Goal: Task Accomplishment & Management: Manage account settings

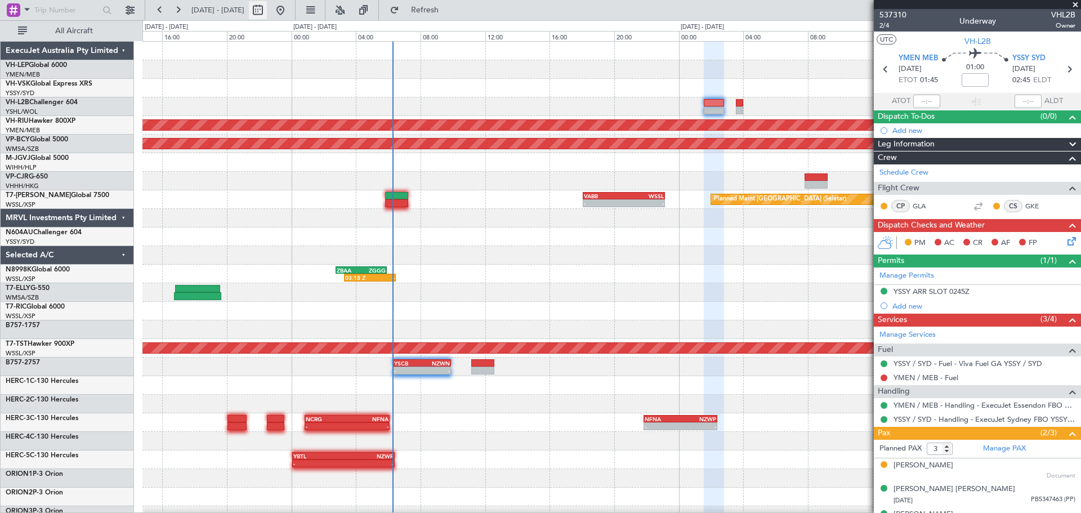
click at [267, 8] on button at bounding box center [258, 10] width 18 height 18
select select "9"
select select "2025"
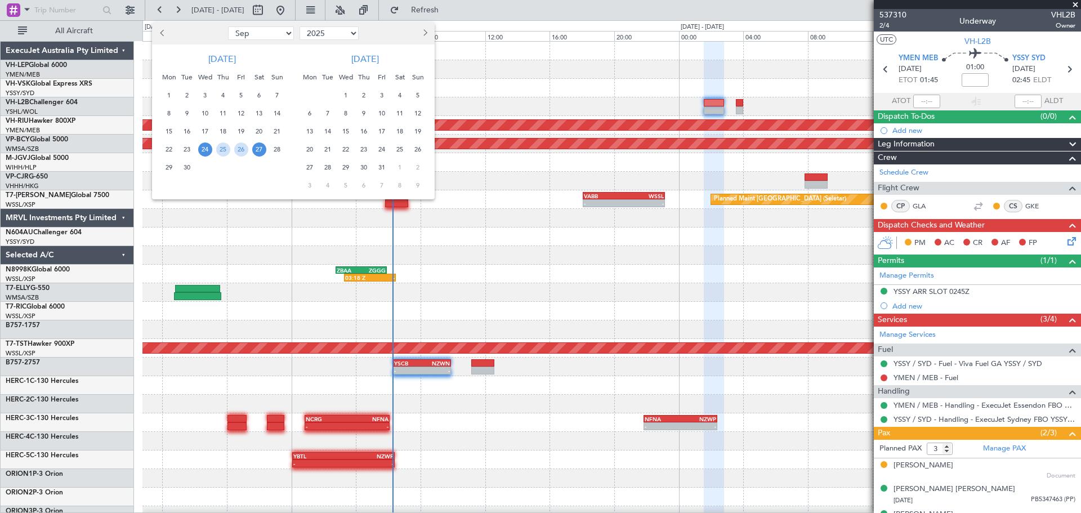
click at [422, 38] on button "Next month" at bounding box center [424, 33] width 12 height 18
click at [360, 131] on span "13" at bounding box center [364, 131] width 14 height 14
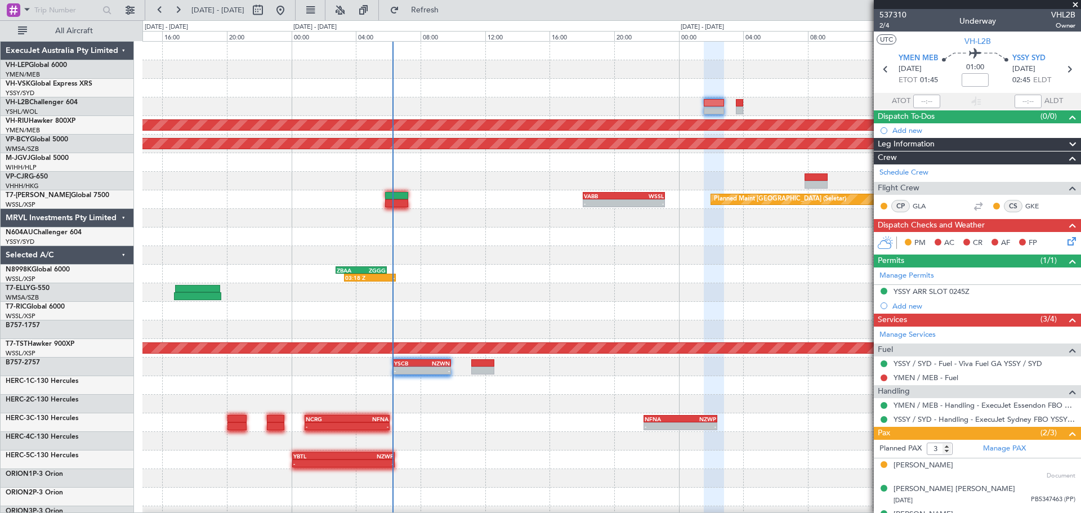
select select "11"
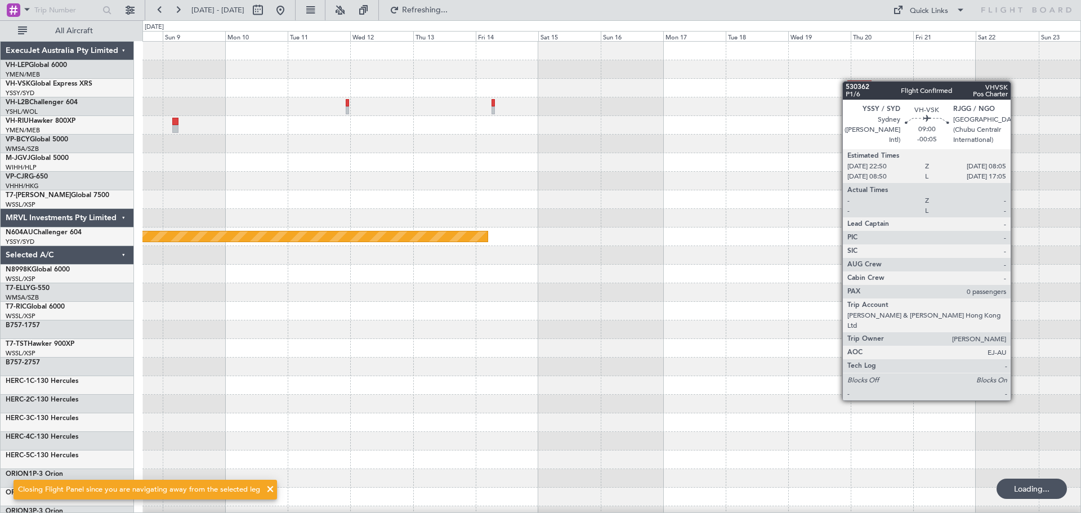
click at [349, 151] on div "Planned Maint Sydney ([PERSON_NAME] Intl)" at bounding box center [611, 348] width 938 height 613
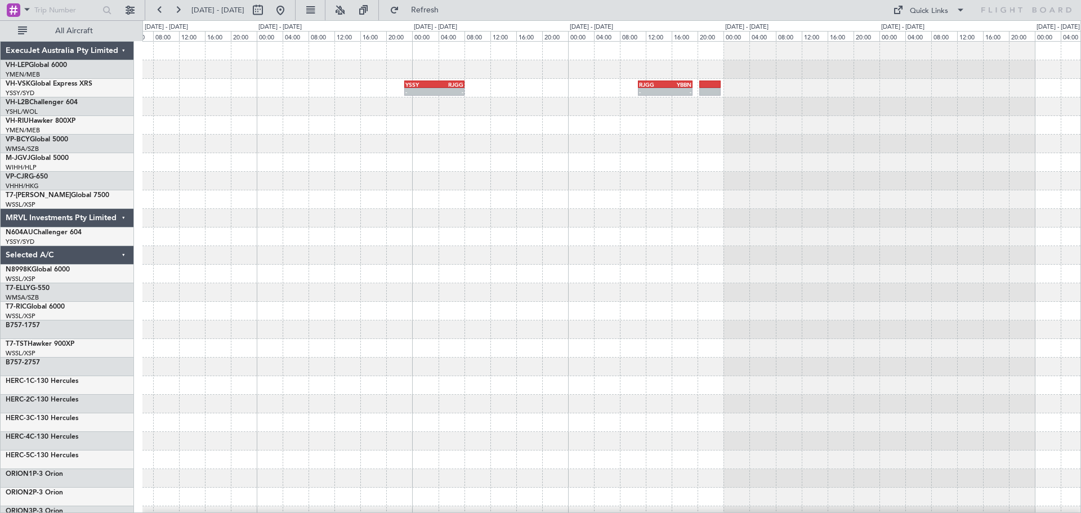
click at [515, 144] on div "- - YSSY 22:50 Z RJGG 08:05 Z - - RJGG 10:50 Z YBBN 19:15 Z" at bounding box center [611, 348] width 938 height 613
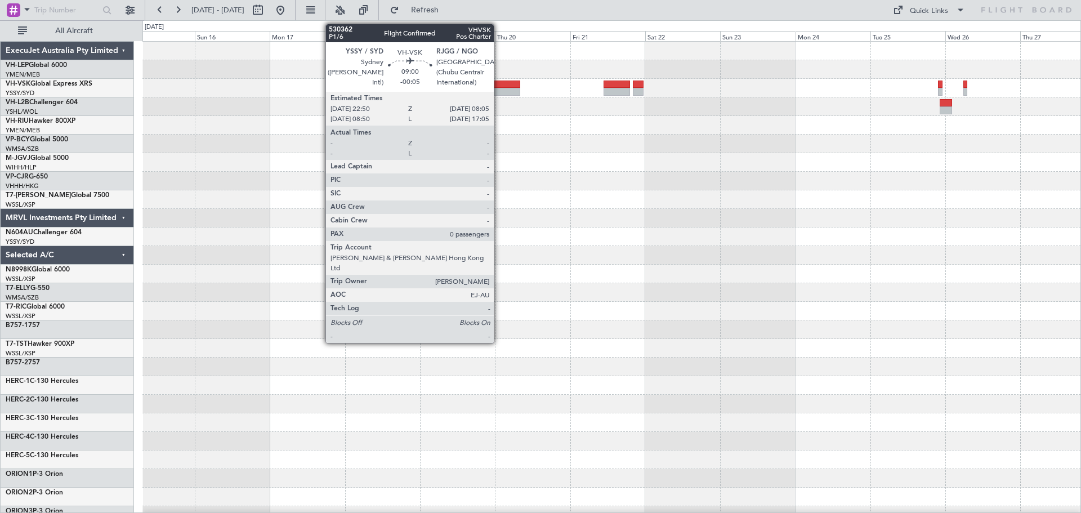
click at [499, 92] on div at bounding box center [505, 92] width 29 height 8
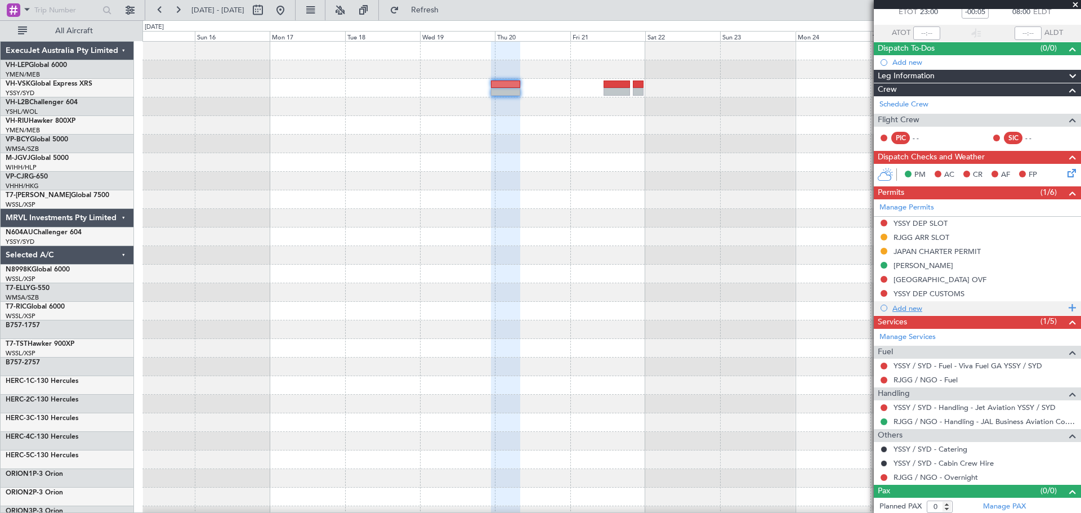
scroll to position [71, 0]
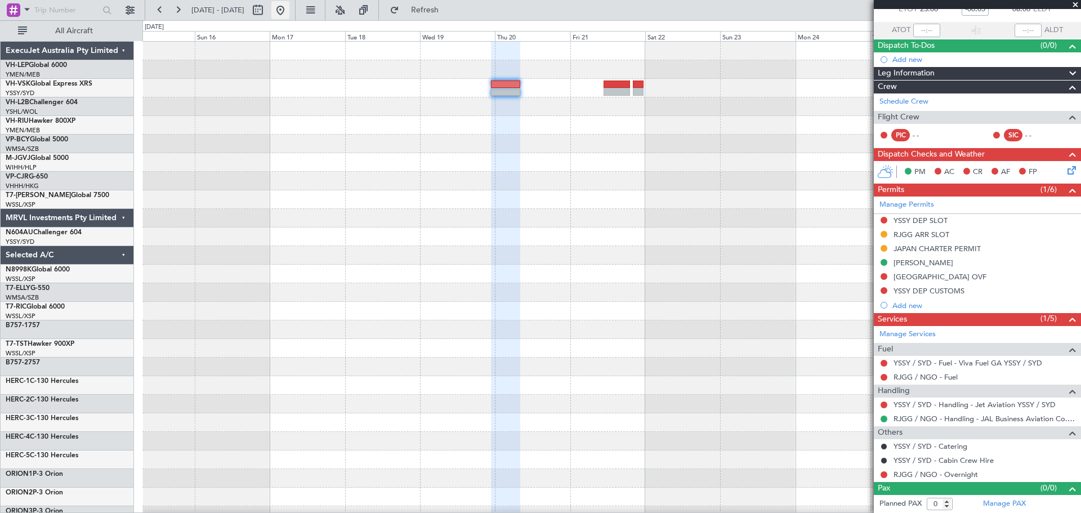
click at [289, 8] on button at bounding box center [280, 10] width 18 height 18
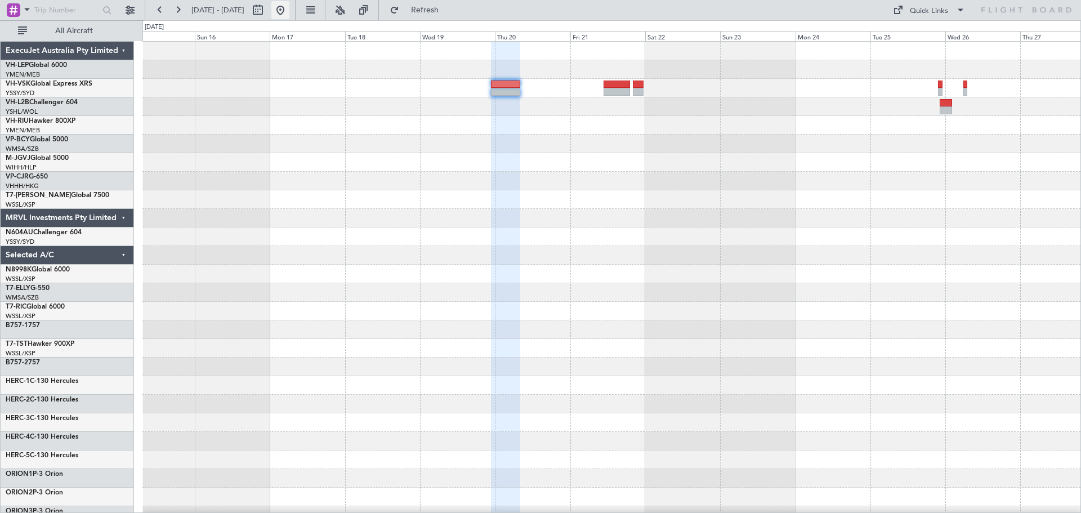
scroll to position [0, 0]
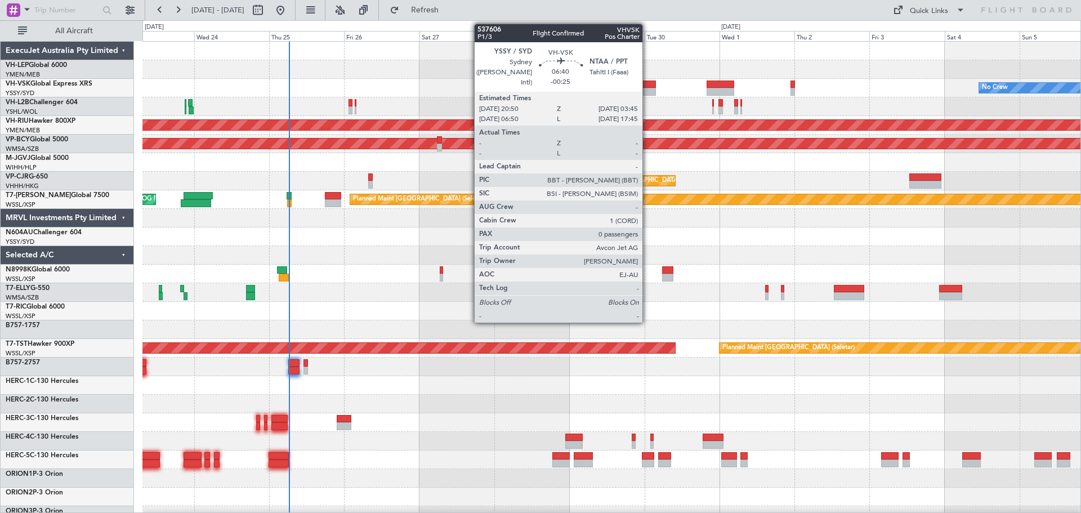
click at [647, 90] on div at bounding box center [645, 92] width 22 height 8
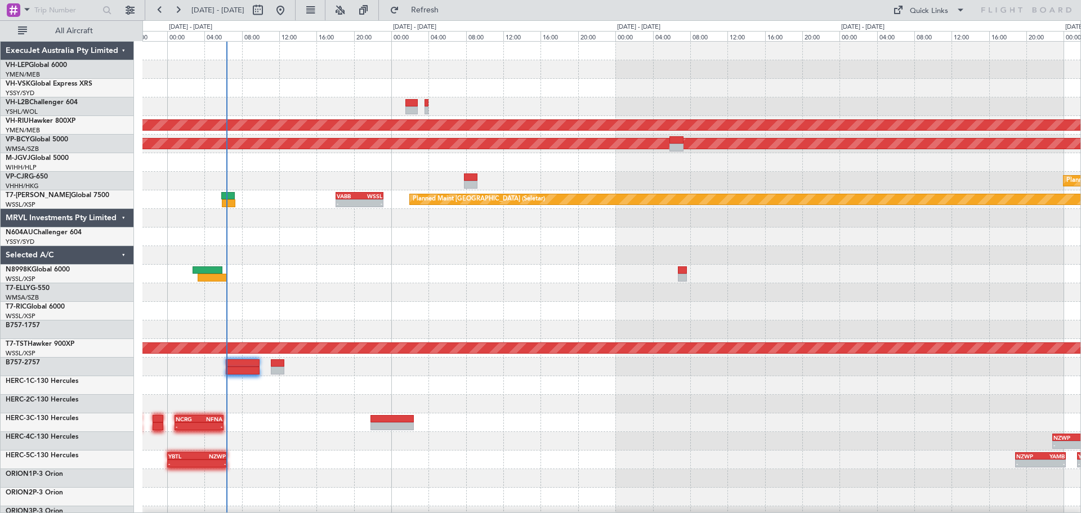
click at [374, 110] on div at bounding box center [611, 106] width 938 height 19
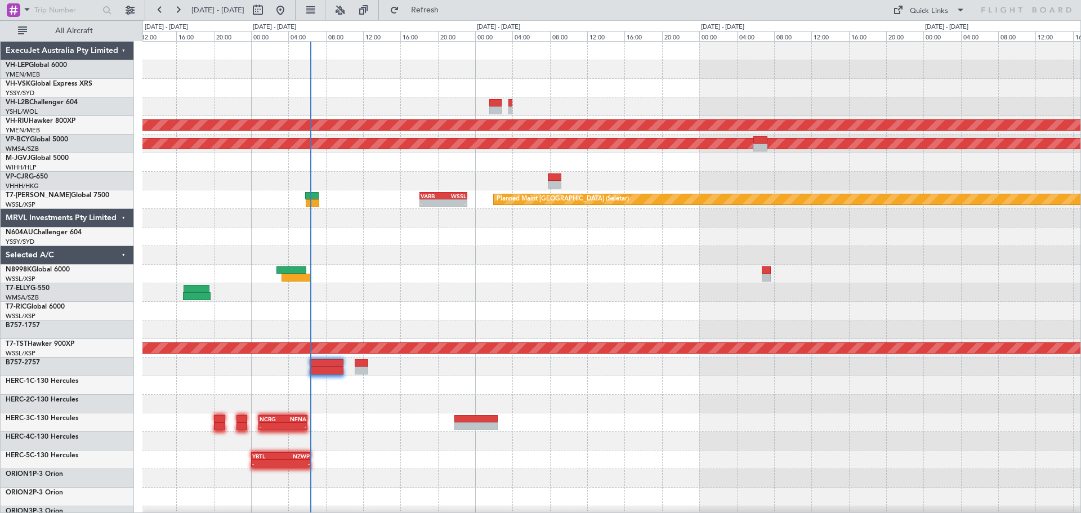
click at [399, 173] on div "Planned Maint [GEOGRAPHIC_DATA] ([GEOGRAPHIC_DATA] Intl)" at bounding box center [611, 181] width 938 height 19
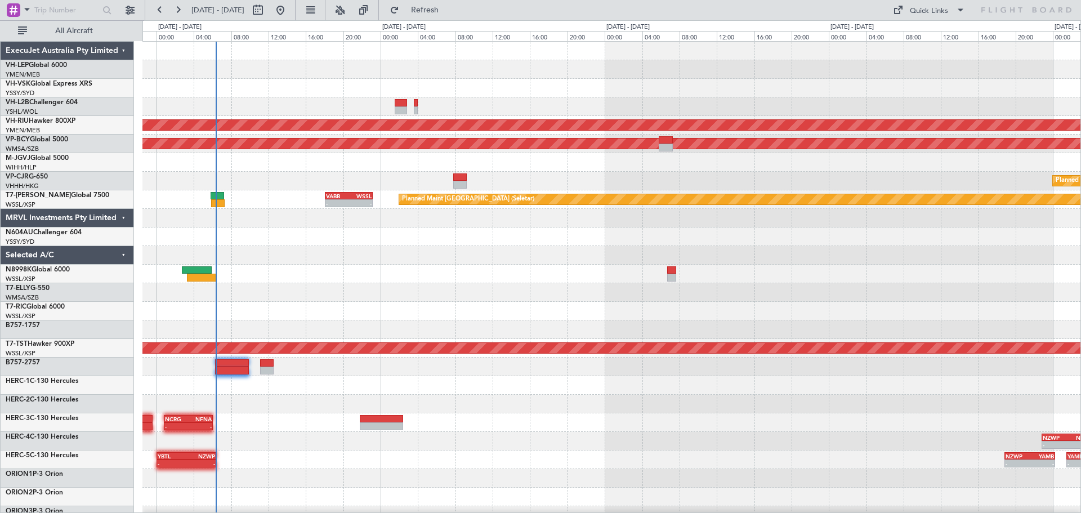
click at [431, 123] on div "YSSY 20:50 Z NTAA 03:45 Z - - Planned Maint [GEOGRAPHIC_DATA] ([GEOGRAPHIC_DATA…" at bounding box center [611, 348] width 938 height 613
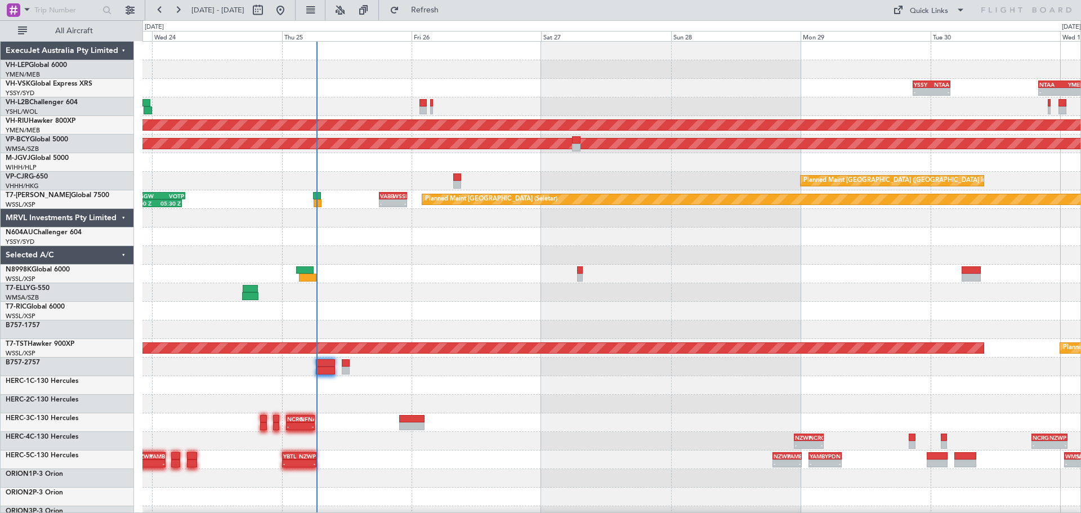
click at [515, 115] on div "YSSY 20:50 Z NTAA 03:45 Z - - - - NTAA 20:00 Z YMEN 04:45 Z Planned Maint Sydne…" at bounding box center [611, 348] width 938 height 613
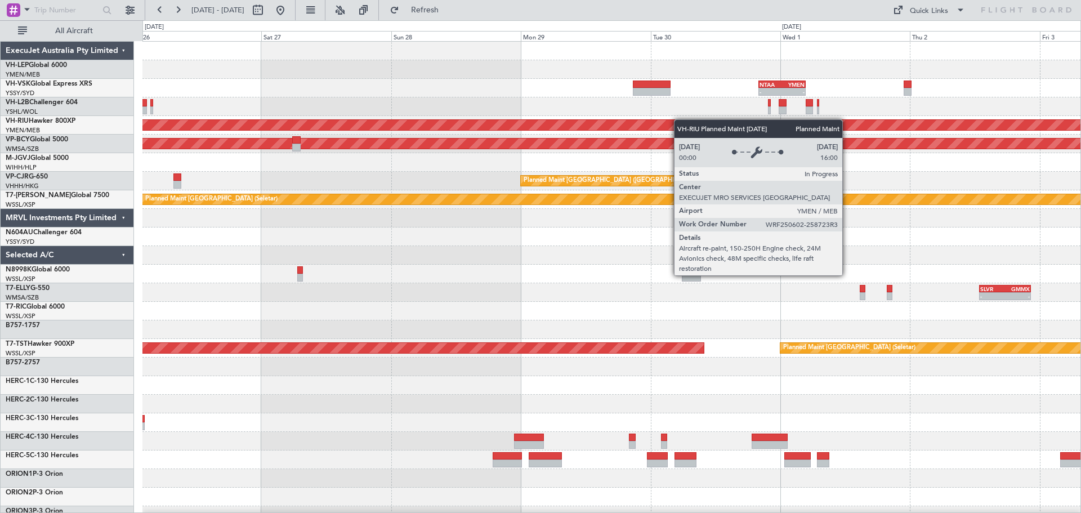
click at [618, 123] on div "- - NTAA 20:00 Z YMEN 04:45 Z No Crew Planned Maint [GEOGRAPHIC_DATA] ([GEOGRAP…" at bounding box center [611, 348] width 938 height 613
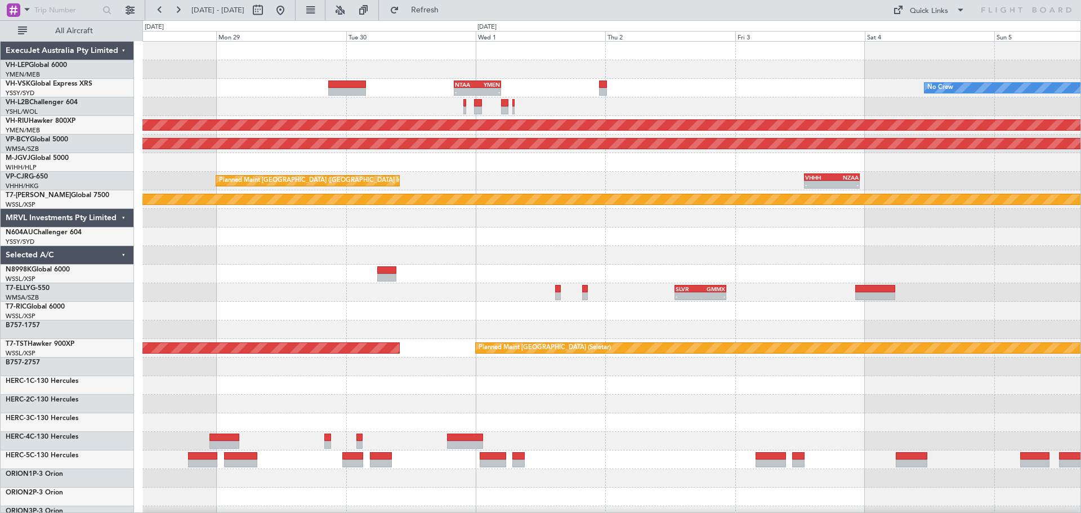
click at [302, 127] on div "- - NTAA 20:00 Z YMEN 04:45 Z No Crew Planned Maint [GEOGRAPHIC_DATA] ([GEOGRAP…" at bounding box center [611, 348] width 938 height 613
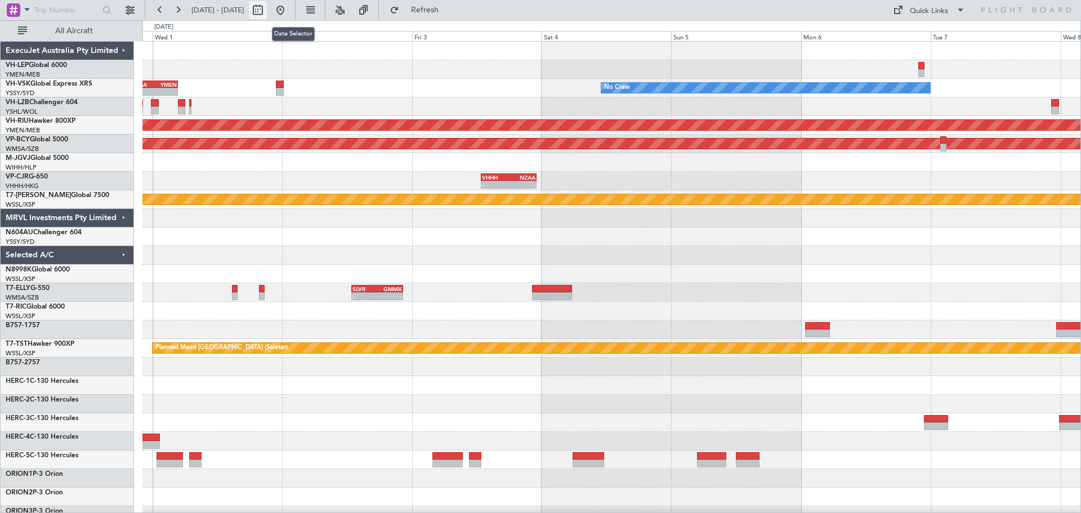
click at [267, 10] on button at bounding box center [258, 10] width 18 height 18
select select "9"
select select "2025"
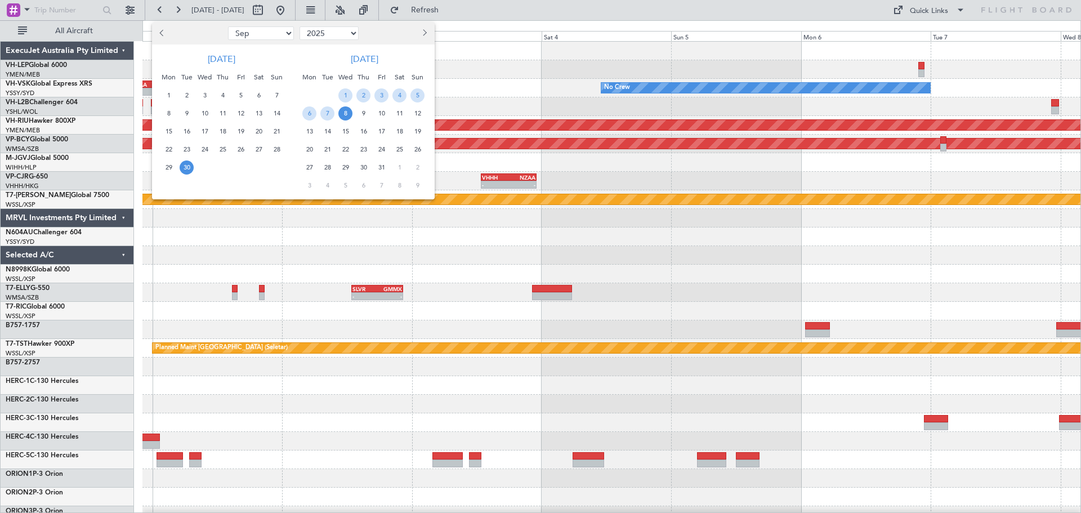
click at [418, 56] on div "[DATE] Mon Tue Wed Thu Fri Sat Sun 1 2 3 4 5 6 7 8 9 10 11 12 13 14 15 16 17 18…" at bounding box center [293, 121] width 283 height 155
click at [417, 60] on div "[DATE] Mon Tue Wed Thu Fri Sat Sun 1 2 3 4 5 6 7 8 9 10 11 12 13 14 15 16 17 18…" at bounding box center [293, 121] width 283 height 155
click at [395, 61] on div "[DATE] Mon Tue Wed Thu Fri Sat Sun 1 2 3 4 5 6 7 8 9 10 11 12 13 14 15 16 17 18…" at bounding box center [293, 121] width 283 height 155
drag, startPoint x: 486, startPoint y: 79, endPoint x: 654, endPoint y: 88, distance: 168.6
click at [654, 88] on div at bounding box center [540, 256] width 1081 height 513
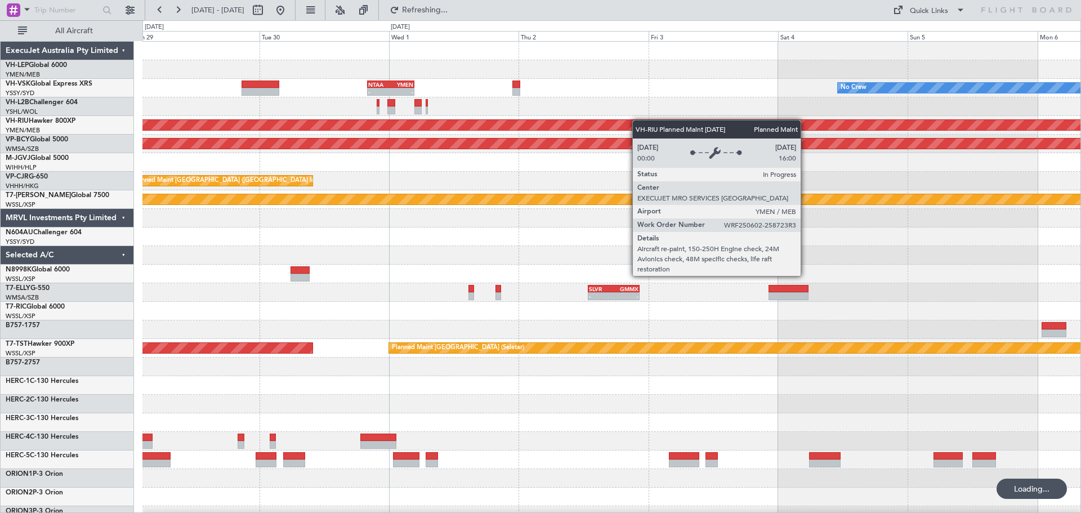
click at [655, 120] on div "No Crew - - NTAA 20:00 Z YMEN 04:45 Z Planned Maint [GEOGRAPHIC_DATA] ([GEOGRAP…" at bounding box center [611, 348] width 938 height 613
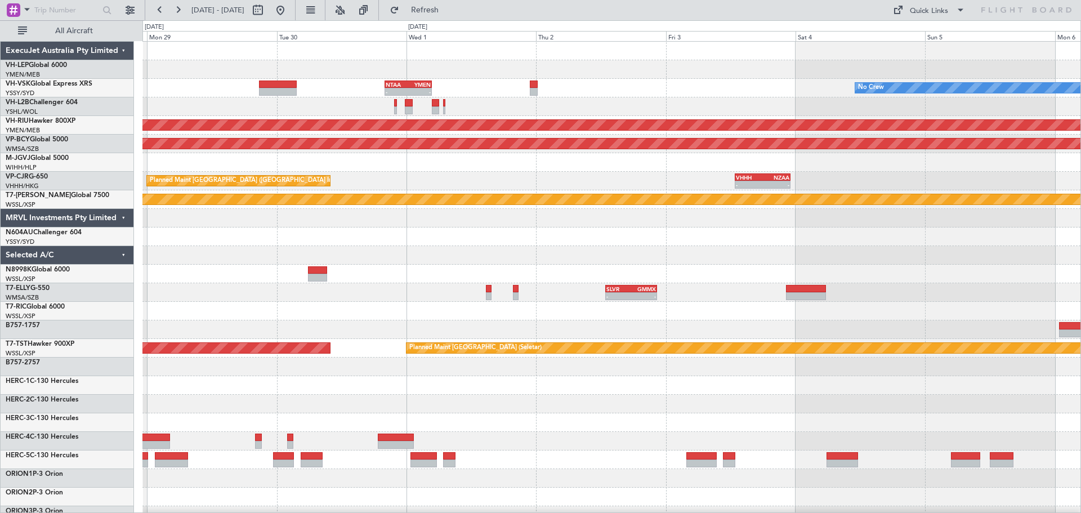
click at [620, 118] on div "No Crew - - NTAA 20:00 Z YMEN 04:45 Z Planned Maint [GEOGRAPHIC_DATA] ([GEOGRAP…" at bounding box center [611, 348] width 938 height 613
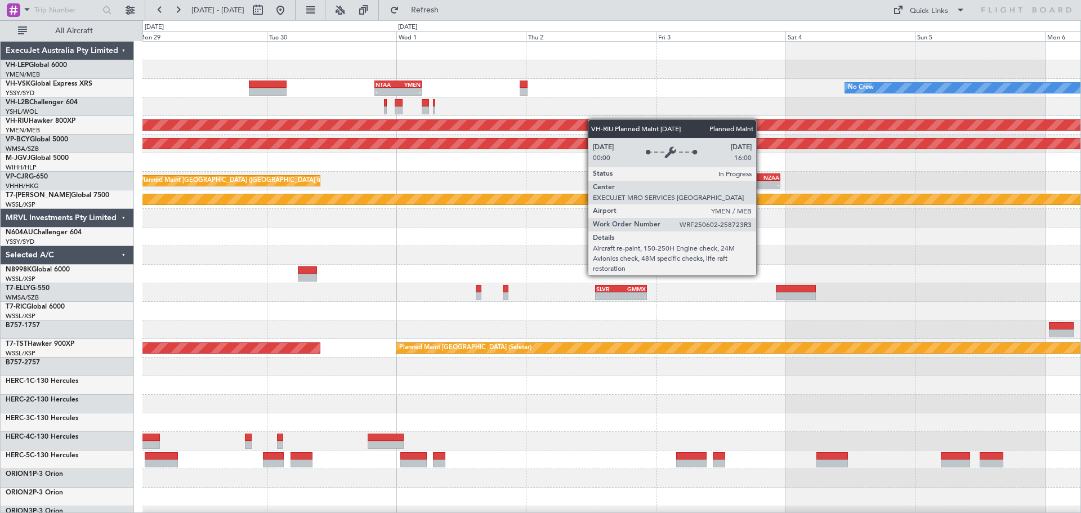
click at [178, 149] on div "No Crew - - NTAA 20:00 Z YMEN 04:45 Z Planned Maint [GEOGRAPHIC_DATA] ([GEOGRAP…" at bounding box center [611, 348] width 938 height 613
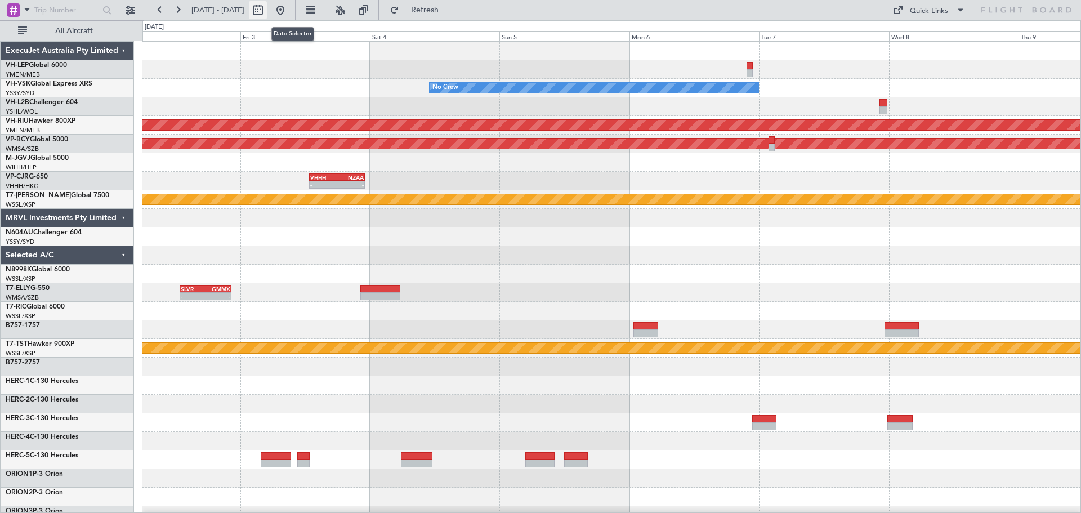
click at [267, 11] on button at bounding box center [258, 10] width 18 height 18
select select "10"
select select "2025"
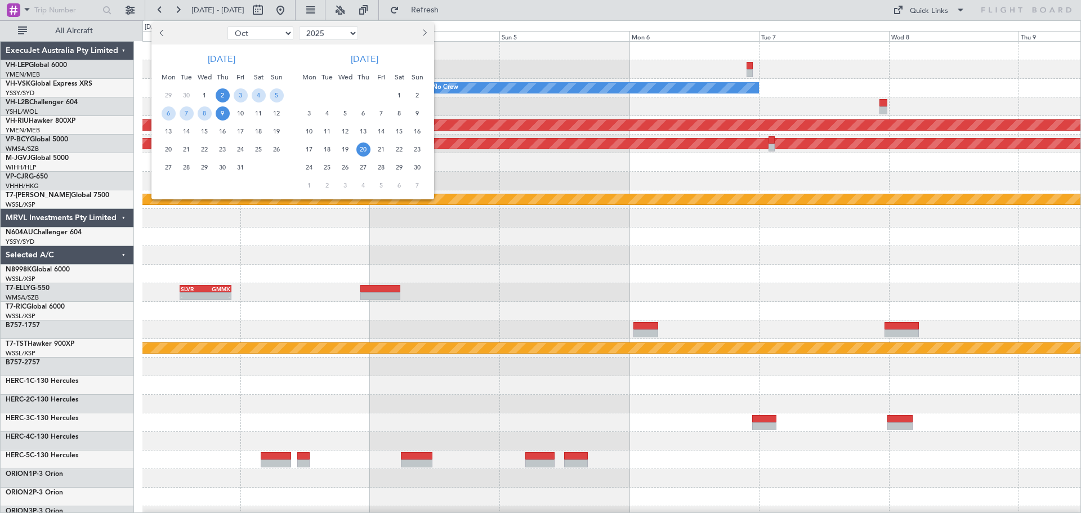
click at [359, 148] on span "20" at bounding box center [363, 149] width 14 height 14
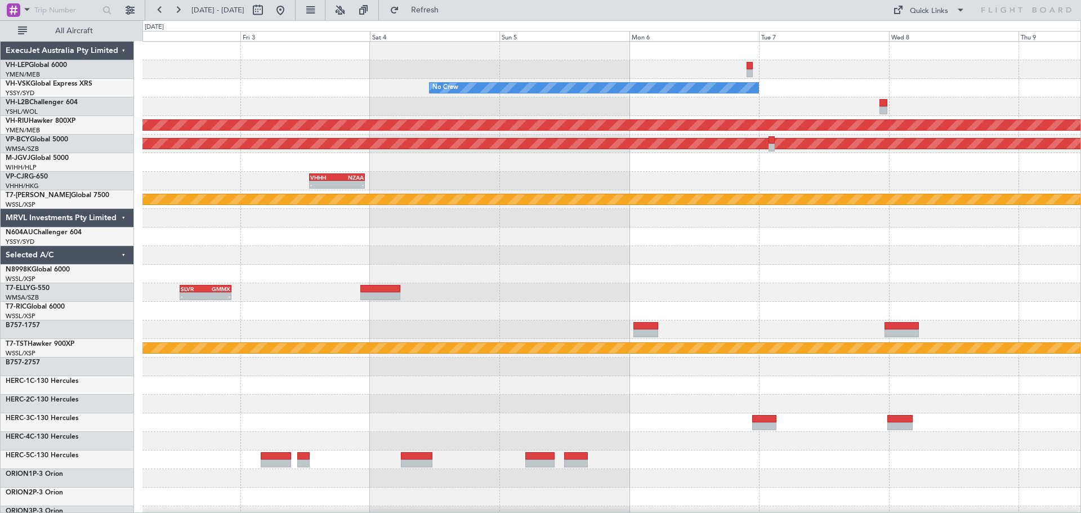
select select "11"
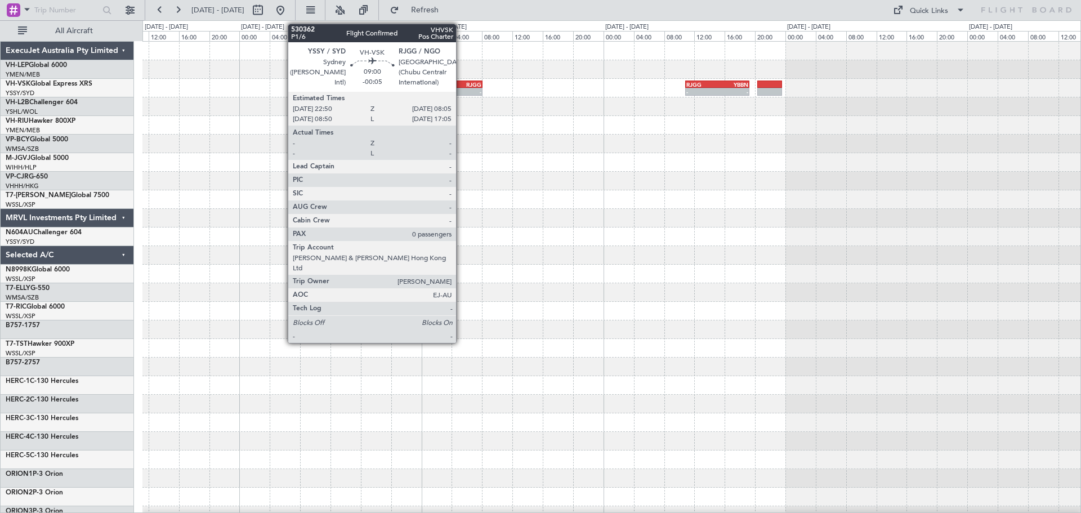
click at [461, 87] on div "RJGG" at bounding box center [464, 84] width 34 height 7
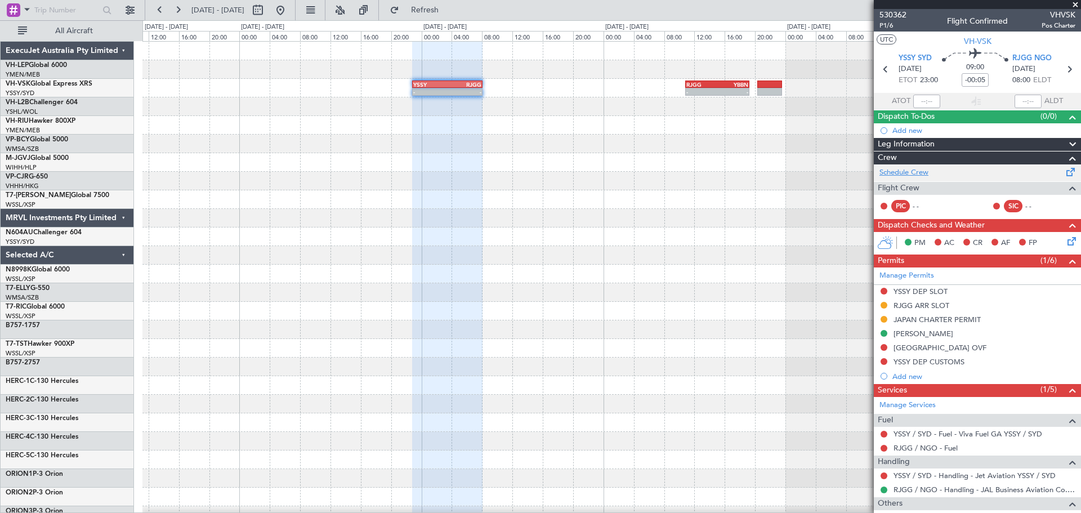
click at [896, 171] on link "Schedule Crew" at bounding box center [903, 172] width 49 height 11
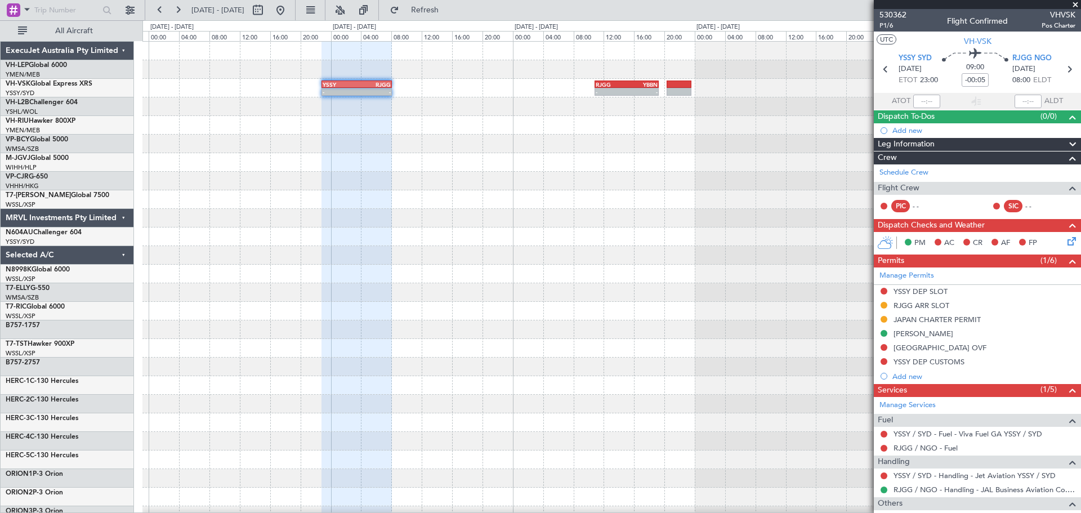
click at [491, 121] on div "- - YSSY 22:50 Z RJGG 08:05 Z - - RJGG 10:50 Z YBBN 19:15 Z" at bounding box center [611, 348] width 938 height 613
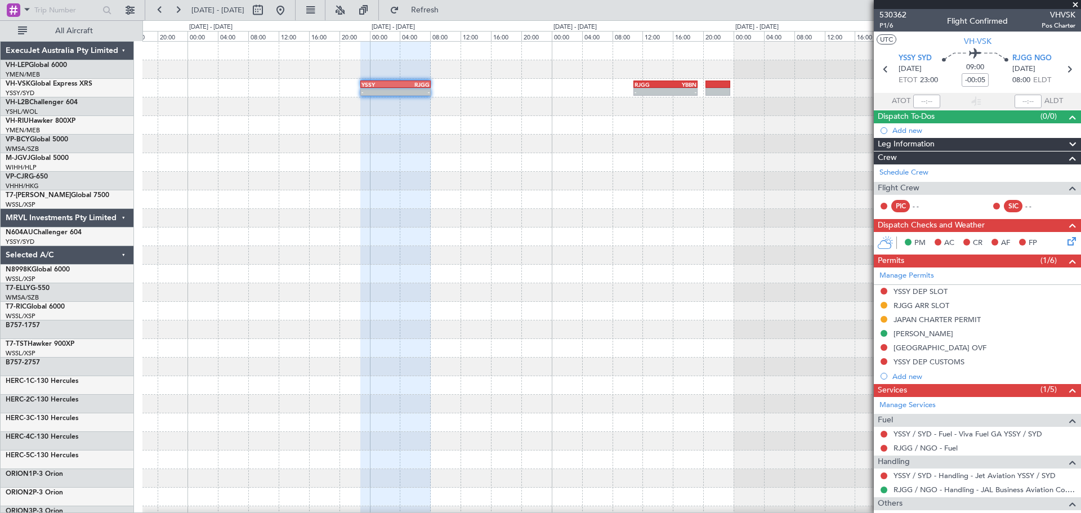
click at [381, 138] on div "- - YSSY 22:50 Z RJGG 08:05 Z - - RJGG 10:50 Z YBBN 19:15 Z" at bounding box center [611, 348] width 938 height 613
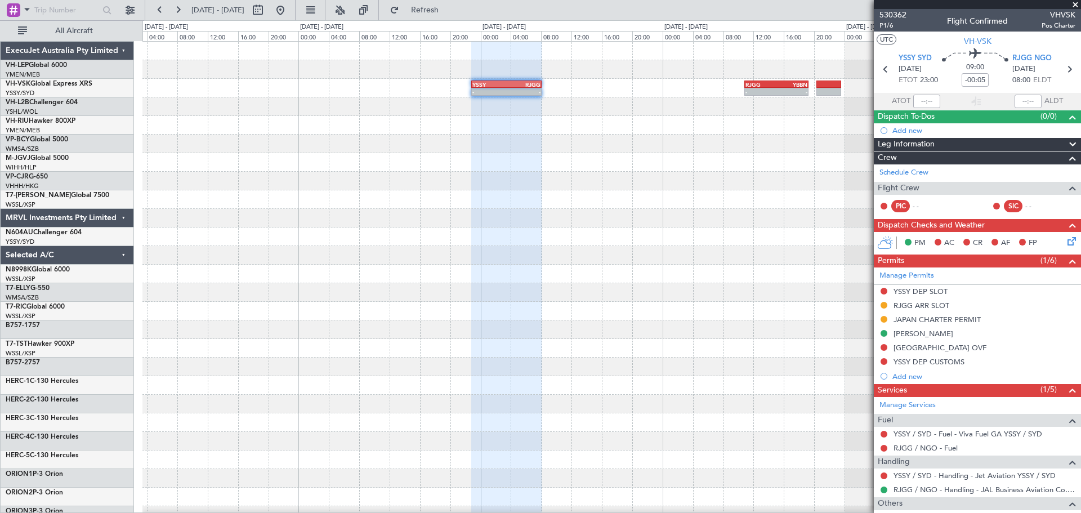
click at [439, 142] on div at bounding box center [611, 144] width 938 height 19
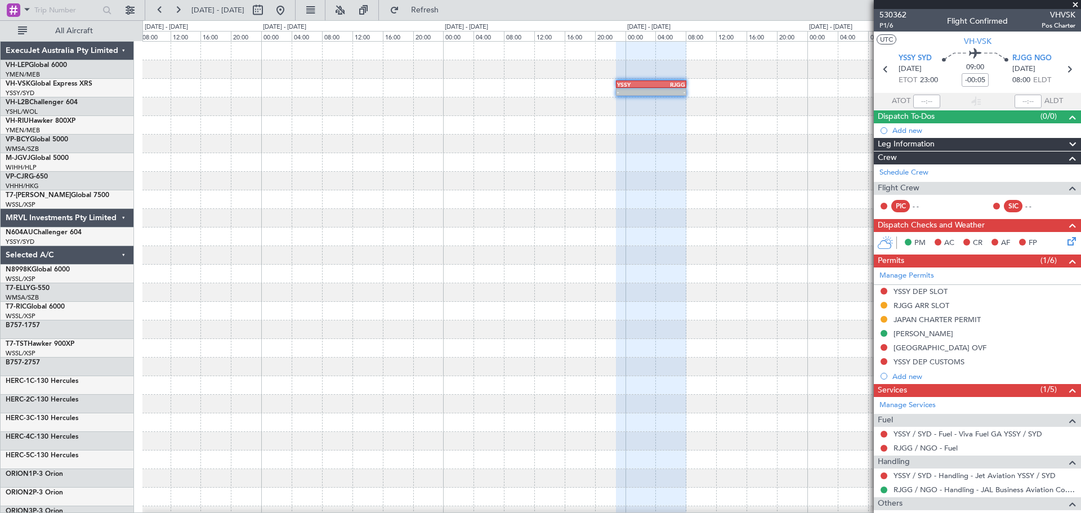
click at [556, 153] on div "- - YSSY 22:50 Z RJGG 08:05 Z - - RJGG 10:50 Z YBBN 19:15 Z" at bounding box center [611, 348] width 938 height 613
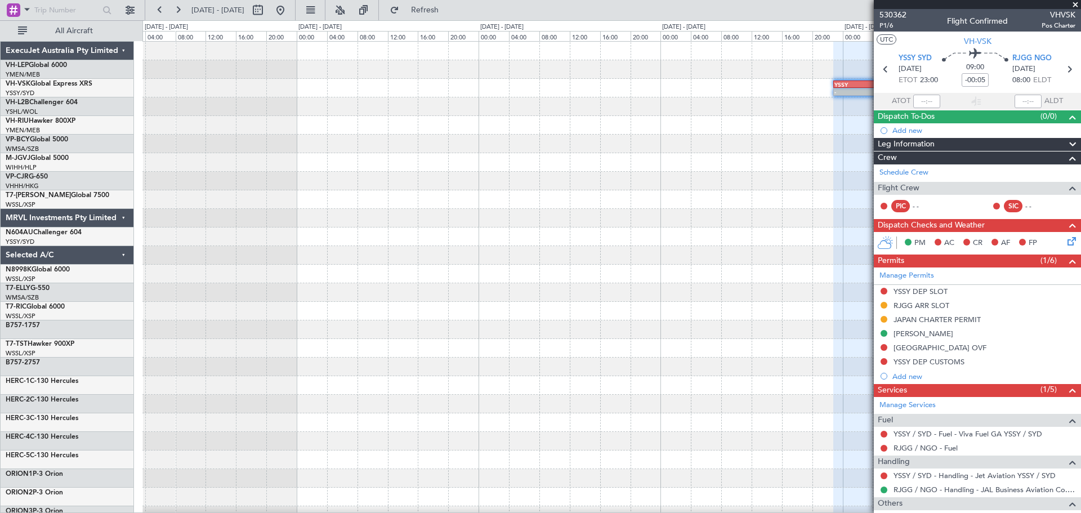
click at [525, 156] on div "- - YSSY 22:50 Z RJGG 08:05 Z RJGG 10:50 Z YBBN 19:15 Z - -" at bounding box center [611, 348] width 938 height 613
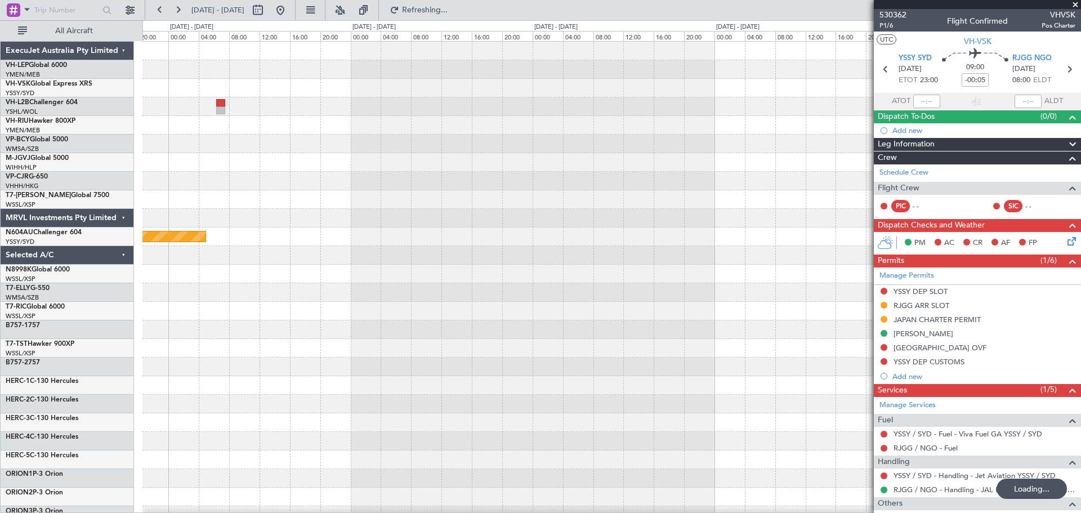
click at [671, 165] on div at bounding box center [611, 162] width 938 height 19
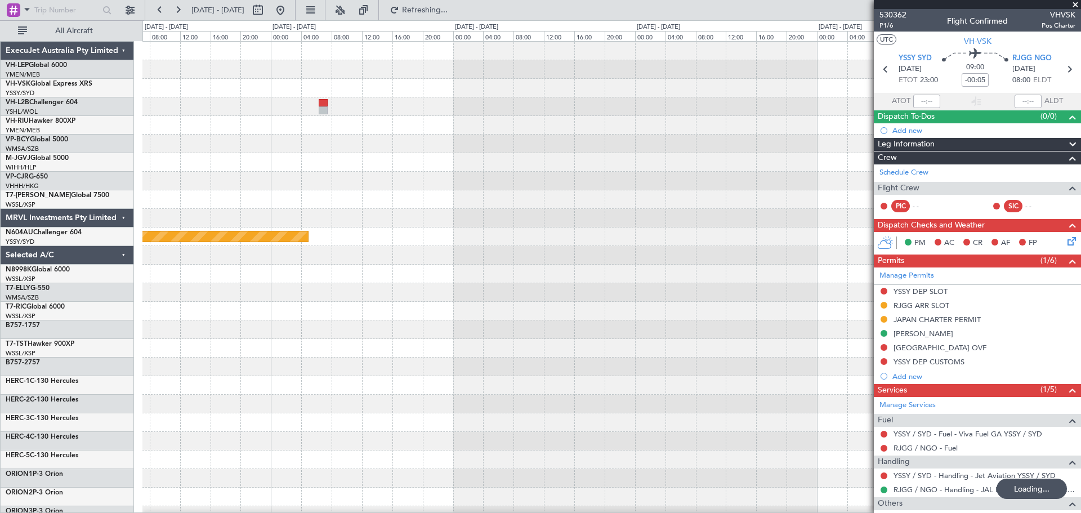
click at [631, 160] on div at bounding box center [611, 162] width 938 height 19
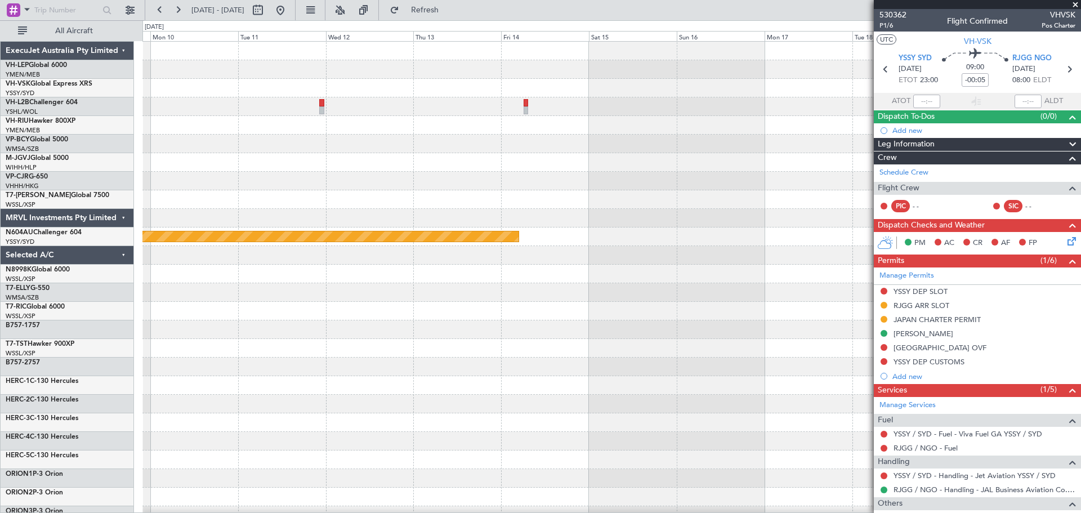
click at [640, 157] on div "YSSY 22:50 Z RJGG 08:05 Z - - RJGG 10:50 Z YBBN 19:15 Z - - Planned Maint Sydne…" at bounding box center [611, 348] width 938 height 613
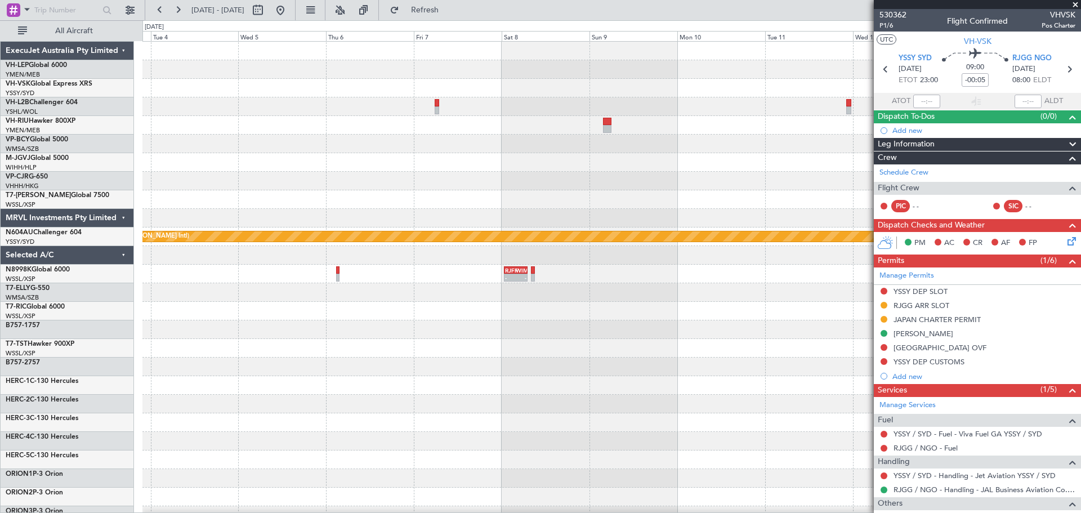
click at [639, 159] on div at bounding box center [611, 162] width 938 height 19
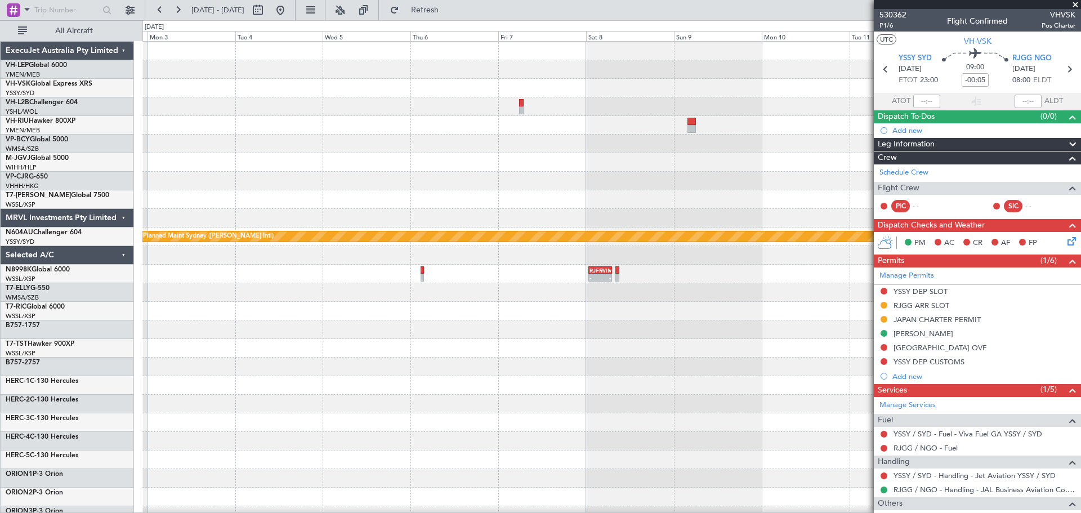
click at [654, 162] on div "- - LEBL 17:45 Z KDTW 03:01 Z Planned Maint Sydney ([PERSON_NAME] Intl) RJFF 00…" at bounding box center [611, 348] width 938 height 613
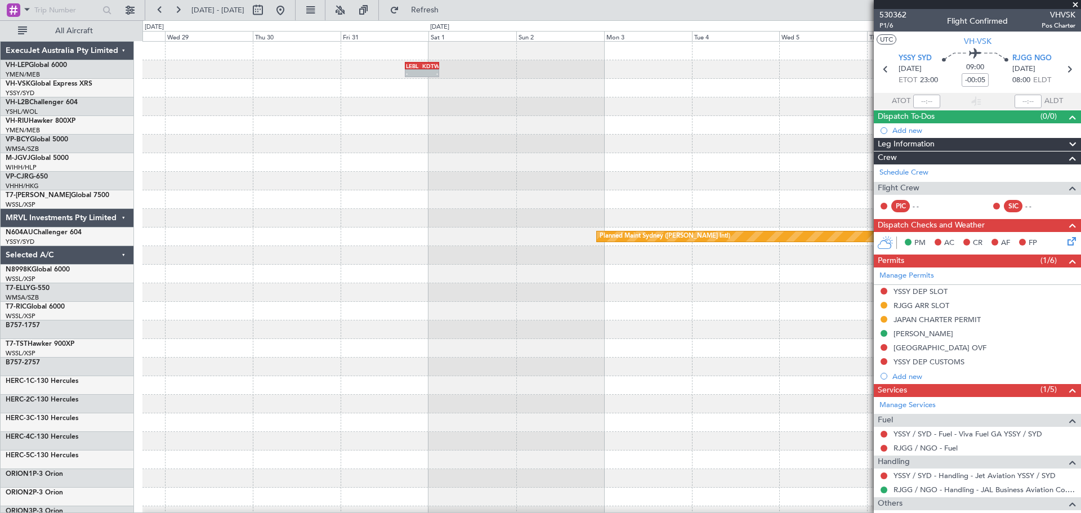
click at [657, 148] on div at bounding box center [611, 144] width 938 height 19
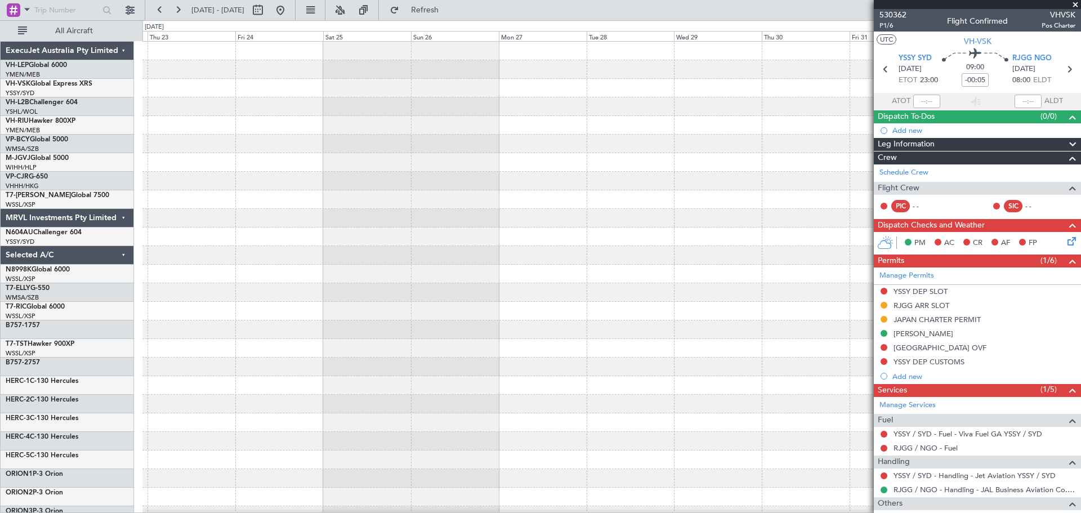
click at [703, 176] on div "- - LEBL 17:45 Z KDTW 03:01 Z KOKC 22:50 Z SBGR 09:00 Z - - Planned Maint Sydne…" at bounding box center [611, 348] width 938 height 613
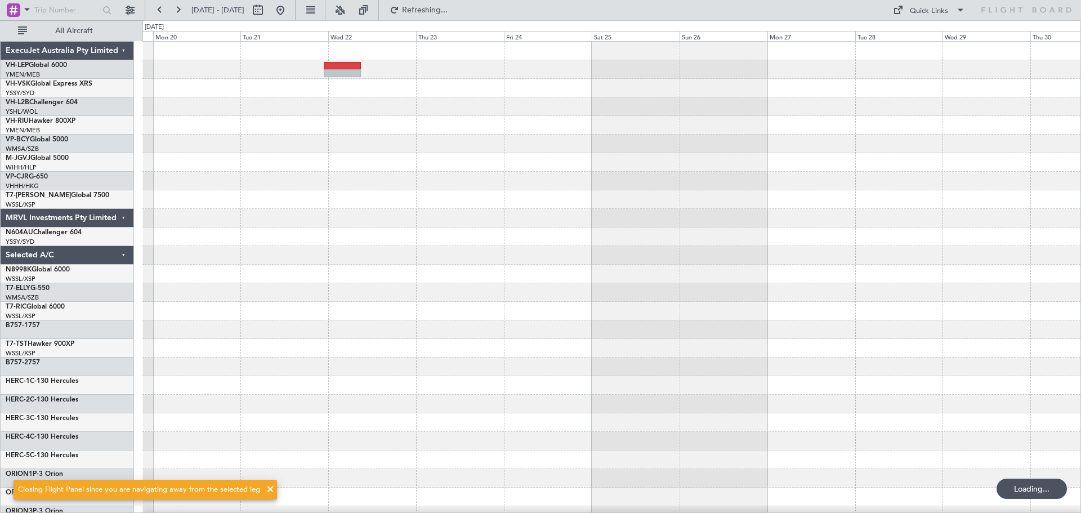
click at [646, 178] on div at bounding box center [611, 181] width 938 height 19
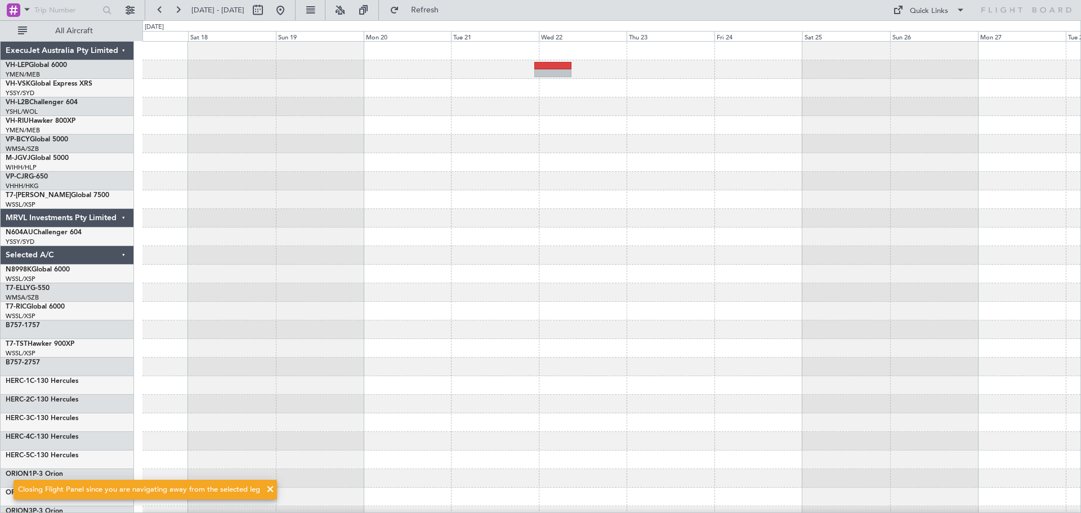
click at [887, 186] on div at bounding box center [611, 181] width 938 height 19
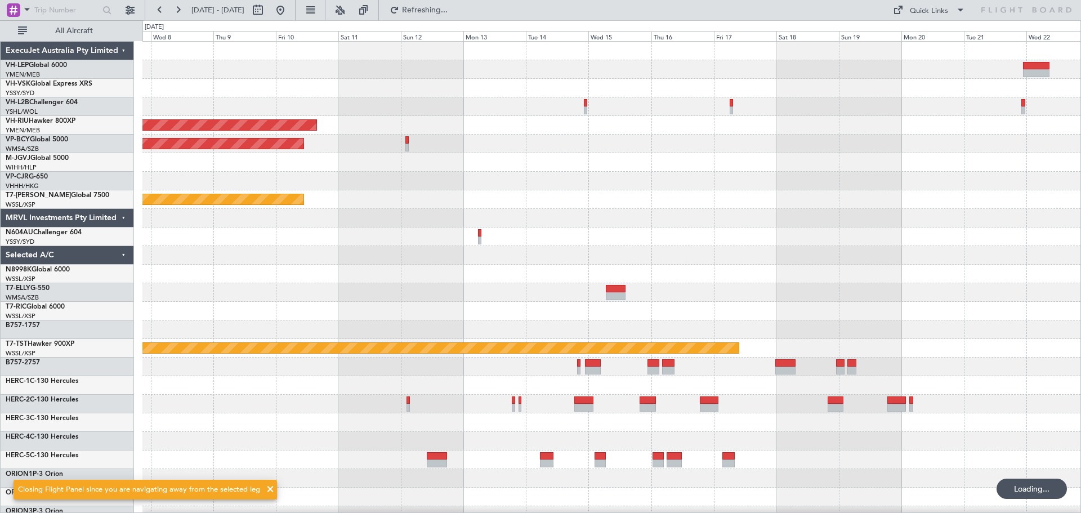
click at [808, 177] on div "Planned Maint [GEOGRAPHIC_DATA] ([GEOGRAPHIC_DATA]) Unplanned Maint [GEOGRAPHIC…" at bounding box center [611, 348] width 938 height 613
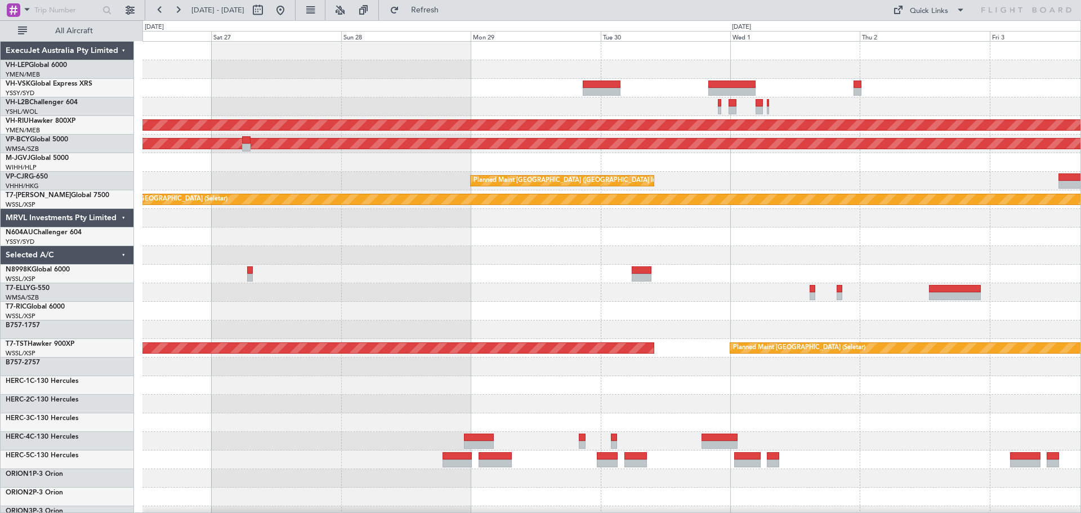
click at [364, 110] on div "No Crew Planned Maint [GEOGRAPHIC_DATA] ([GEOGRAPHIC_DATA]) Unplanned Maint [GE…" at bounding box center [611, 348] width 938 height 613
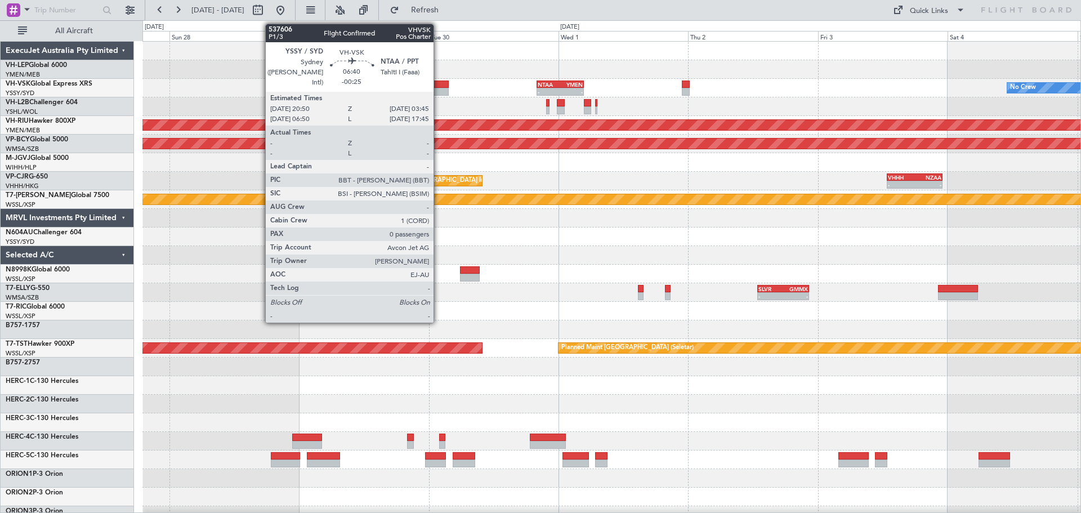
click at [439, 91] on div at bounding box center [430, 92] width 38 height 8
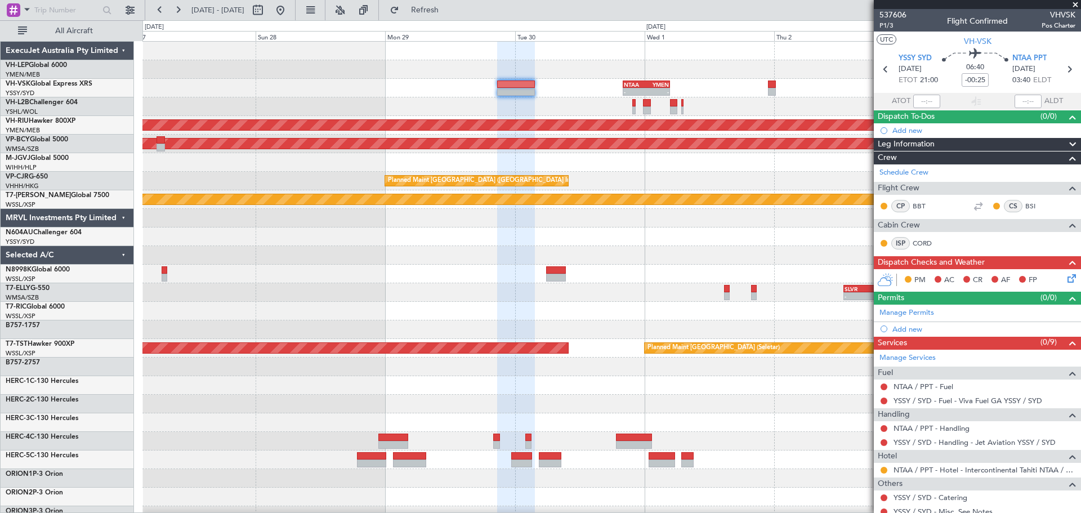
click at [428, 111] on div "- - NTAA 20:00 Z YMEN 04:45 Z No Crew Planned Maint [GEOGRAPHIC_DATA] ([GEOGRAP…" at bounding box center [611, 348] width 938 height 613
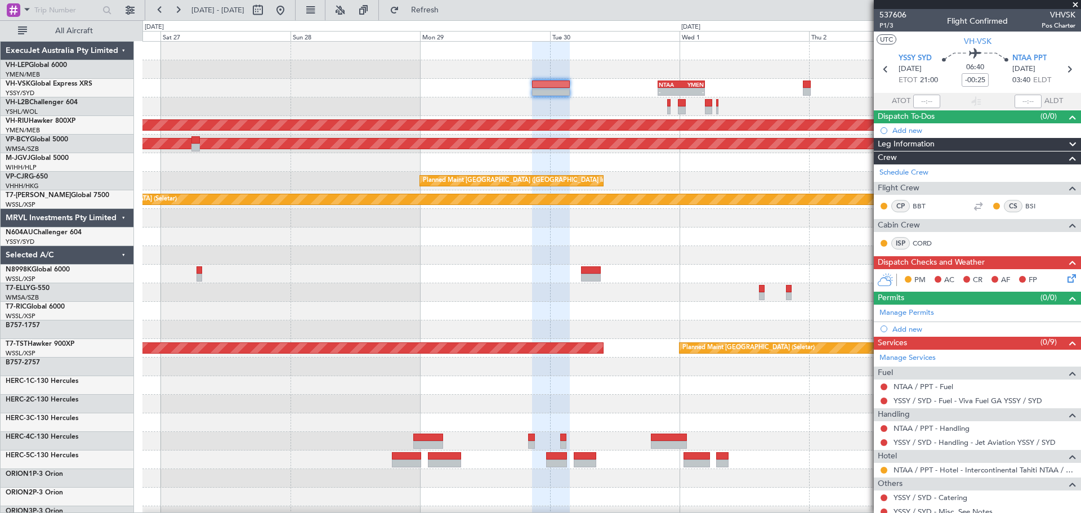
click at [530, 115] on div "- - NTAA 20:00 Z YMEN 04:45 Z No Crew Planned Maint [GEOGRAPHIC_DATA] ([GEOGRAP…" at bounding box center [611, 348] width 938 height 613
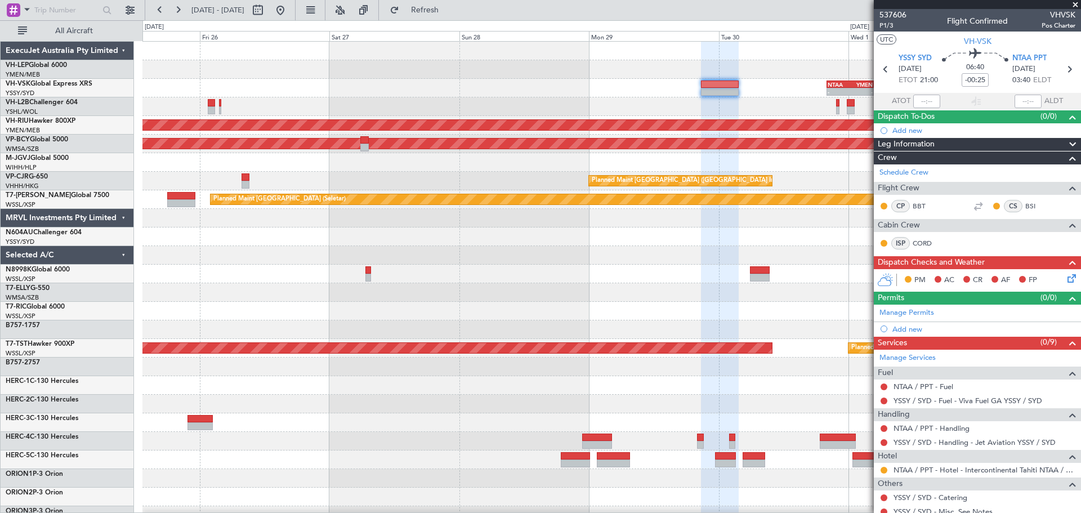
click at [619, 118] on div "- - NTAA 20:00 Z YMEN 04:45 Z No Crew Planned Maint [GEOGRAPHIC_DATA] ([GEOGRAP…" at bounding box center [611, 348] width 938 height 613
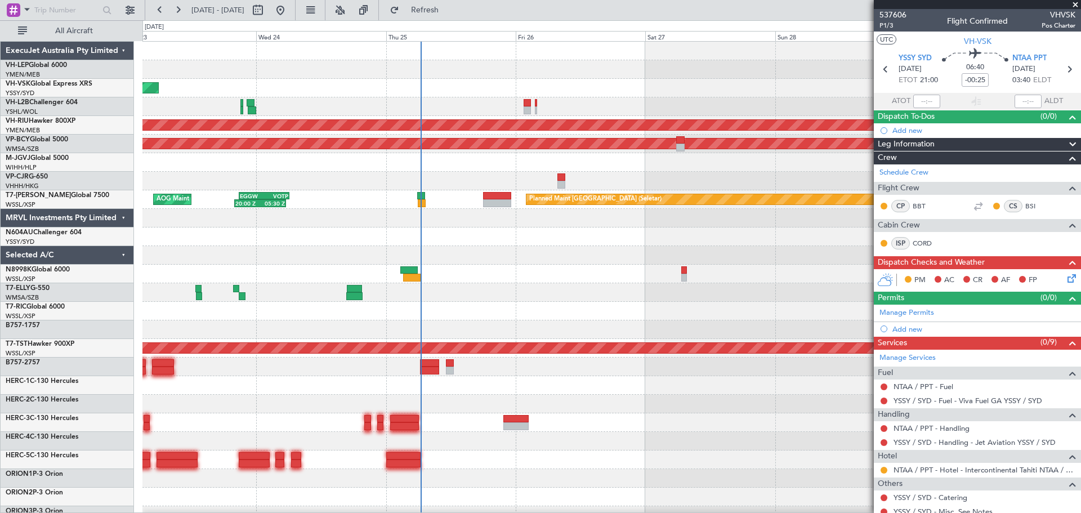
click at [672, 106] on div "Planned Maint Sydney ([PERSON_NAME] Intl) - - NTAA 20:00 Z YMEN 04:45 Z 00:50 Z…" at bounding box center [611, 348] width 938 height 613
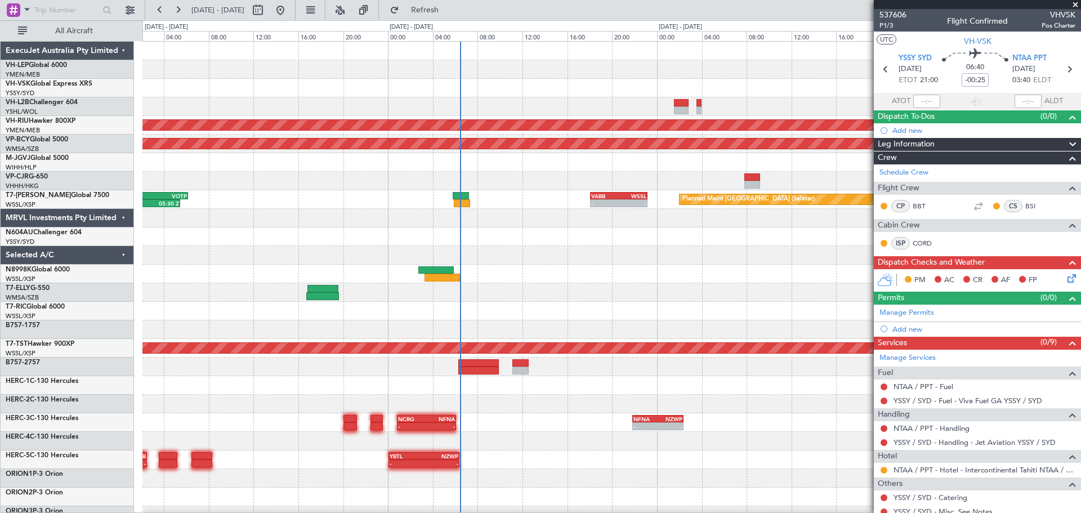
click at [549, 243] on div "Planned Maint Sydney ([PERSON_NAME] Intl) Planned Maint [GEOGRAPHIC_DATA] ([GEO…" at bounding box center [611, 348] width 938 height 613
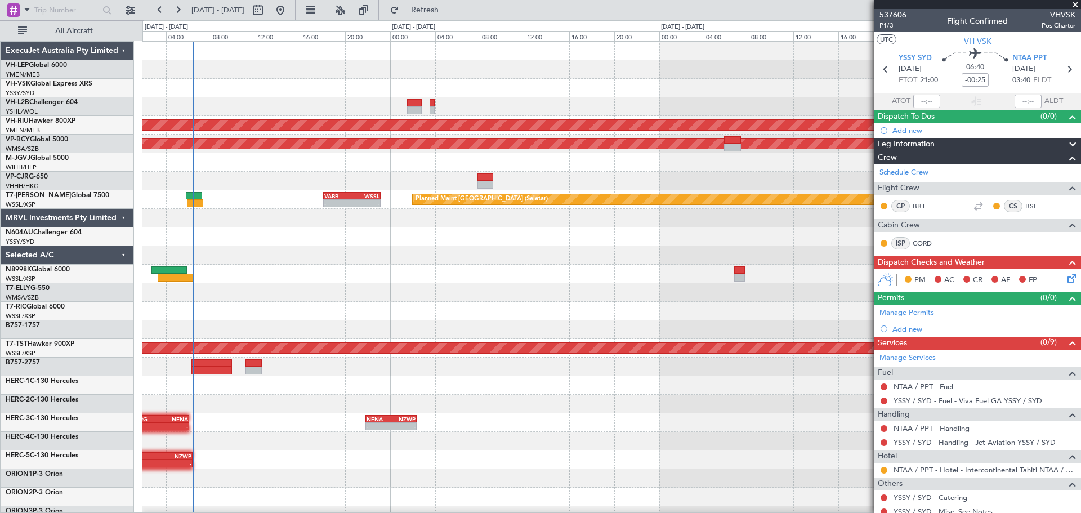
click at [416, 248] on div "Planned Maint [GEOGRAPHIC_DATA] ([GEOGRAPHIC_DATA]) Unplanned Maint [GEOGRAPHIC…" at bounding box center [611, 348] width 938 height 613
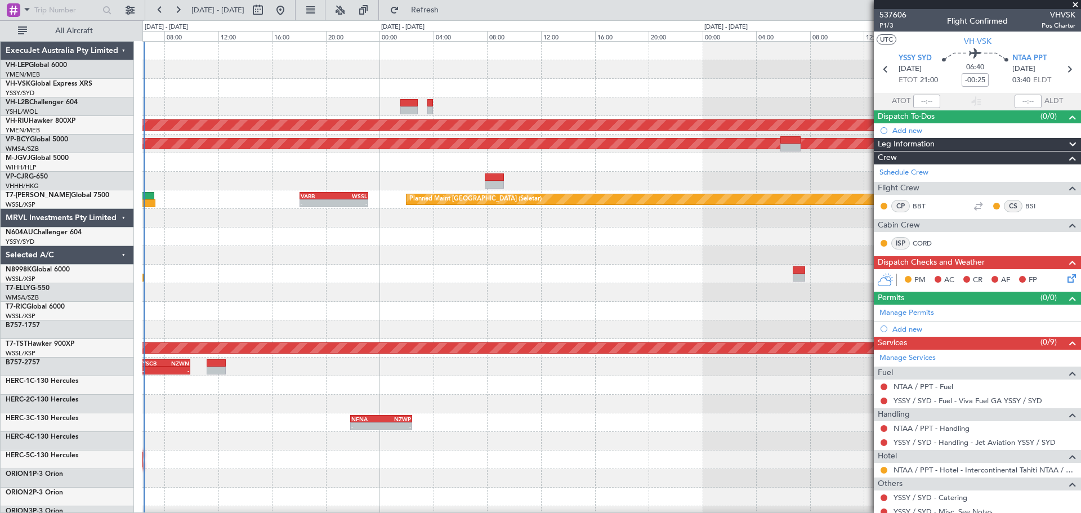
click at [419, 110] on div "Planned Maint [GEOGRAPHIC_DATA] ([GEOGRAPHIC_DATA]) Unplanned Maint [GEOGRAPHIC…" at bounding box center [611, 348] width 938 height 613
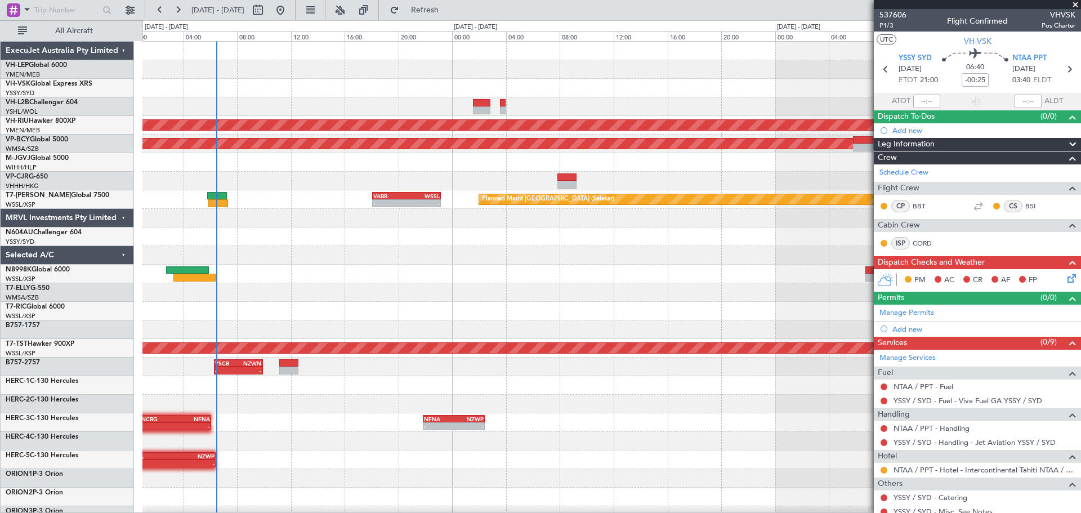
click at [611, 119] on div "Planned Maint [GEOGRAPHIC_DATA] ([GEOGRAPHIC_DATA]) Unplanned Maint [GEOGRAPHIC…" at bounding box center [611, 348] width 938 height 613
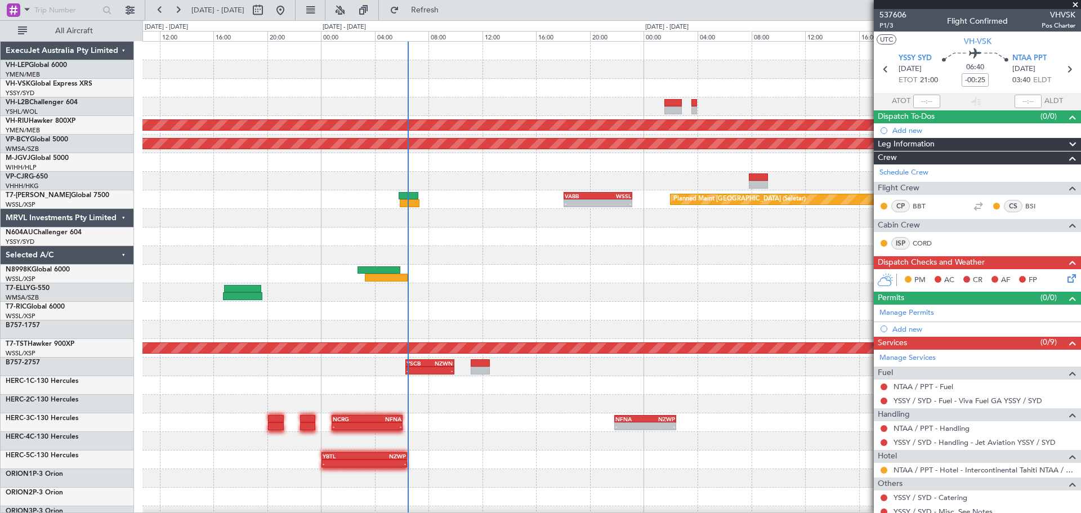
click at [1075, 3] on span at bounding box center [1075, 5] width 11 height 10
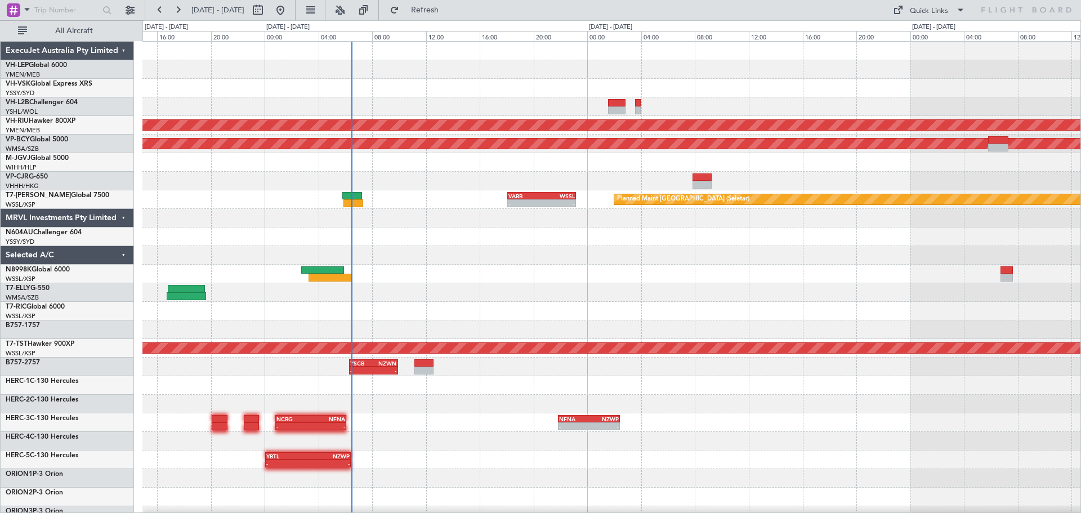
click at [411, 189] on div "Planned Maint [GEOGRAPHIC_DATA] ([GEOGRAPHIC_DATA]) Unplanned Maint [GEOGRAPHIC…" at bounding box center [611, 348] width 938 height 613
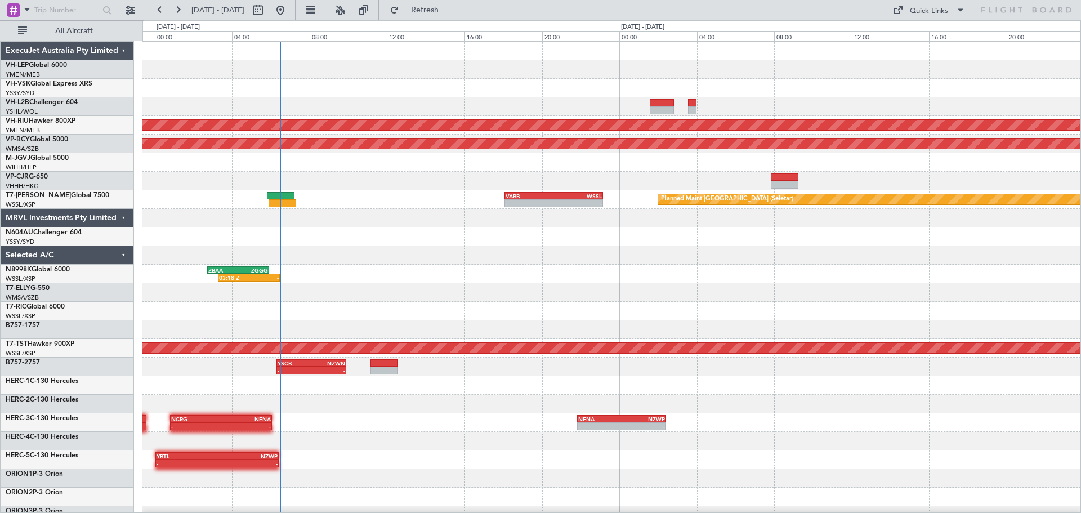
click at [404, 174] on div "Planned Maint [GEOGRAPHIC_DATA] ([GEOGRAPHIC_DATA]) Unplanned Maint [GEOGRAPHIC…" at bounding box center [611, 348] width 938 height 613
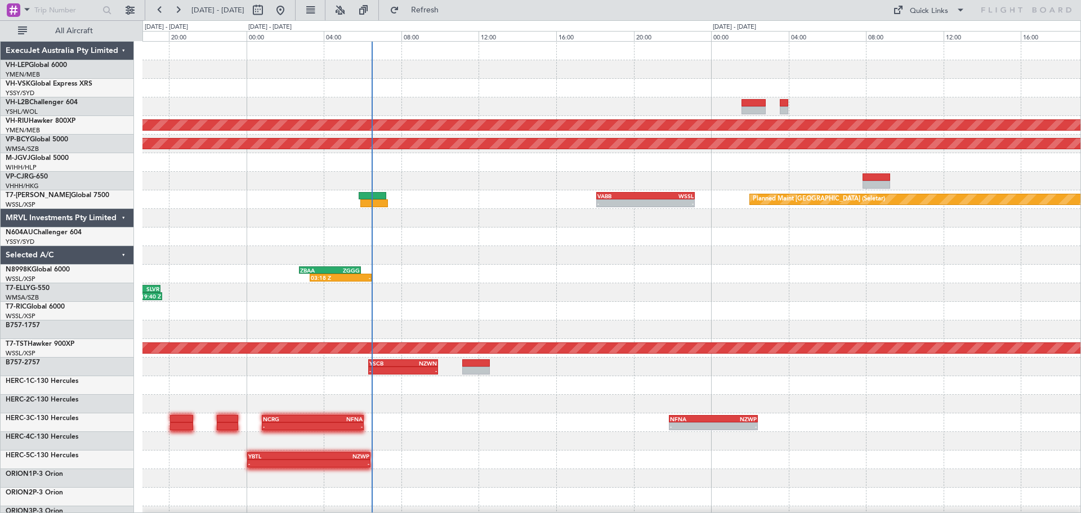
click at [509, 264] on div "Planned Maint [GEOGRAPHIC_DATA] ([GEOGRAPHIC_DATA]) Unplanned Maint [GEOGRAPHIC…" at bounding box center [611, 348] width 938 height 613
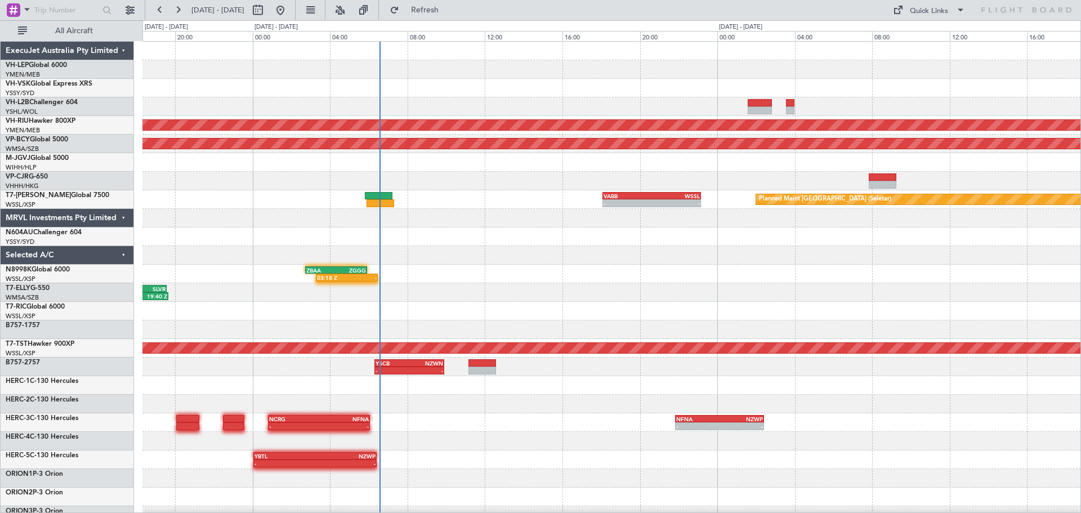
click at [385, 120] on div "Planned Maint [GEOGRAPHIC_DATA] ([GEOGRAPHIC_DATA]) Unplanned Maint [GEOGRAPHIC…" at bounding box center [611, 348] width 938 height 613
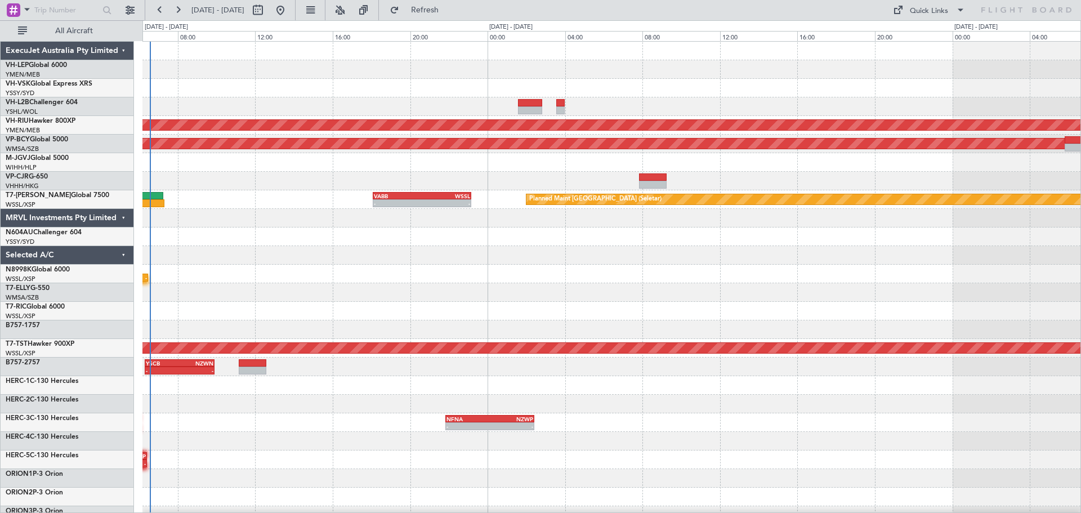
click at [529, 99] on div "Planned Maint [GEOGRAPHIC_DATA] ([GEOGRAPHIC_DATA]) Unplanned Maint [GEOGRAPHIC…" at bounding box center [611, 348] width 938 height 613
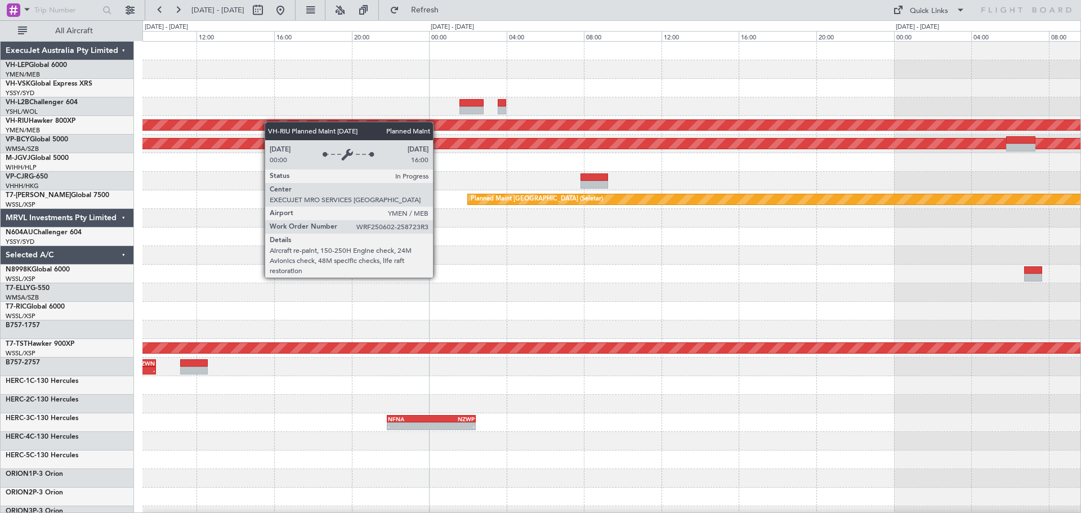
click at [213, 128] on div "Planned Maint [GEOGRAPHIC_DATA] ([GEOGRAPHIC_DATA]) Unplanned Maint [GEOGRAPHIC…" at bounding box center [611, 348] width 938 height 613
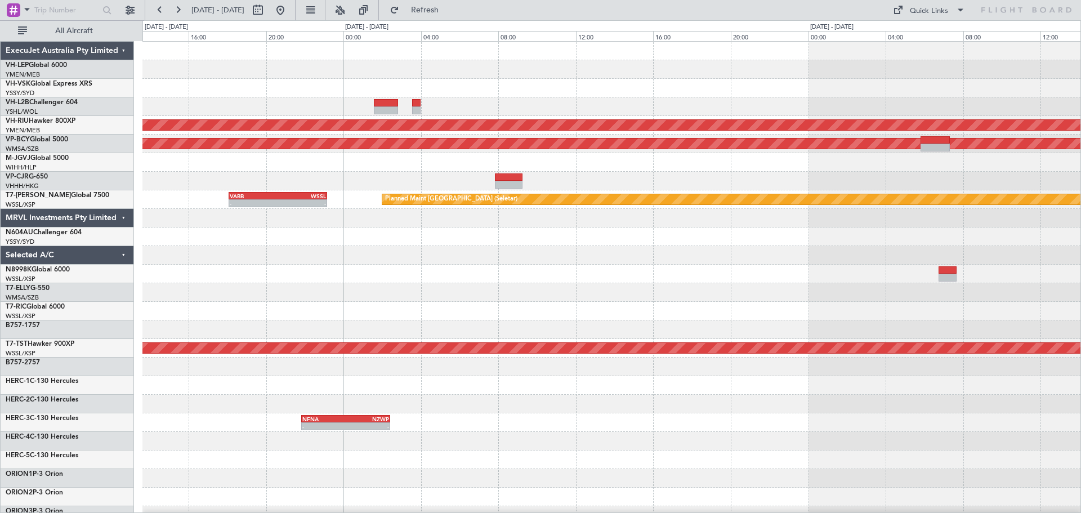
click at [311, 123] on div "Planned Maint [GEOGRAPHIC_DATA] ([GEOGRAPHIC_DATA]) Unplanned Maint [GEOGRAPHIC…" at bounding box center [611, 348] width 938 height 613
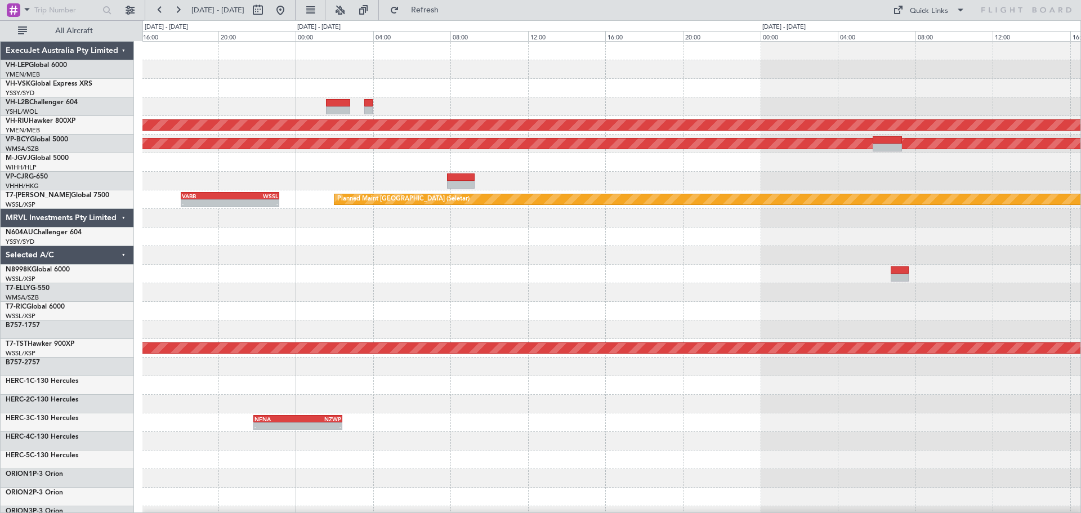
click at [244, 136] on div "Planned Maint [GEOGRAPHIC_DATA] ([GEOGRAPHIC_DATA]) Unplanned Maint [GEOGRAPHIC…" at bounding box center [611, 348] width 938 height 613
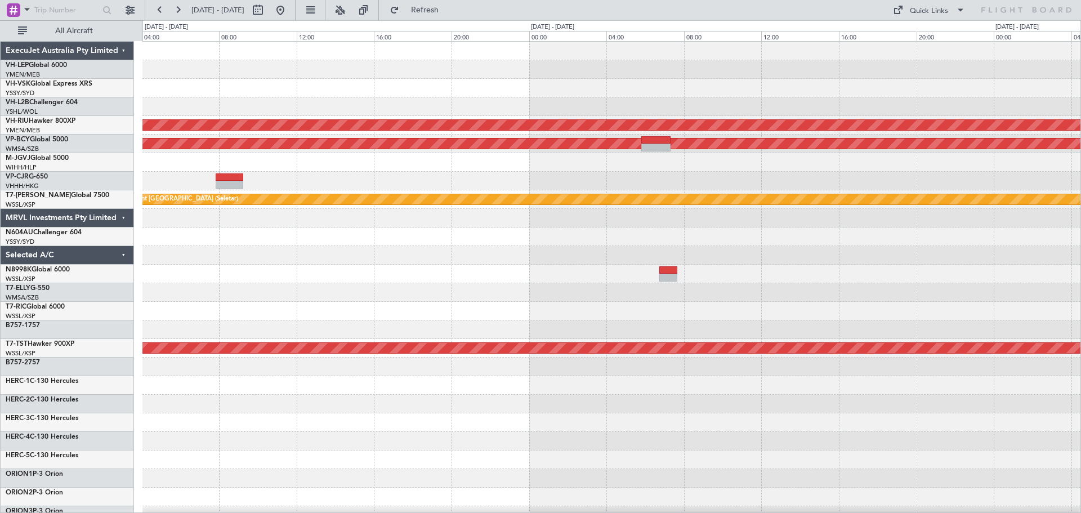
click at [207, 146] on div "Planned Maint [GEOGRAPHIC_DATA] ([GEOGRAPHIC_DATA]) Unplanned Maint [GEOGRAPHIC…" at bounding box center [611, 348] width 938 height 613
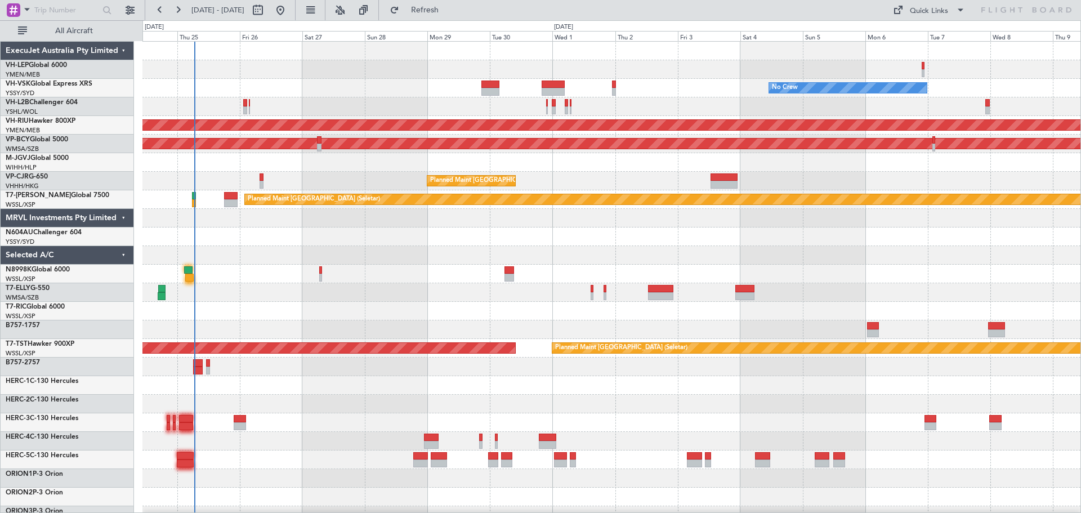
click at [406, 117] on div "No Crew Planned Maint Sydney ([PERSON_NAME] Intl) Planned Maint [GEOGRAPHIC_DAT…" at bounding box center [611, 348] width 938 height 613
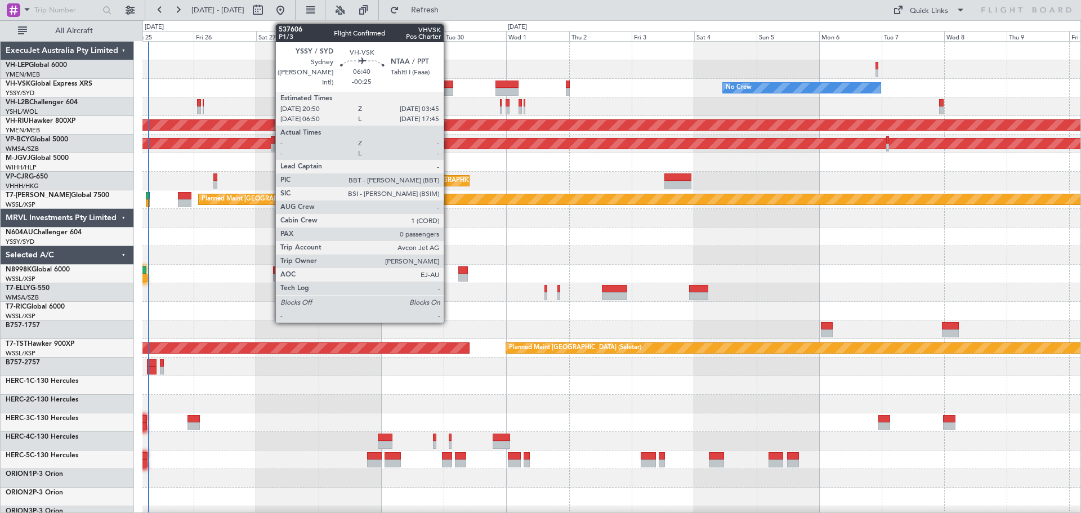
click at [449, 93] on div at bounding box center [444, 92] width 19 height 8
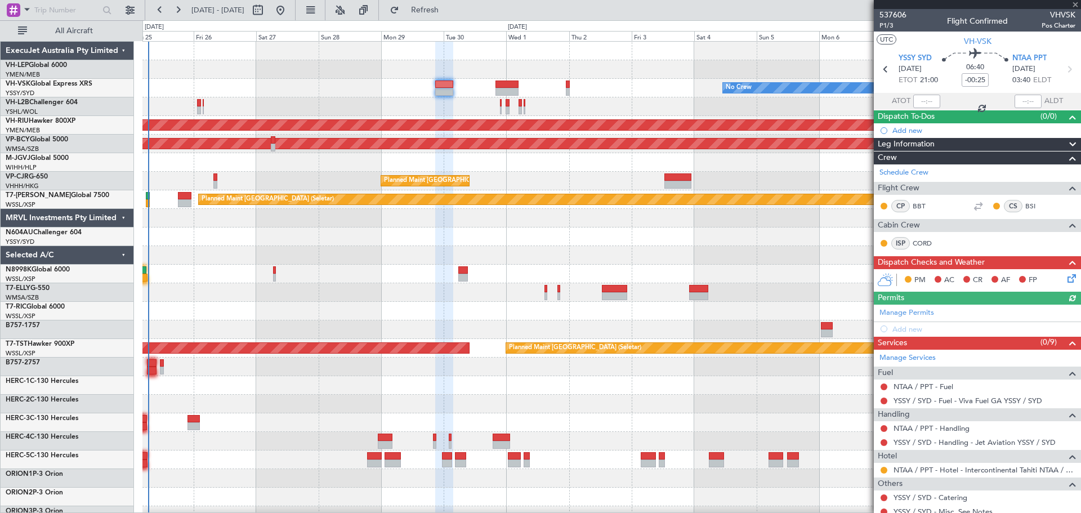
click at [1074, 3] on div at bounding box center [977, 4] width 207 height 9
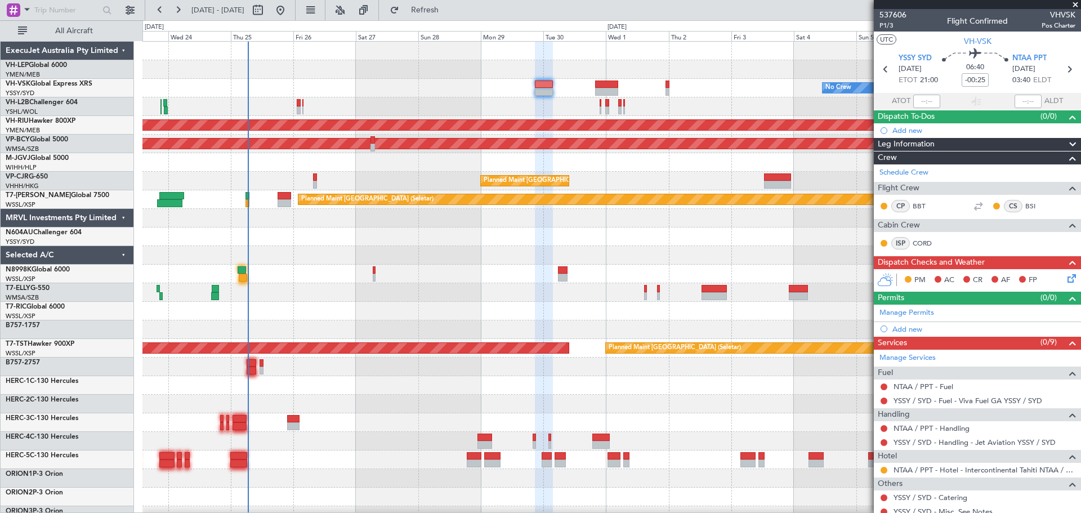
click at [371, 91] on div "No Crew Planned Maint Sydney ([PERSON_NAME] Intl)" at bounding box center [611, 88] width 938 height 19
click at [330, 85] on div "No Crew Planned Maint Sydney ([PERSON_NAME] Intl)" at bounding box center [611, 88] width 938 height 19
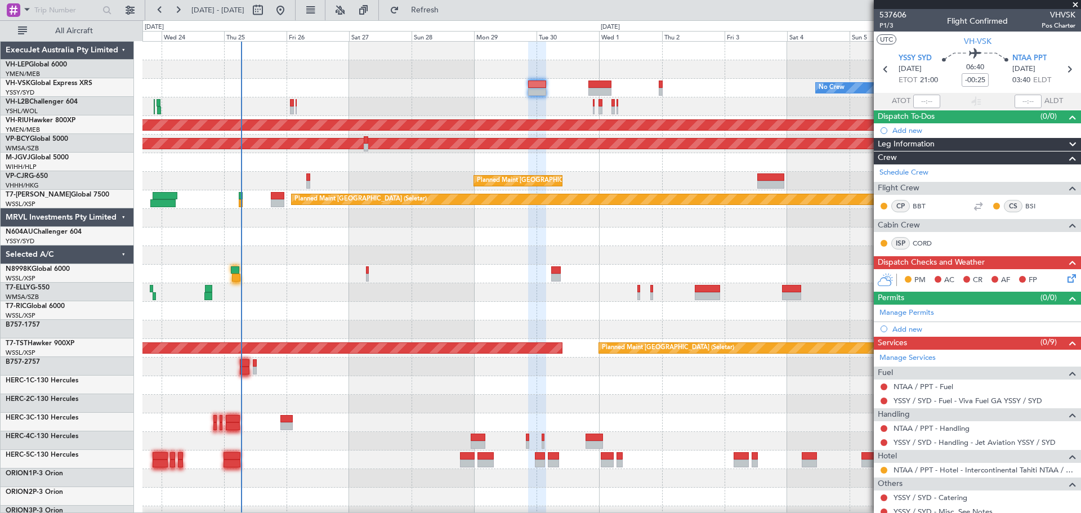
scroll to position [0, 0]
click at [316, 110] on div "No Crew Planned Maint Sydney ([PERSON_NAME] Intl) Planned Maint [GEOGRAPHIC_DAT…" at bounding box center [611, 348] width 938 height 613
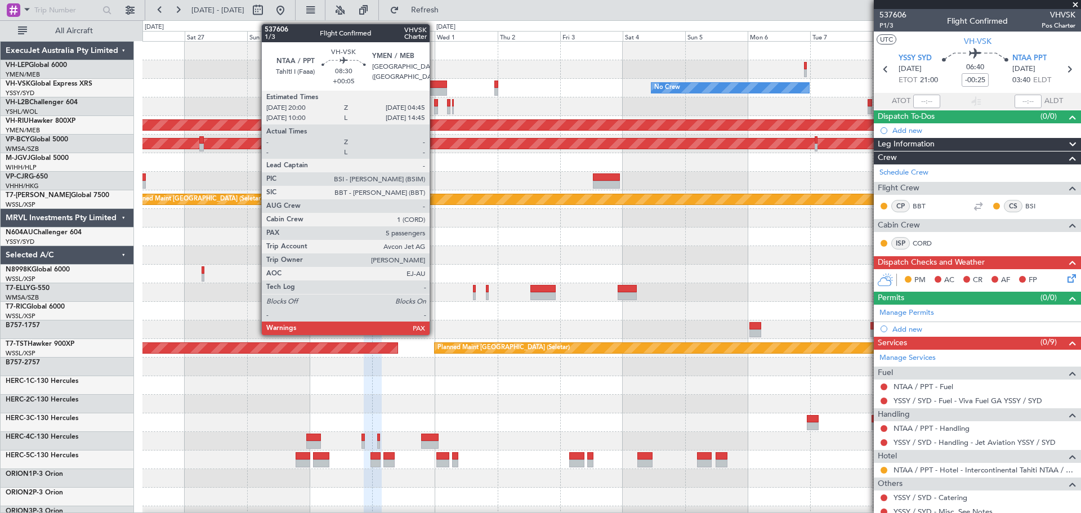
click at [435, 88] on div at bounding box center [435, 92] width 23 height 8
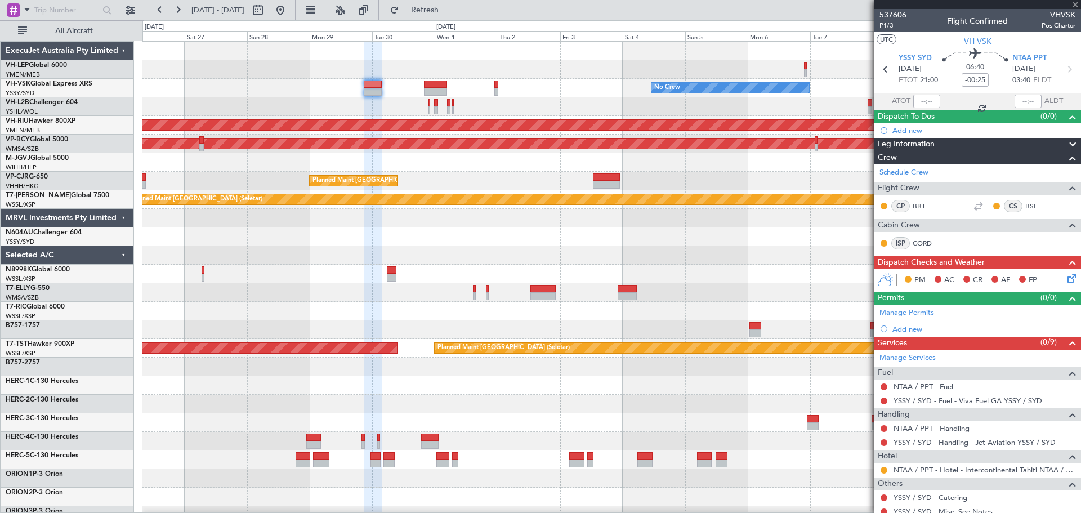
type input "+00:05"
type input "5"
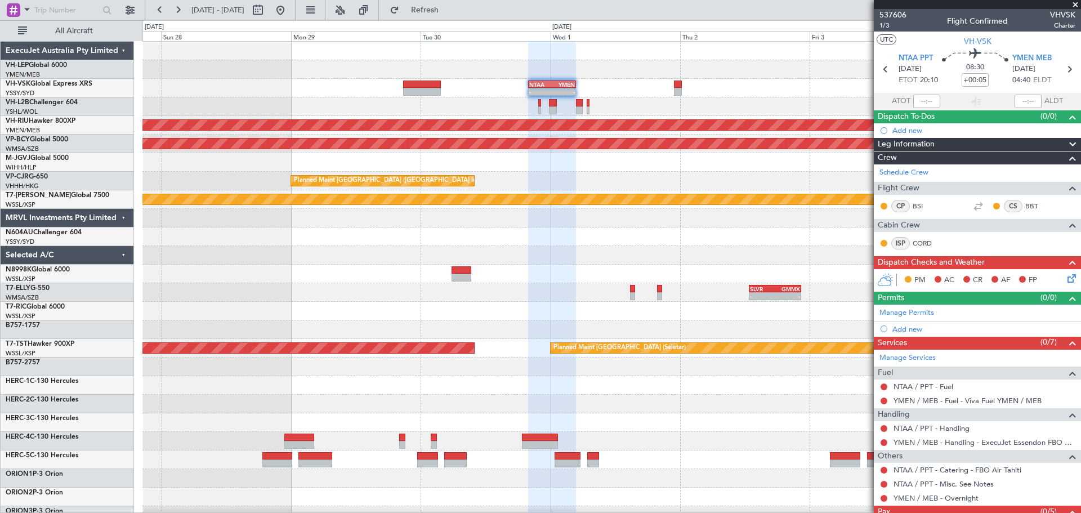
click at [288, 108] on div at bounding box center [611, 106] width 938 height 19
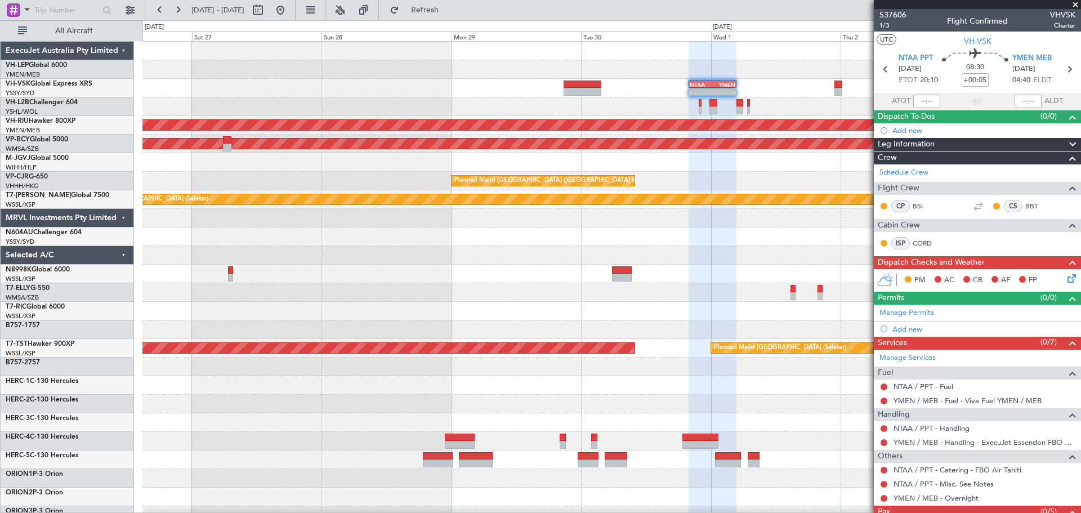
click at [499, 111] on div "- - NTAA 20:00 Z YMEN 04:45 Z No Crew Planned Maint [GEOGRAPHIC_DATA] ([GEOGRAP…" at bounding box center [611, 348] width 938 height 613
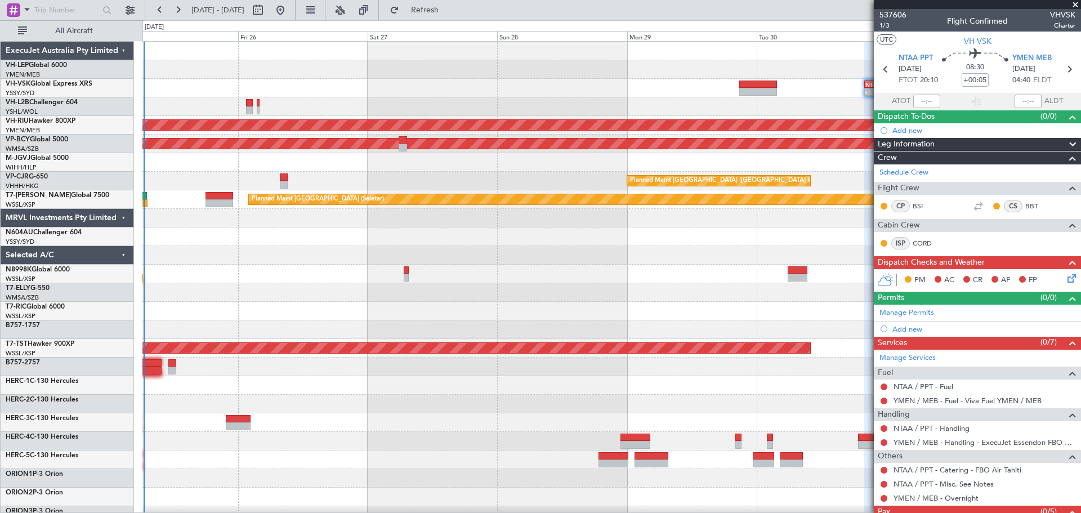
click at [495, 101] on div "- - NTAA 20:00 Z YMEN 04:45 Z Planned Maint [GEOGRAPHIC_DATA] ([GEOGRAPHIC_DATA…" at bounding box center [611, 348] width 938 height 613
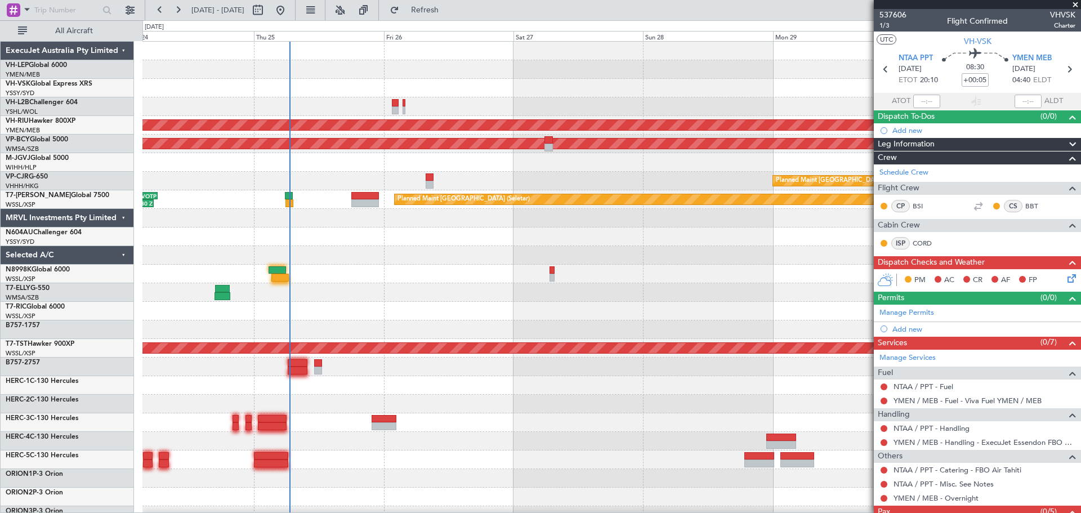
click at [522, 97] on div "- - NTAA 20:00 Z YMEN 04:45 Z Planned Maint Sydney ([PERSON_NAME] Intl)" at bounding box center [611, 88] width 938 height 19
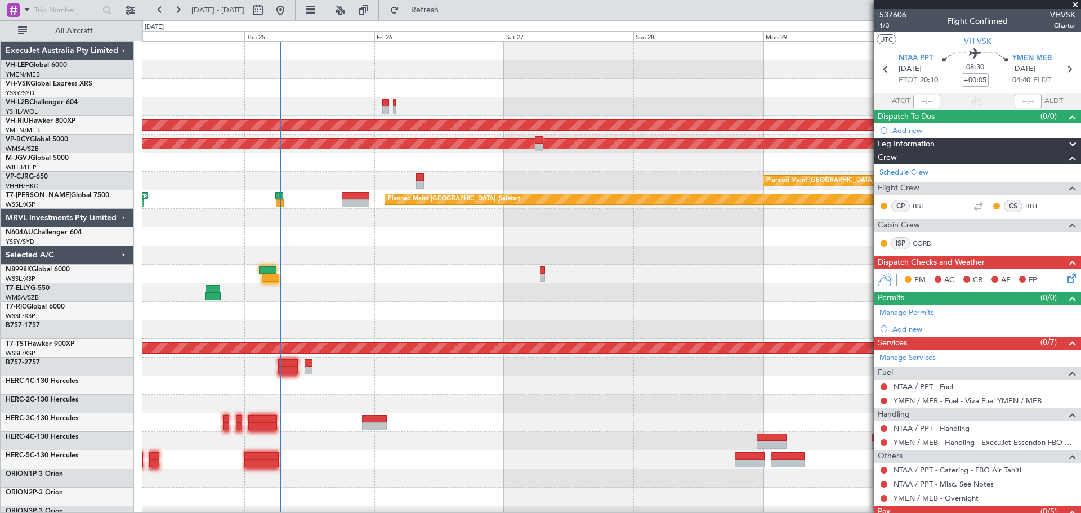
click at [270, 114] on div "- - NTAA 20:00 Z YMEN 04:45 Z Planned Maint Sydney ([PERSON_NAME] Intl) Planned…" at bounding box center [611, 348] width 938 height 613
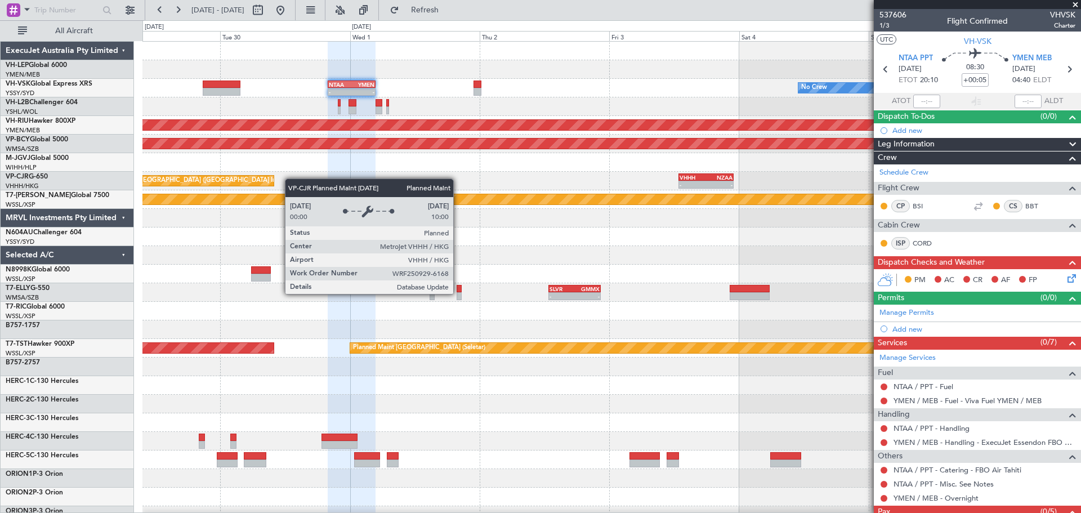
click at [197, 182] on div "- - NTAA 20:00 Z YMEN 04:45 Z No Crew Planned Maint [GEOGRAPHIC_DATA] ([GEOGRAP…" at bounding box center [611, 348] width 938 height 613
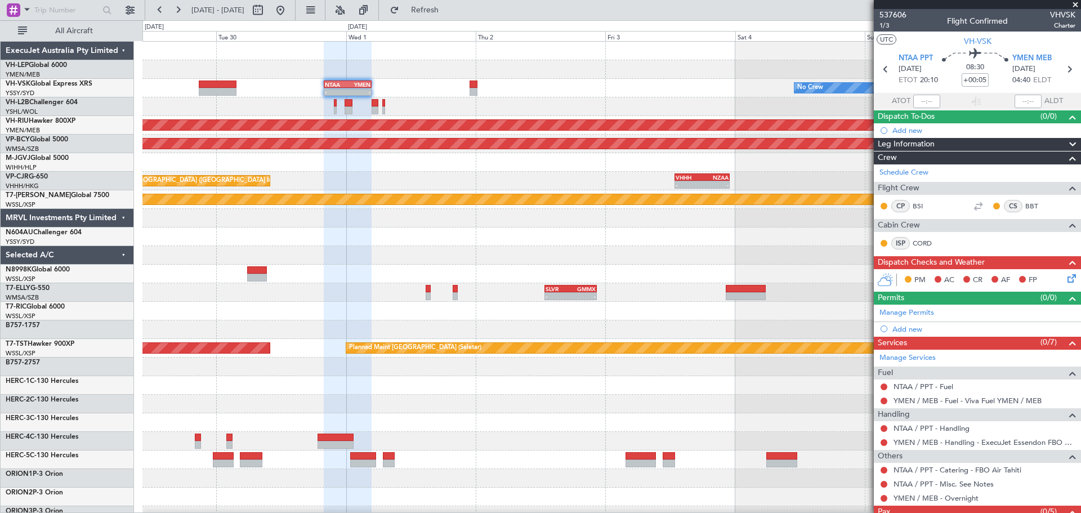
click at [18, 193] on div "- - NTAA 20:00 Z YMEN 04:45 Z No Crew Planned Maint [GEOGRAPHIC_DATA] ([GEOGRAP…" at bounding box center [540, 266] width 1081 height 493
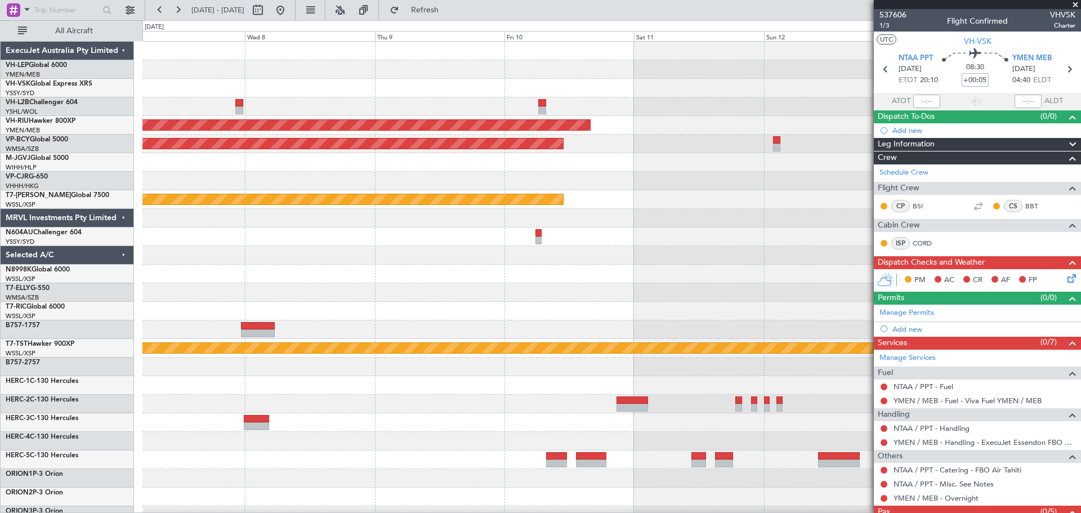
click at [0, 166] on div "No Crew Planned Maint [GEOGRAPHIC_DATA] ([GEOGRAPHIC_DATA]) Unplanned Maint [GE…" at bounding box center [540, 266] width 1081 height 493
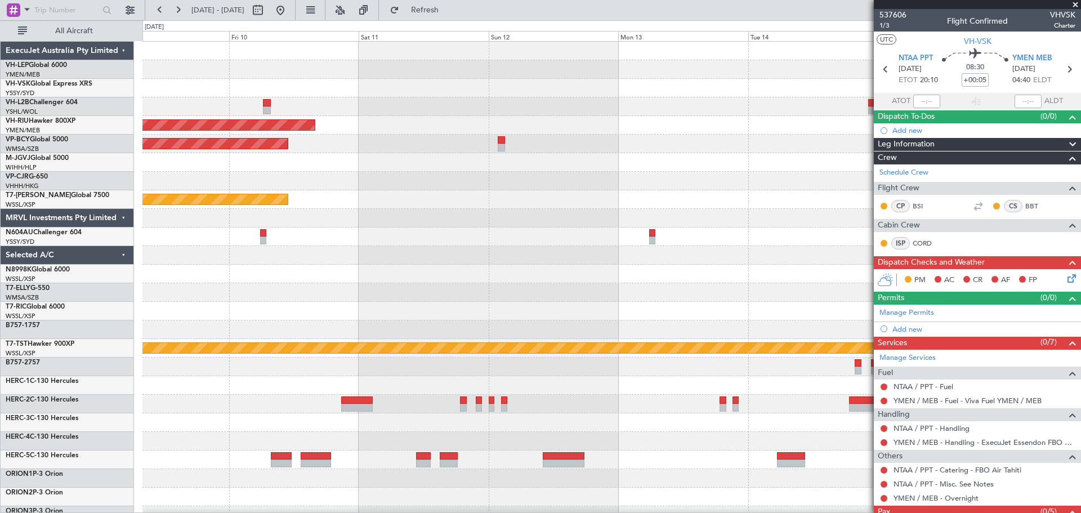
click at [143, 154] on div "Planned Maint [GEOGRAPHIC_DATA] ([GEOGRAPHIC_DATA]) Unplanned Maint [GEOGRAPHIC…" at bounding box center [611, 348] width 938 height 613
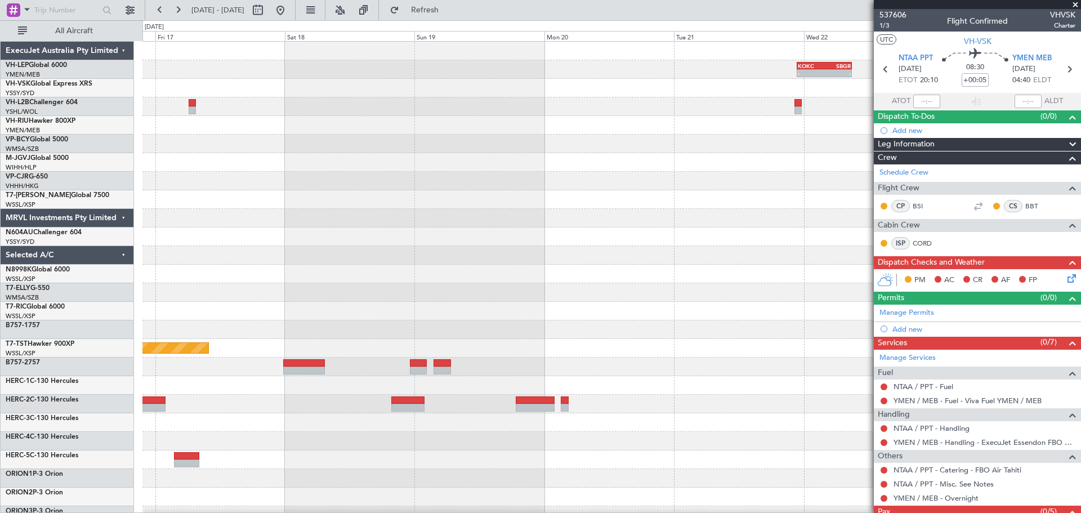
click at [126, 158] on div "- - KOKC 22:50 Z SBGR 09:00 Z Planned Maint [GEOGRAPHIC_DATA] (Seletar) ExecuJe…" at bounding box center [540, 266] width 1081 height 493
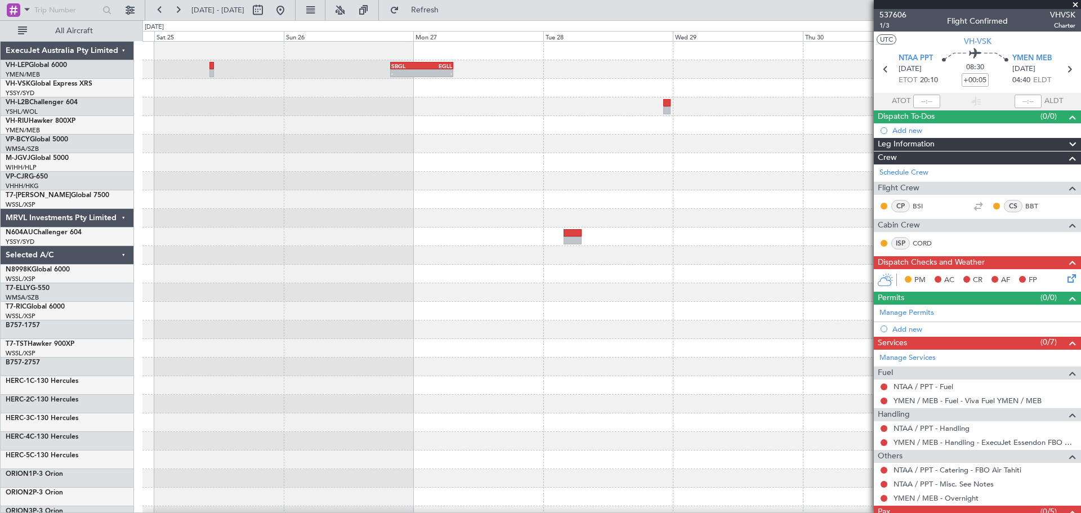
click at [66, 201] on div "- - SBGL 19:50 Z EGLL 07:25 Z - - LEBL 17:45 Z KDTW 03:01 Z Planned Maint Sydne…" at bounding box center [540, 266] width 1081 height 493
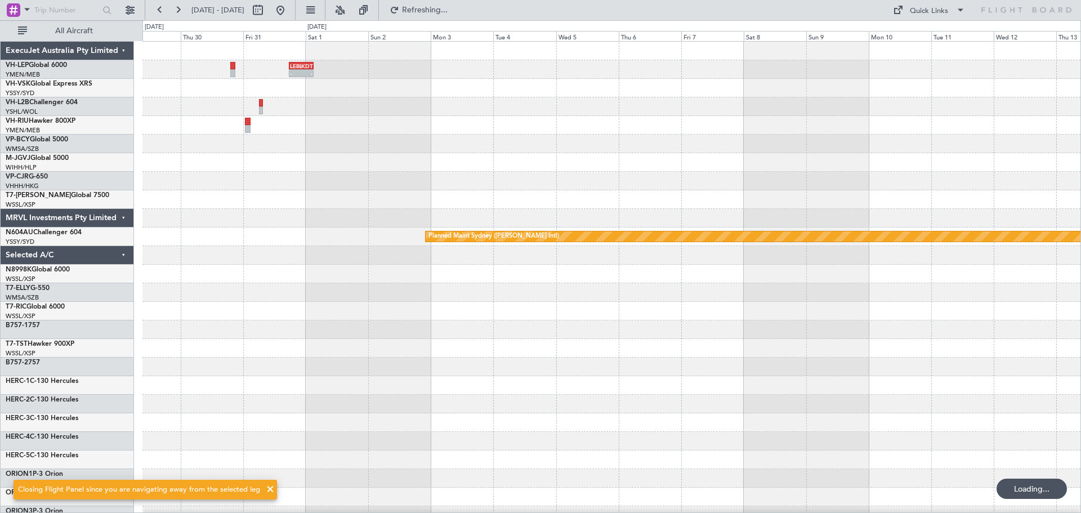
click at [109, 213] on div "- - LEBL 17:45 Z KDTW 03:01 Z SBGL 19:50 Z EGLL 07:25 Z - - Planned Maint Sydne…" at bounding box center [540, 266] width 1081 height 493
click at [90, 207] on div "- - LEBL 17:45 Z KDTW 03:01 Z SBGL 19:50 Z EGLL 07:25 Z - - Planned Maint Sydne…" at bounding box center [540, 266] width 1081 height 493
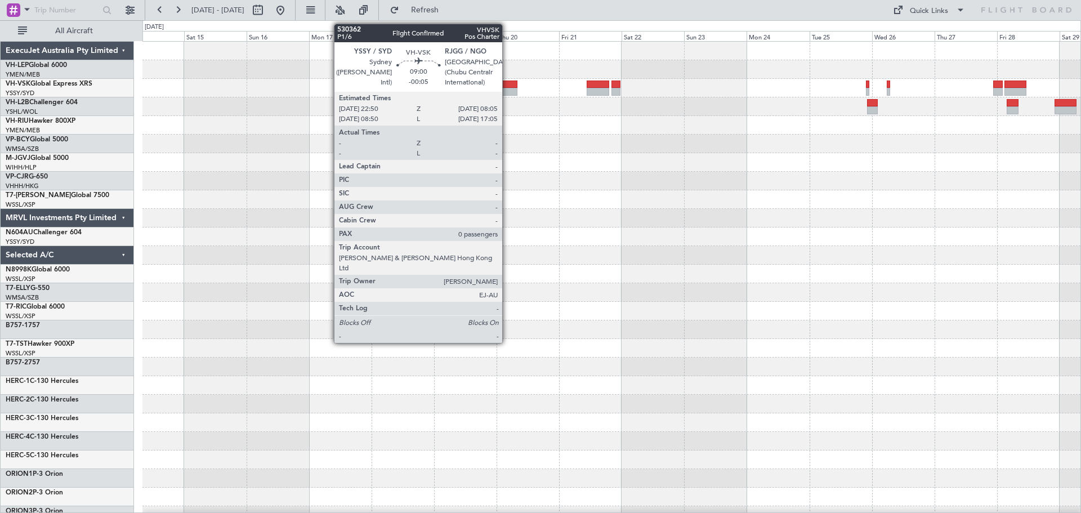
click at [507, 84] on div at bounding box center [505, 85] width 24 height 8
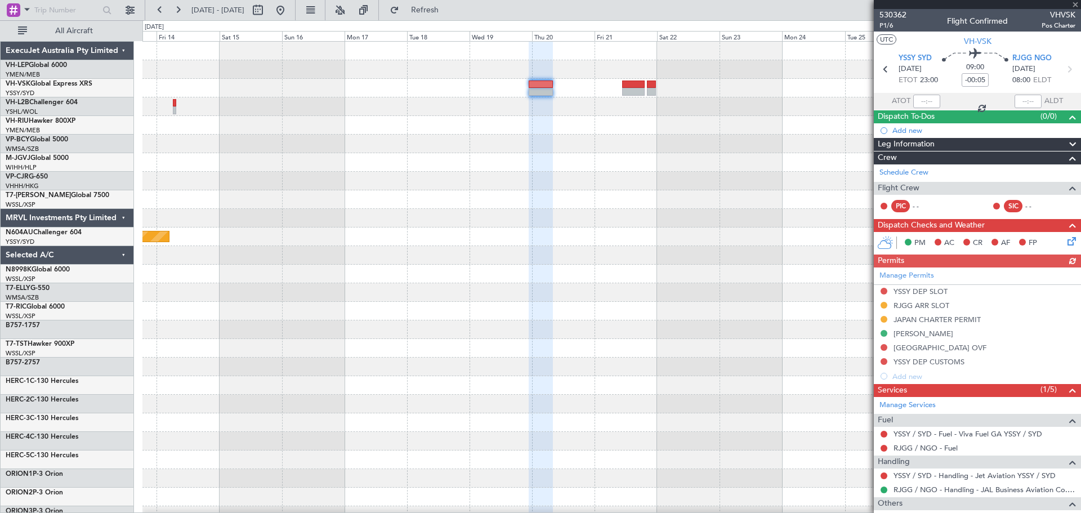
click at [506, 180] on div "Planned Maint Sydney ([PERSON_NAME] Intl)" at bounding box center [611, 348] width 938 height 613
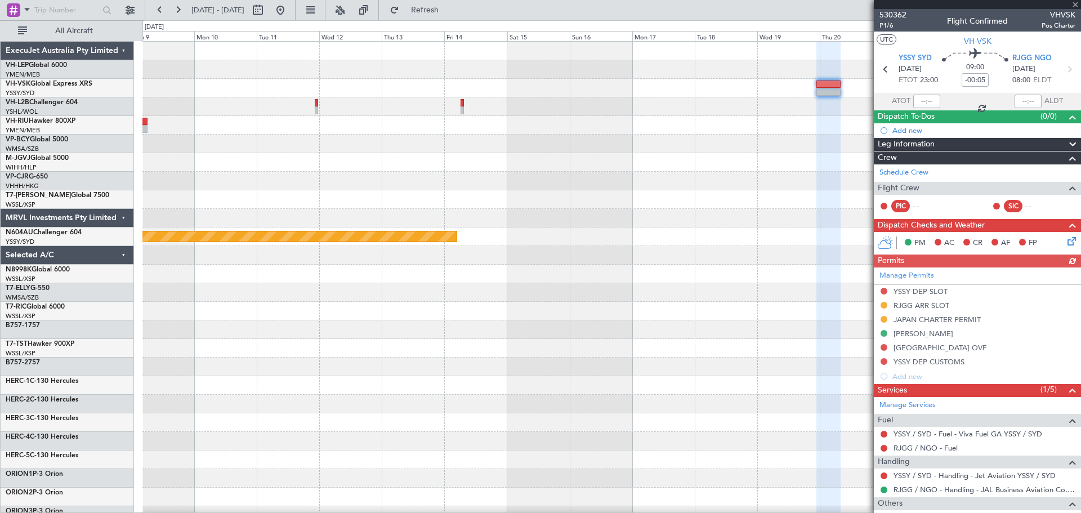
click at [611, 213] on div "Planned Maint Sydney ([PERSON_NAME] Intl)" at bounding box center [611, 348] width 938 height 613
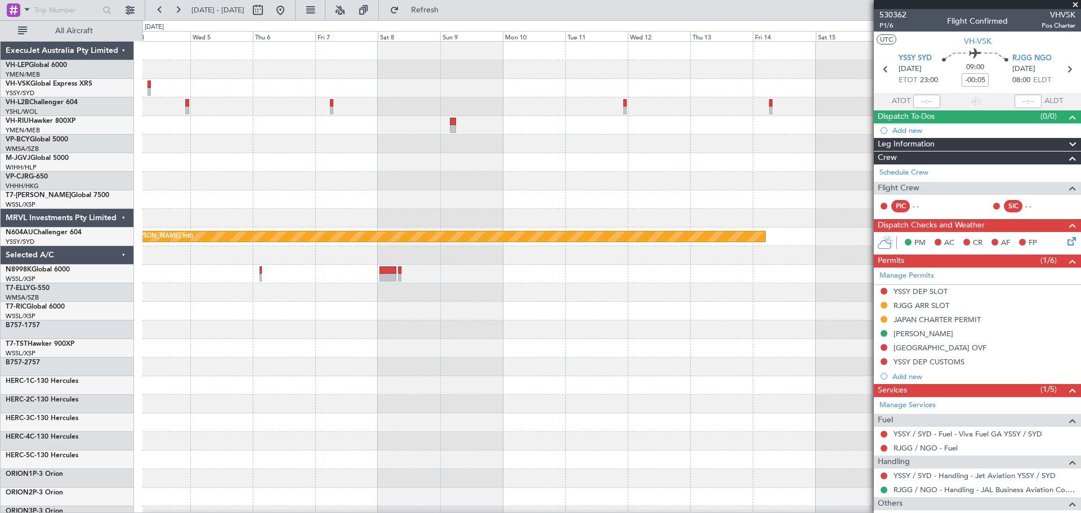
click at [605, 190] on div "Planned Maint Sydney ([PERSON_NAME] Intl)" at bounding box center [611, 348] width 938 height 613
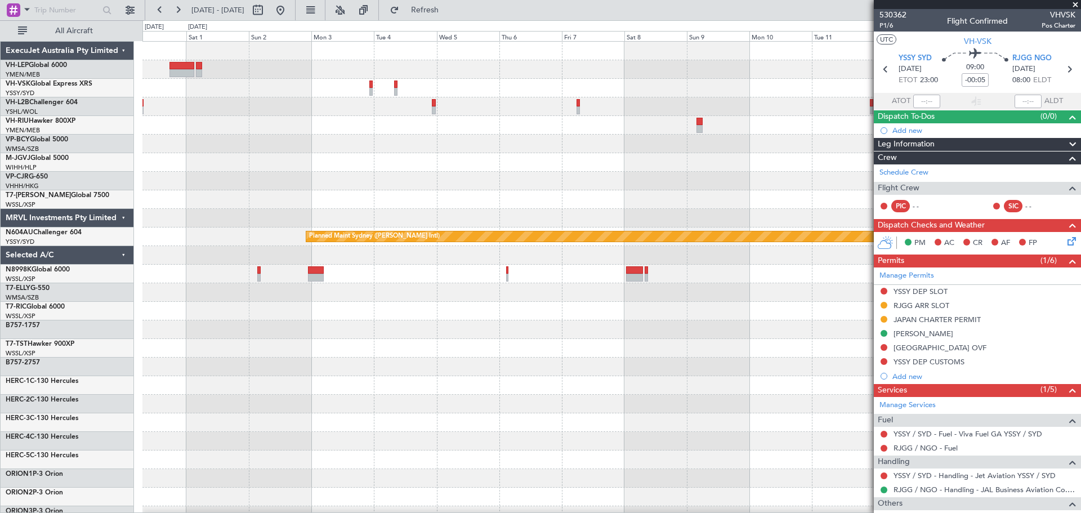
click at [617, 164] on div "Planned Maint Sydney ([PERSON_NAME] Intl)" at bounding box center [611, 348] width 938 height 613
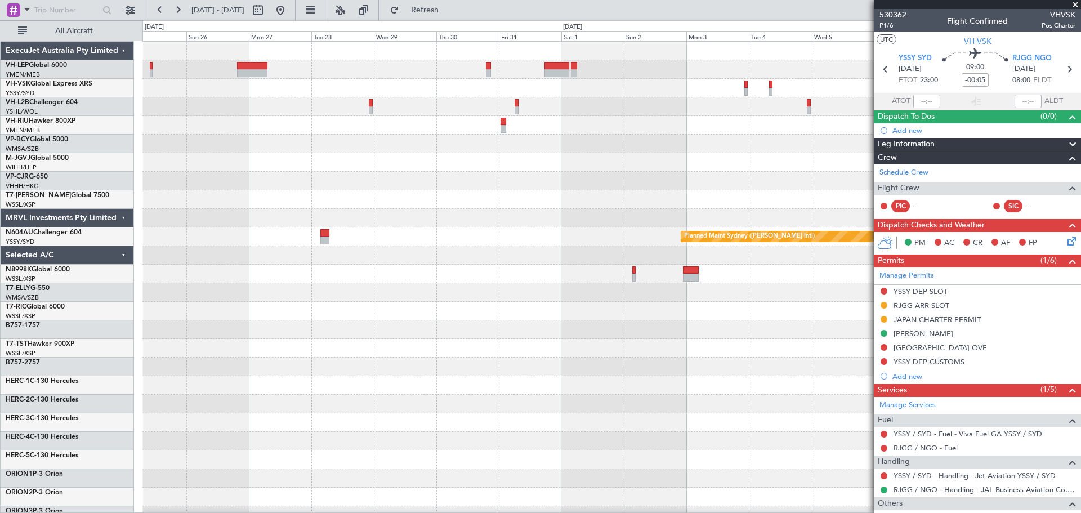
click at [604, 155] on div "Planned Maint Sydney ([PERSON_NAME] Intl)" at bounding box center [611, 348] width 938 height 613
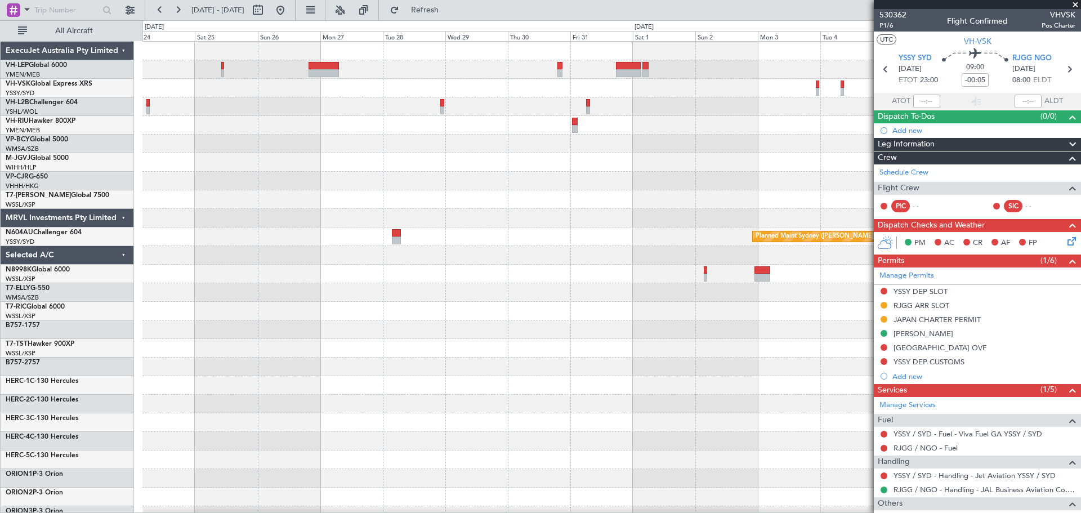
click at [550, 148] on div "Planned Maint Sydney ([PERSON_NAME] Intl)" at bounding box center [611, 348] width 938 height 613
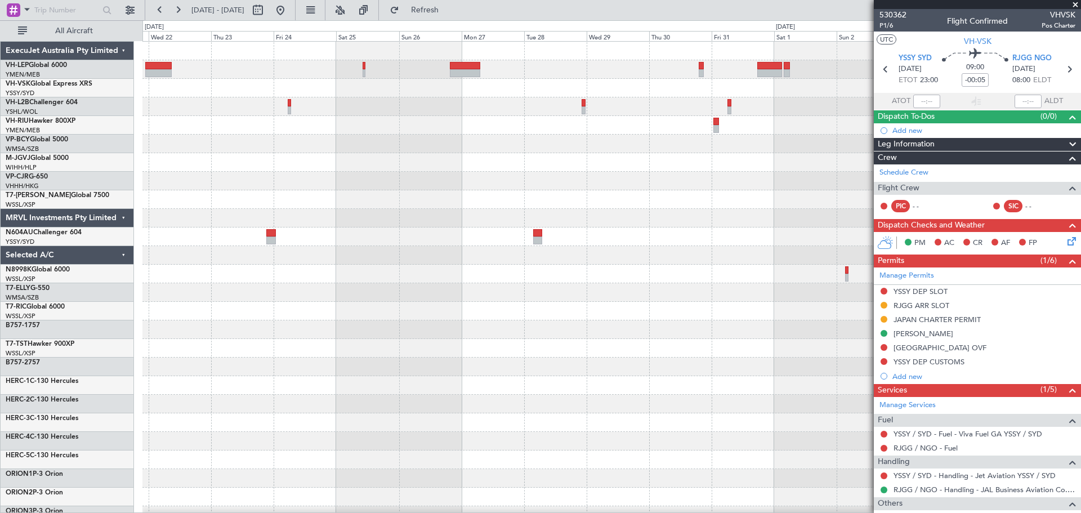
click at [576, 153] on div "Planned Maint Sydney ([PERSON_NAME] Intl)" at bounding box center [611, 348] width 938 height 613
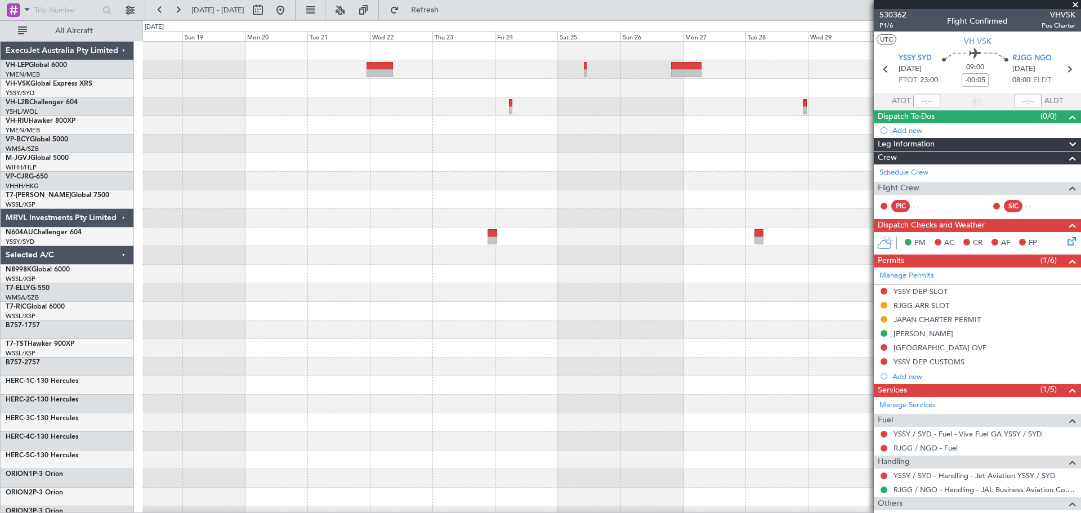
click at [589, 154] on div "Planned Maint Sydney ([PERSON_NAME] Intl) Planned Maint [GEOGRAPHIC_DATA] (Sele…" at bounding box center [611, 348] width 938 height 613
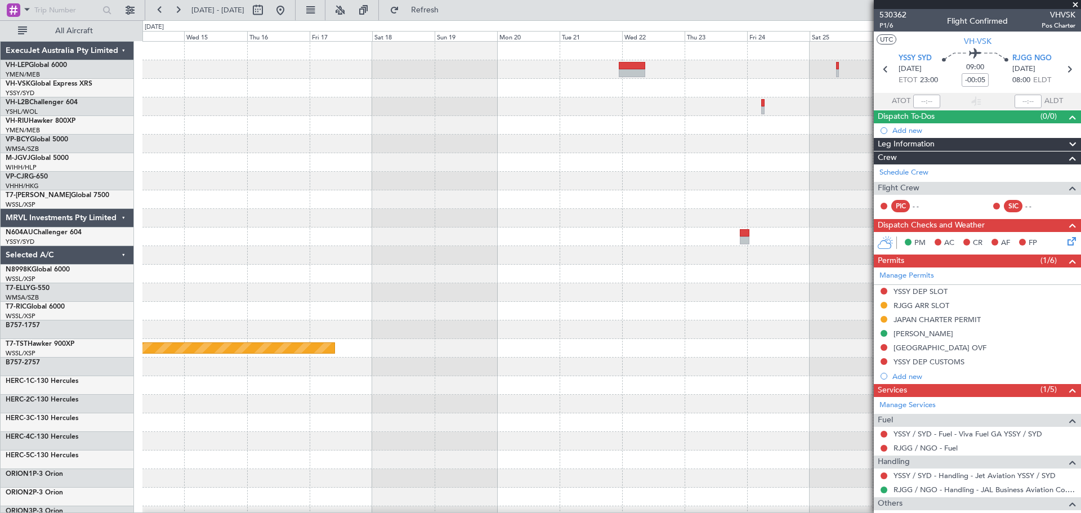
click at [555, 151] on div "Planned Maint [GEOGRAPHIC_DATA] ([GEOGRAPHIC_DATA]) Planned Maint [GEOGRAPHIC_D…" at bounding box center [611, 348] width 938 height 613
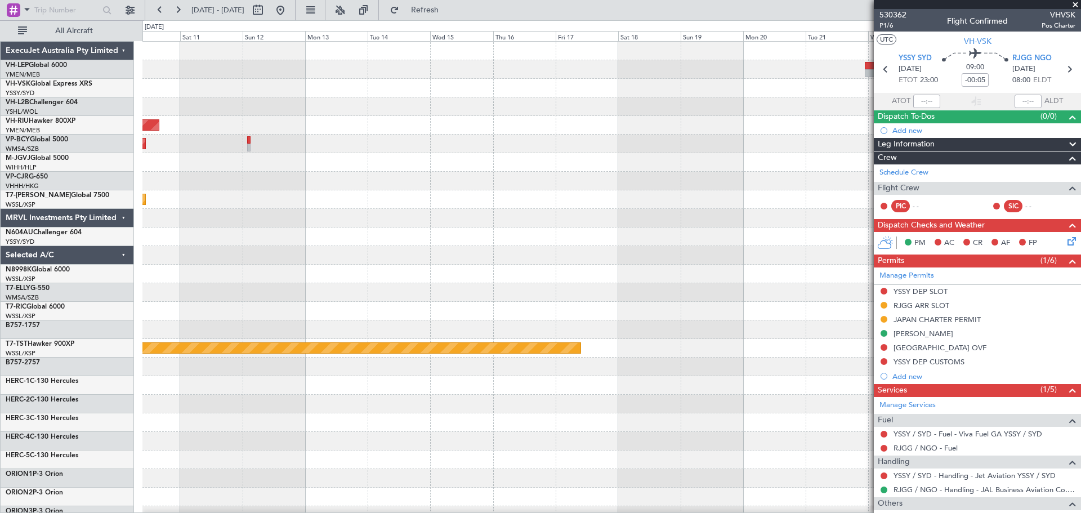
click at [501, 160] on div "Planned Maint [GEOGRAPHIC_DATA] ([GEOGRAPHIC_DATA]) Unplanned Maint [GEOGRAPHIC…" at bounding box center [611, 348] width 938 height 613
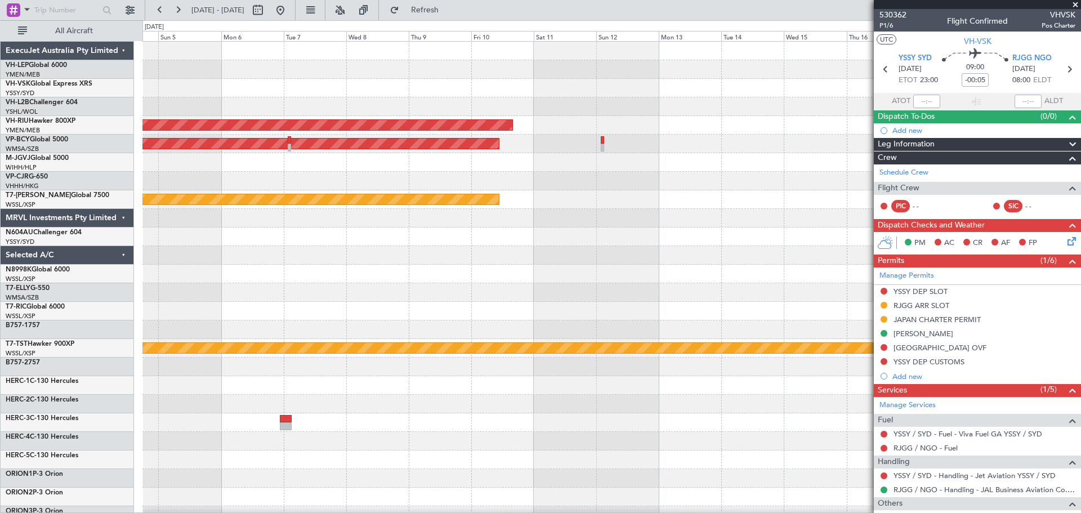
click at [515, 163] on div "Planned Maint [GEOGRAPHIC_DATA] ([GEOGRAPHIC_DATA]) Unplanned Maint [GEOGRAPHIC…" at bounding box center [611, 348] width 938 height 613
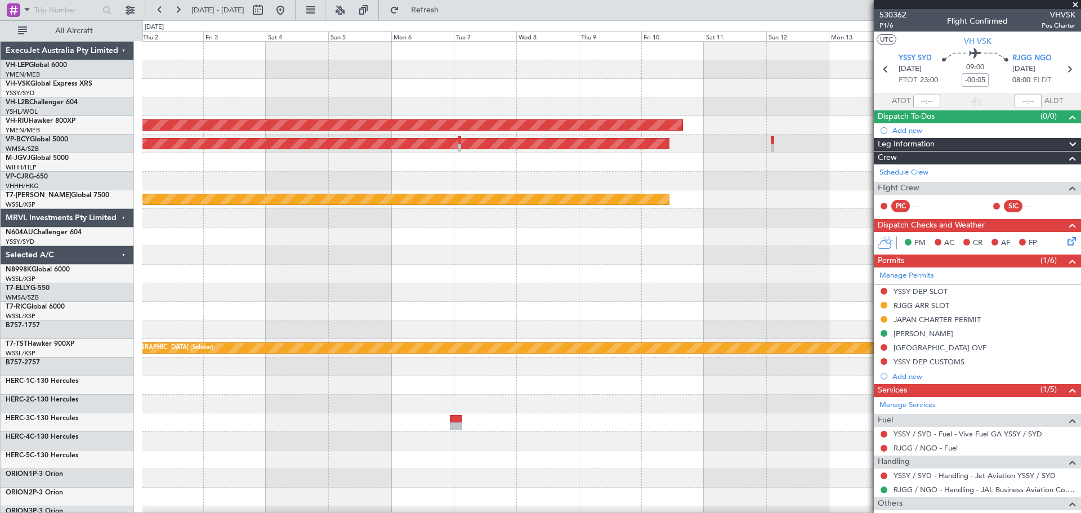
click at [611, 171] on div "Planned Maint [GEOGRAPHIC_DATA] ([GEOGRAPHIC_DATA]) Unplanned Maint [GEOGRAPHIC…" at bounding box center [611, 348] width 938 height 613
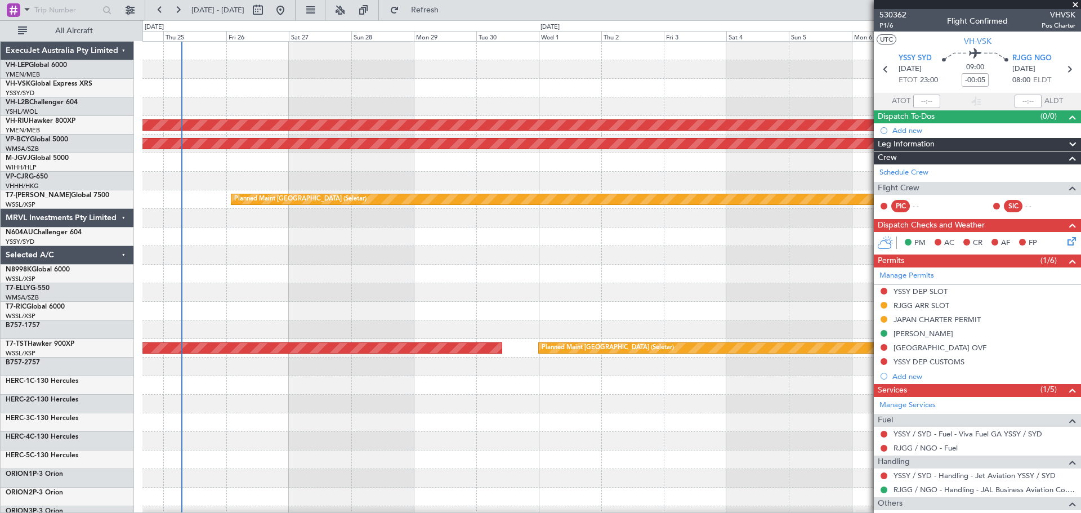
click at [584, 165] on div at bounding box center [611, 162] width 938 height 19
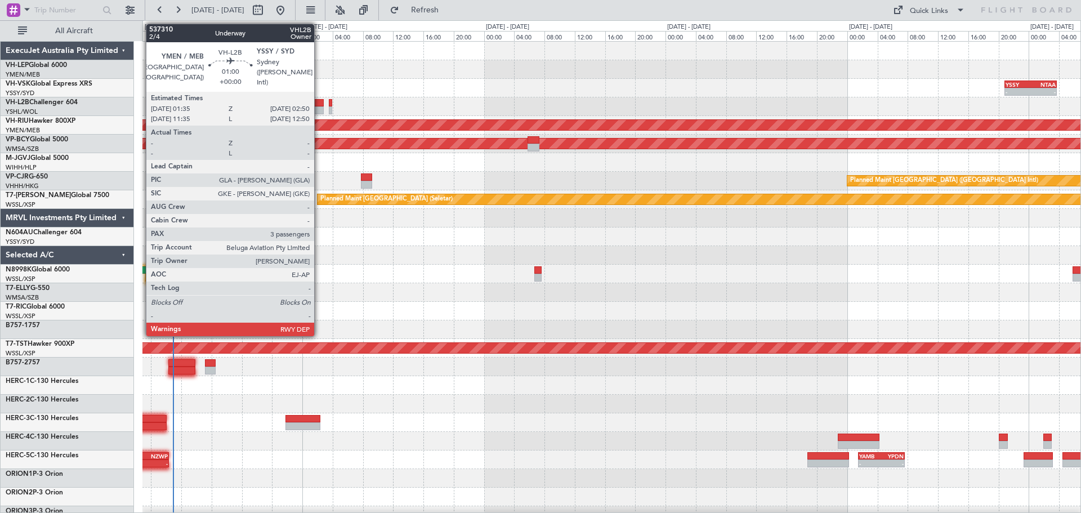
click at [320, 107] on div at bounding box center [319, 110] width 10 height 8
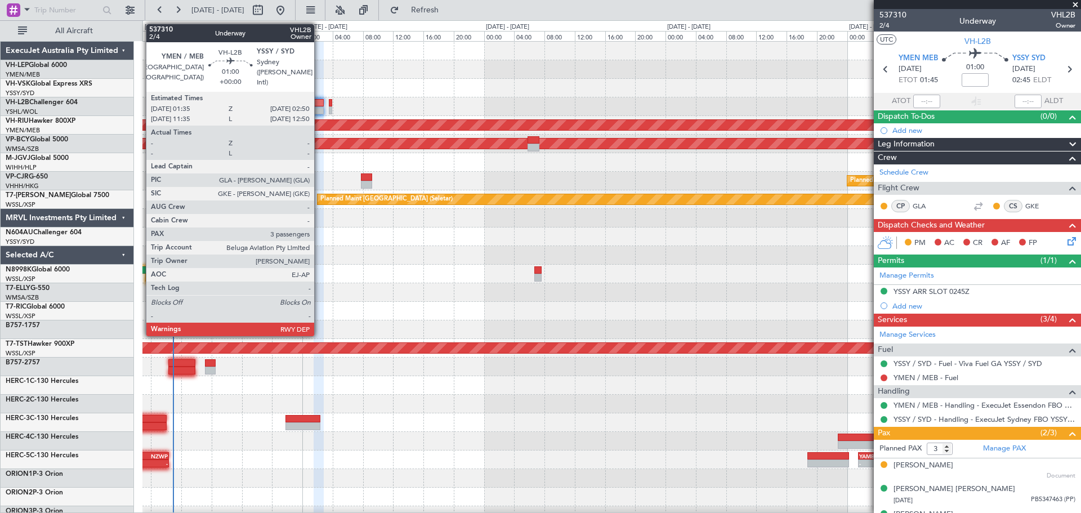
click at [319, 104] on div at bounding box center [319, 103] width 10 height 8
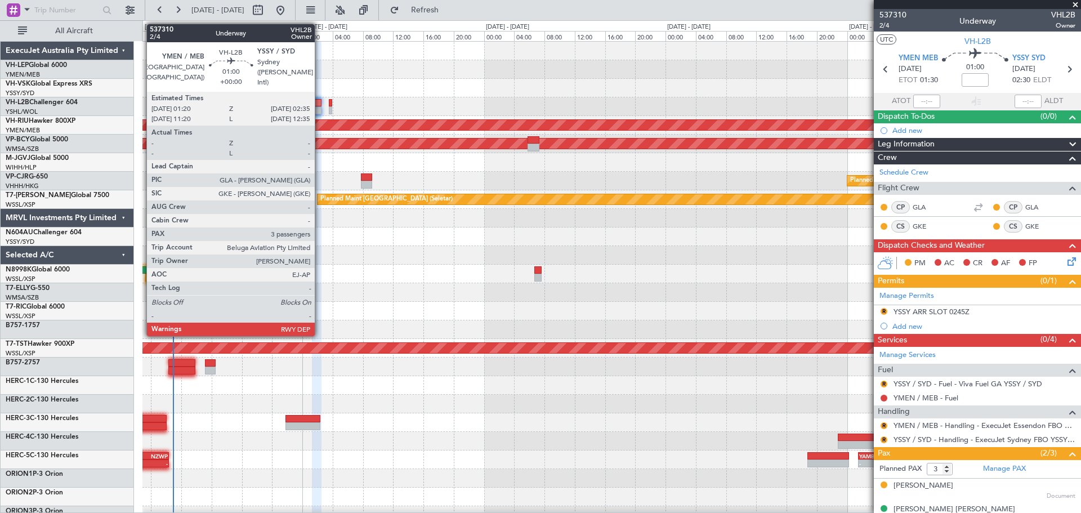
click at [320, 110] on div at bounding box center [317, 110] width 10 height 8
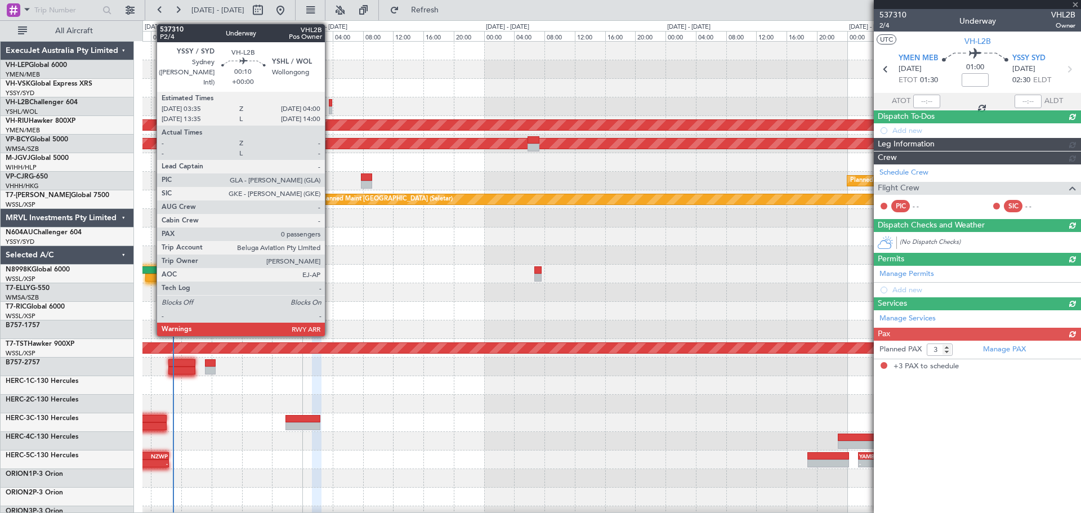
click at [330, 104] on div at bounding box center [330, 103] width 3 height 8
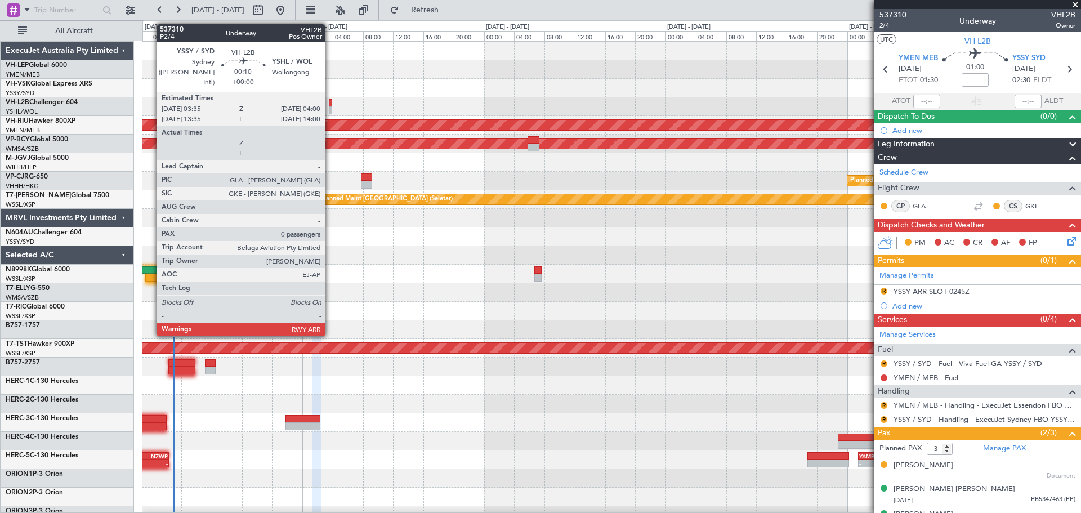
click at [330, 106] on div at bounding box center [330, 110] width 3 height 8
click at [329, 106] on div at bounding box center [330, 103] width 3 height 8
click at [329, 106] on div at bounding box center [330, 110] width 3 height 8
click at [331, 110] on div at bounding box center [330, 110] width 3 height 8
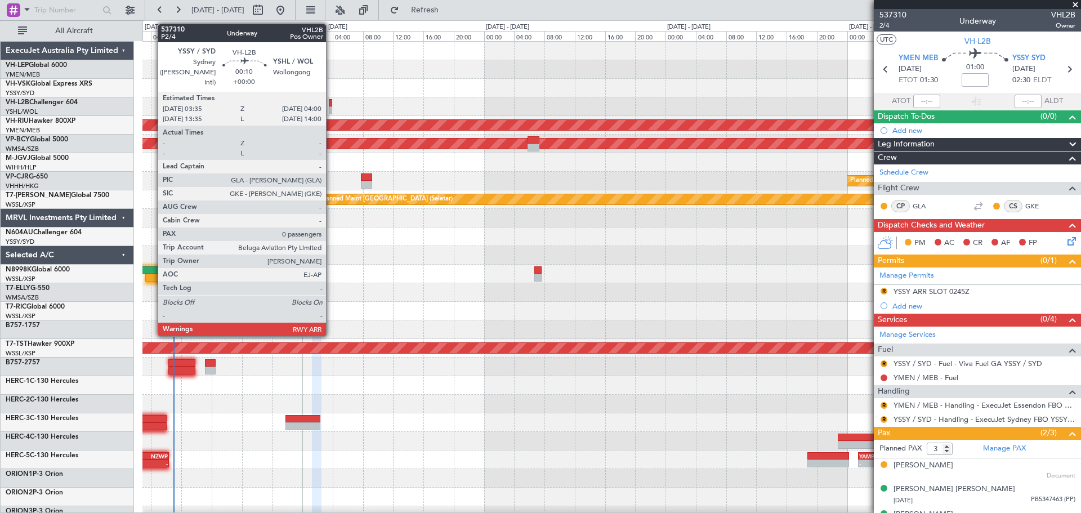
click at [331, 110] on div at bounding box center [330, 110] width 3 height 8
click at [330, 109] on div at bounding box center [330, 110] width 3 height 8
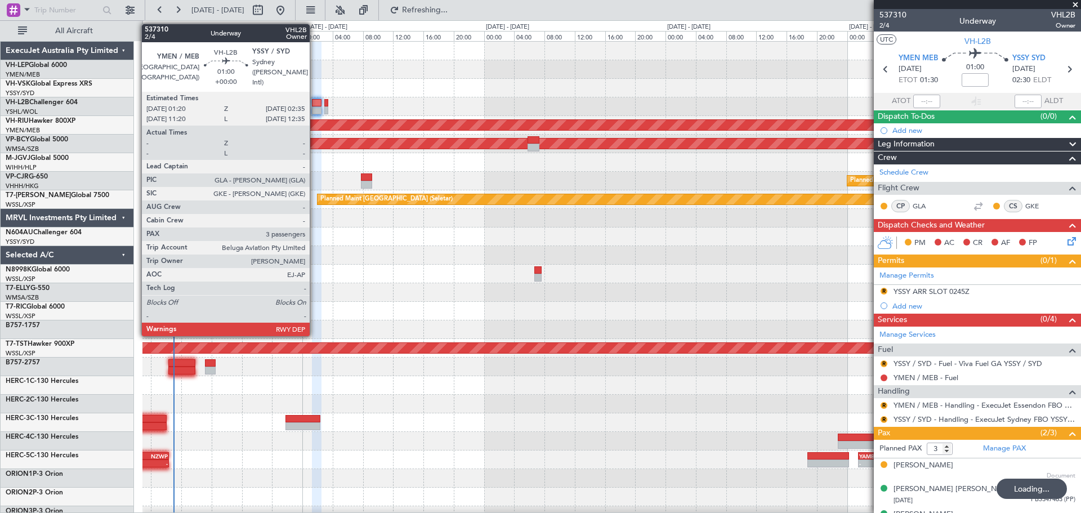
click at [315, 113] on div at bounding box center [317, 110] width 10 height 8
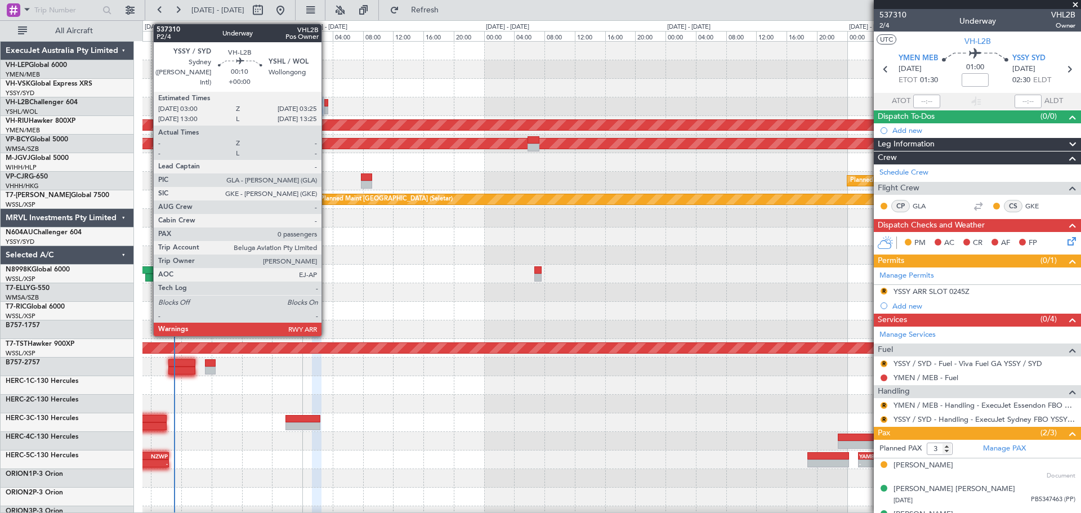
click at [327, 105] on div at bounding box center [325, 103] width 3 height 8
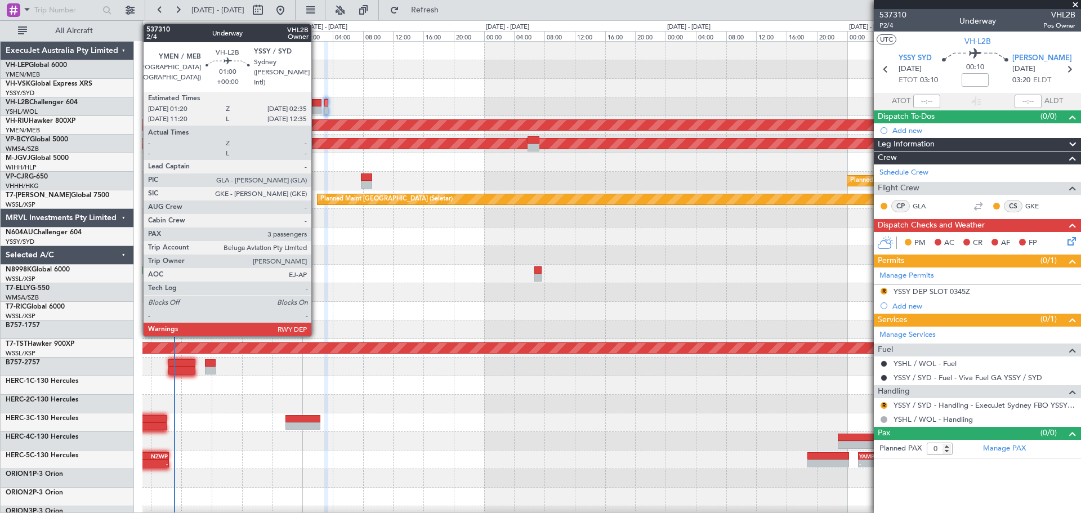
click at [318, 105] on div at bounding box center [317, 103] width 10 height 8
click at [319, 108] on div at bounding box center [317, 110] width 10 height 8
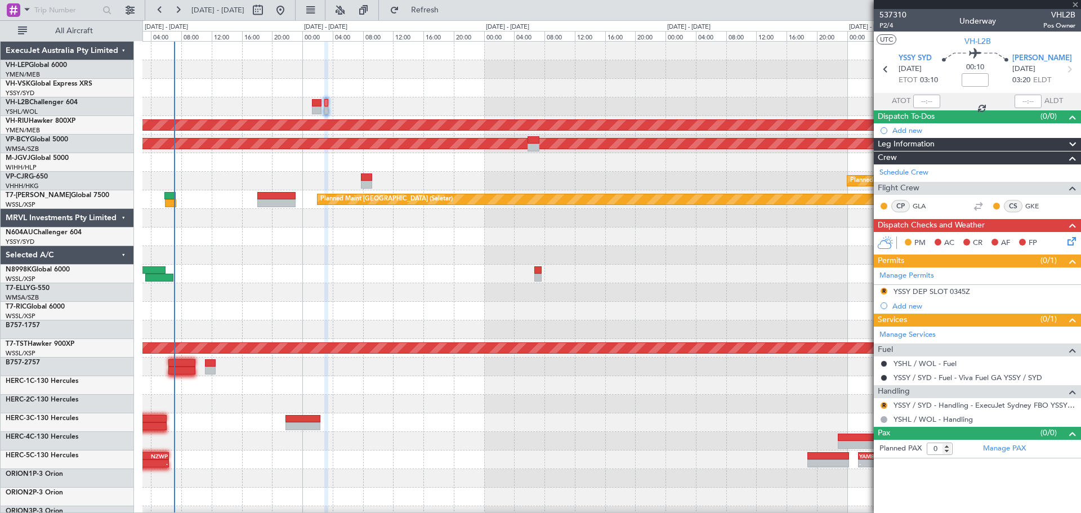
type input "3"
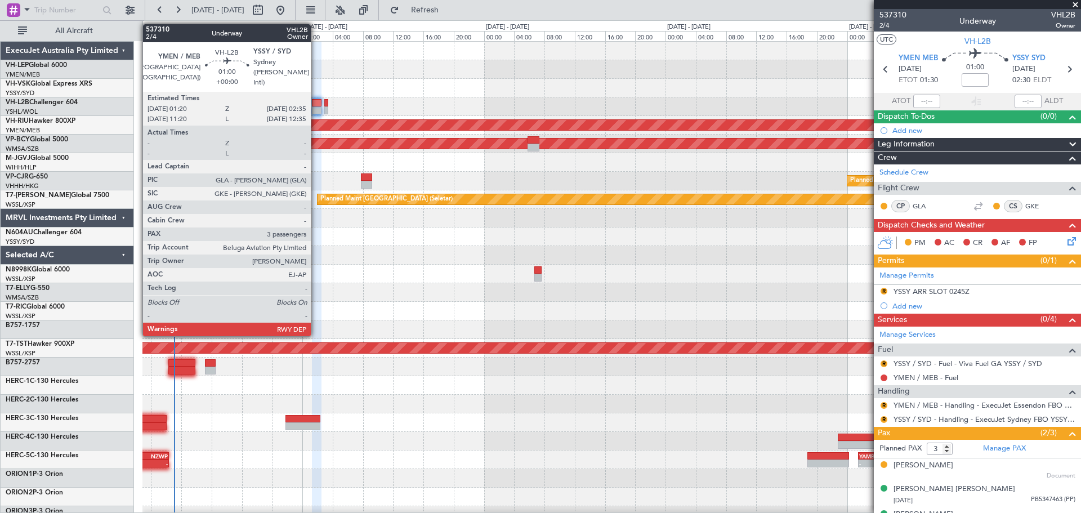
click at [316, 109] on div at bounding box center [317, 110] width 10 height 8
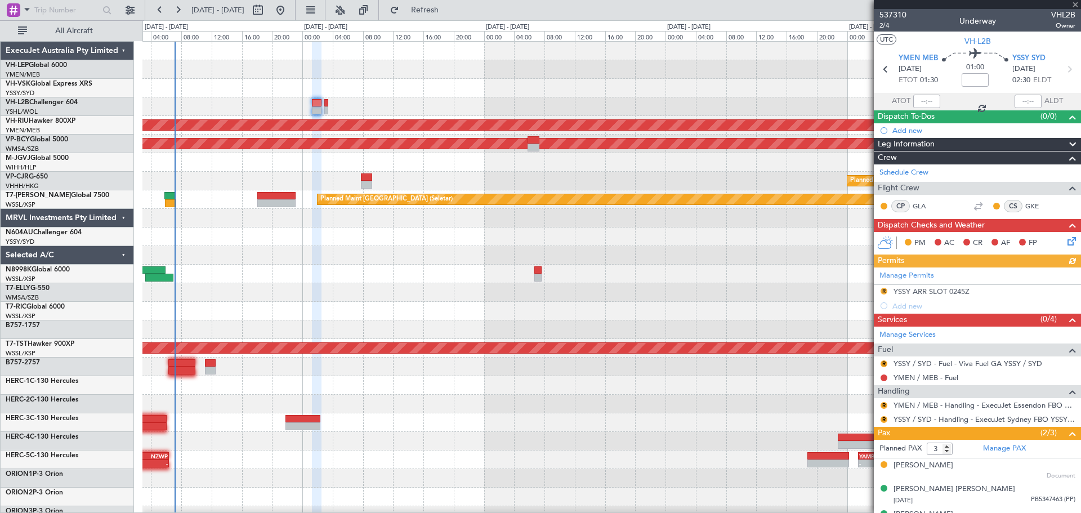
click at [921, 291] on div "Manage Permits R YSSY ARR SLOT 0245Z Add new" at bounding box center [977, 290] width 207 height 46
click at [935, 291] on div "YSSY ARR SLOT 0245Z" at bounding box center [932, 292] width 76 height 10
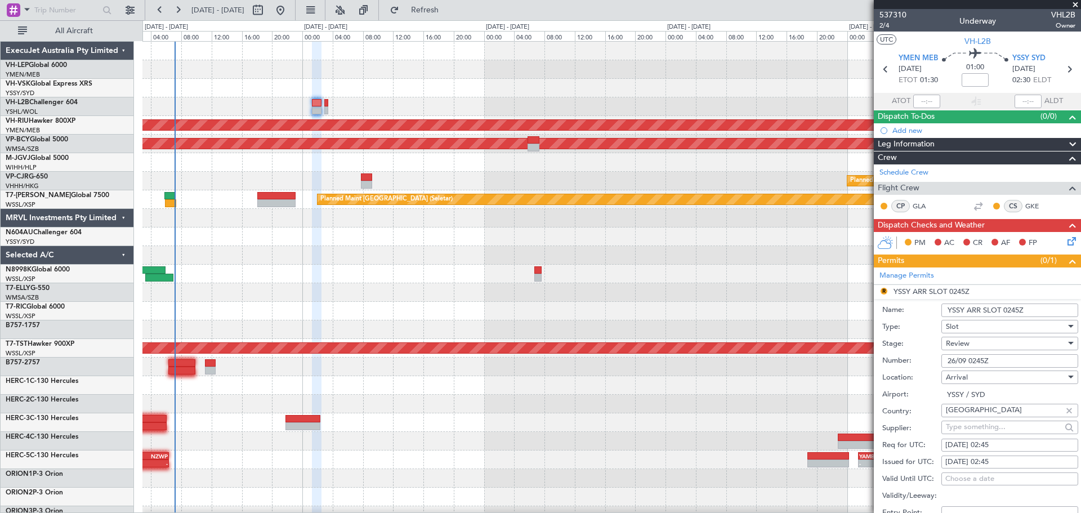
click at [1006, 460] on div "[DATE] 02:45" at bounding box center [1009, 462] width 129 height 11
select select "9"
select select "2025"
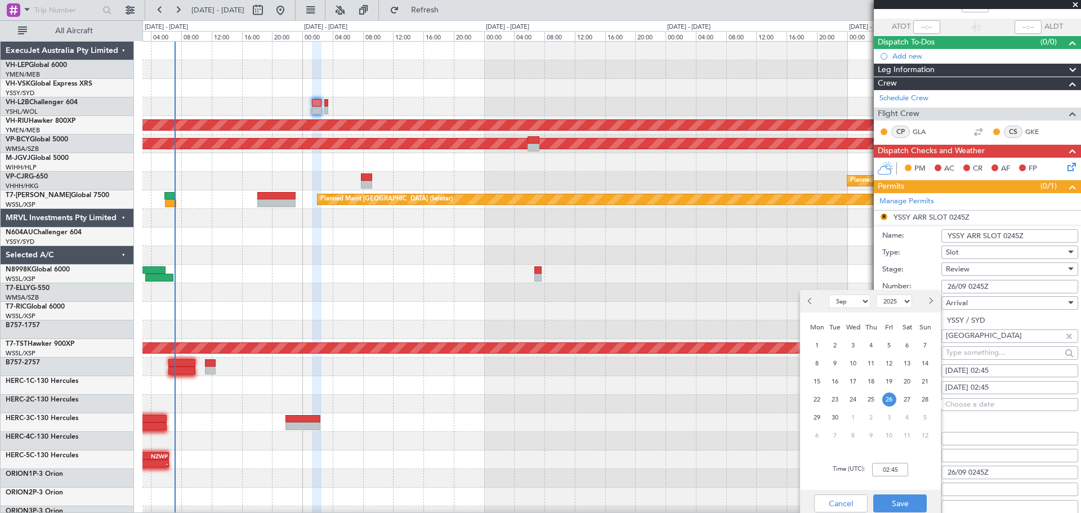
scroll to position [99, 0]
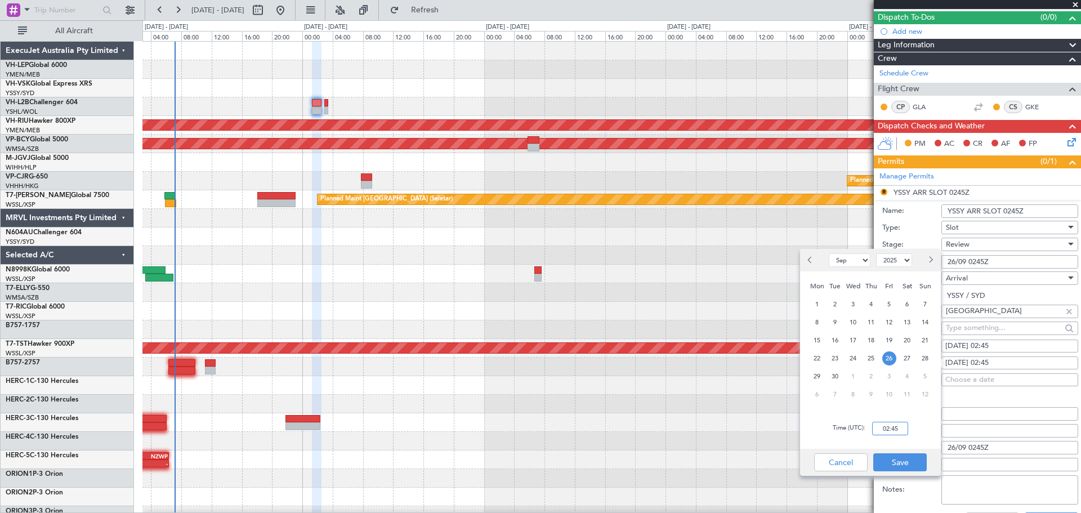
click at [900, 430] on input "02:45" at bounding box center [890, 429] width 36 height 14
type input "02:30"
click at [908, 462] on button "Save" at bounding box center [899, 462] width 53 height 18
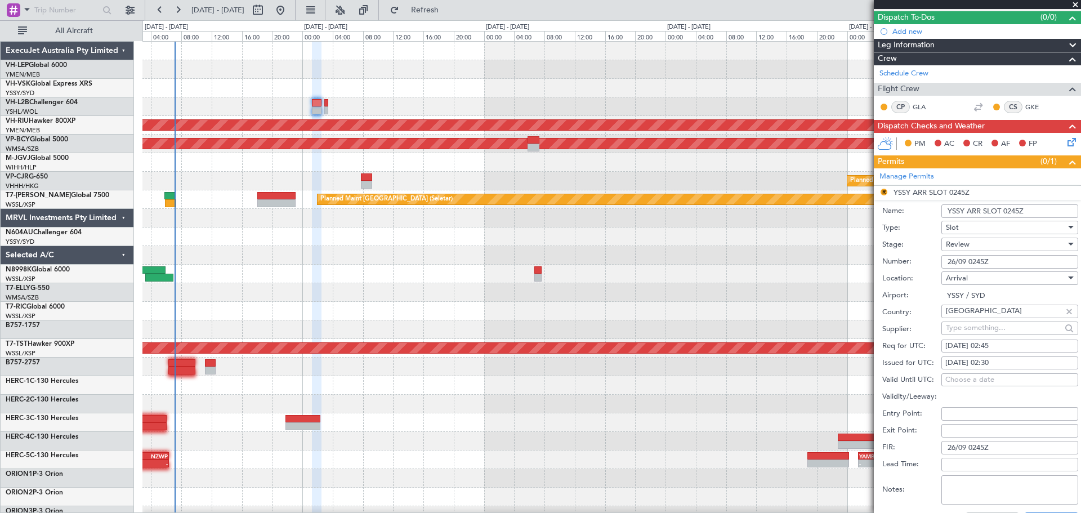
click at [997, 346] on div "[DATE] 02:45" at bounding box center [1009, 346] width 129 height 11
select select "9"
select select "2025"
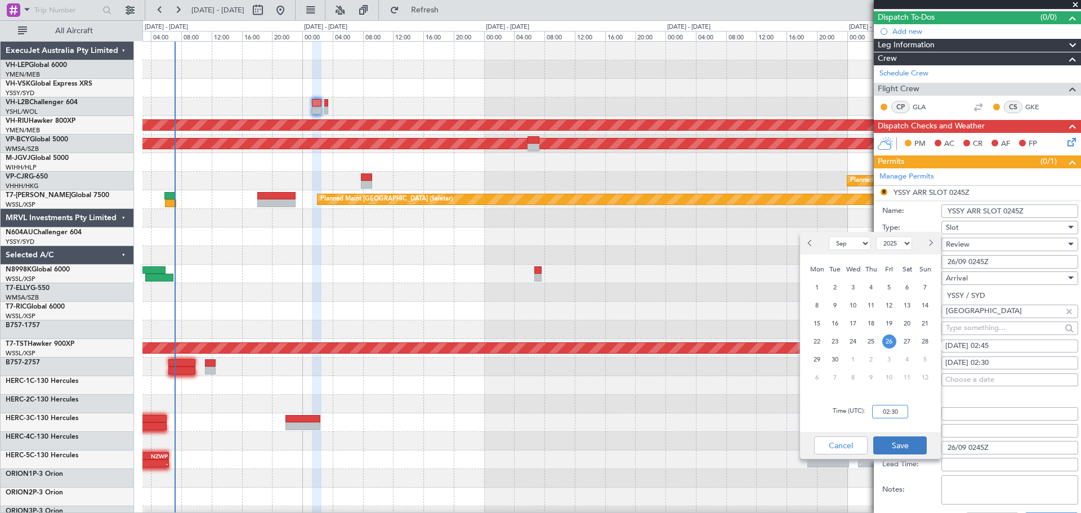
type input "02:30"
click at [894, 448] on button "Save" at bounding box center [899, 445] width 53 height 18
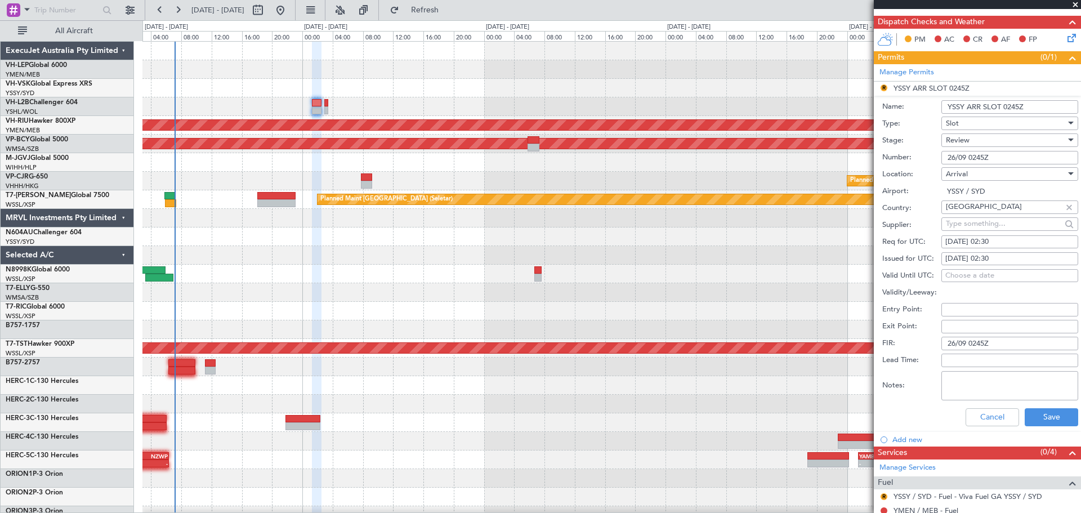
scroll to position [324, 0]
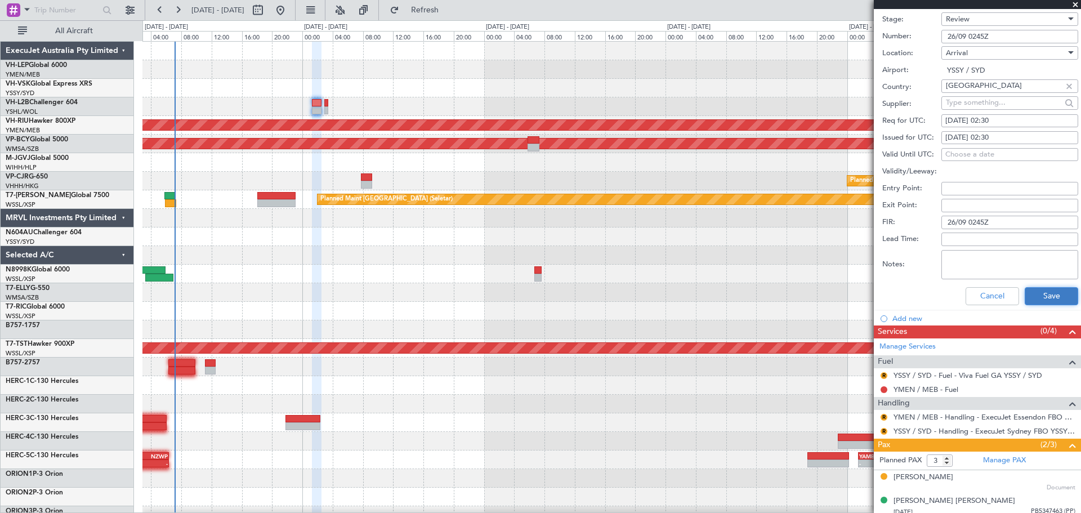
click at [1028, 294] on button "Save" at bounding box center [1051, 296] width 53 height 18
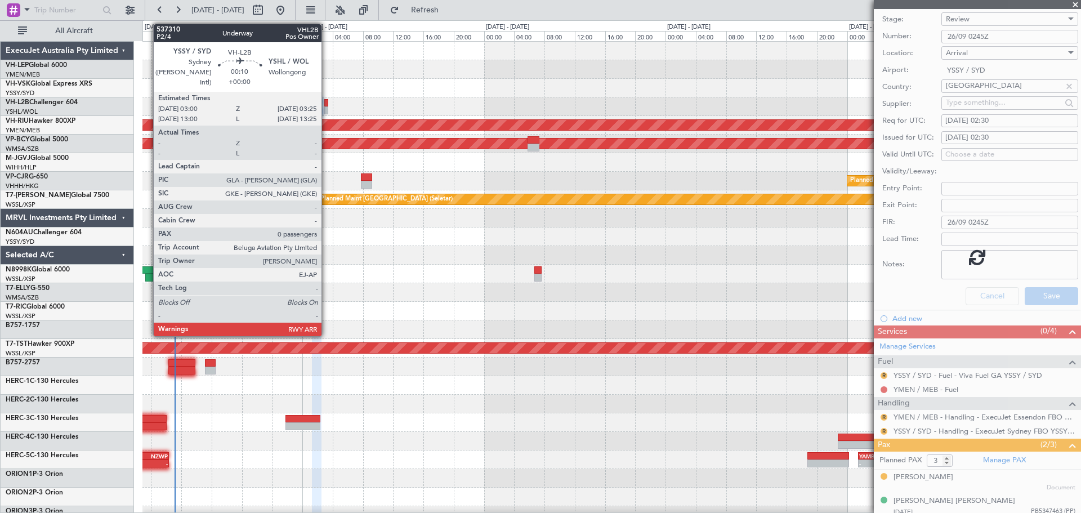
click at [327, 105] on div at bounding box center [325, 103] width 3 height 8
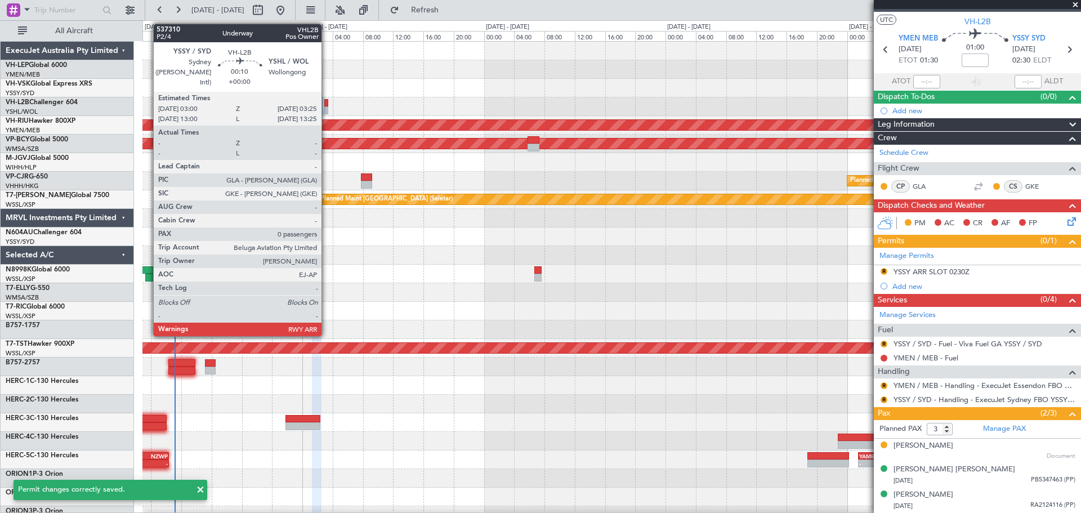
scroll to position [0, 0]
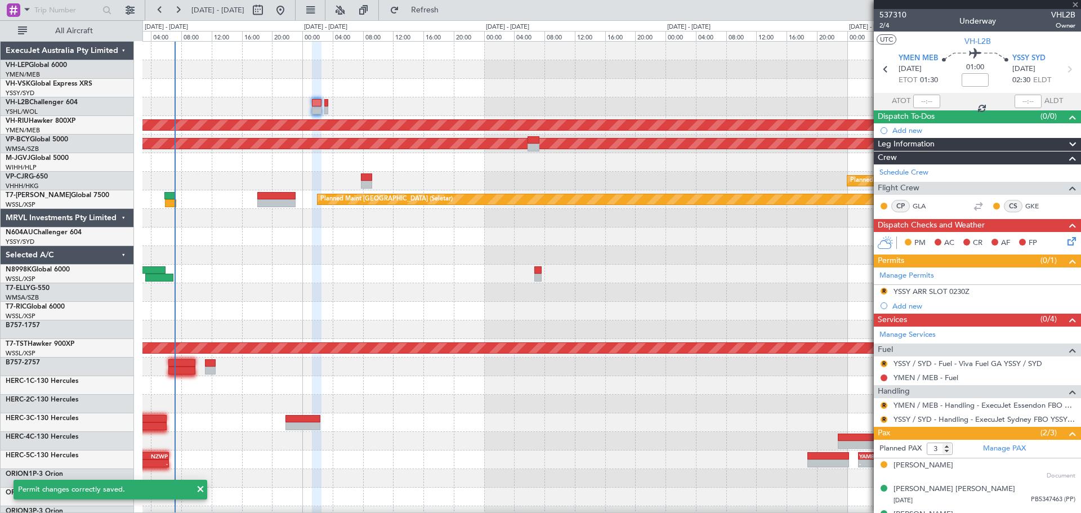
click at [327, 105] on div at bounding box center [325, 103] width 3 height 8
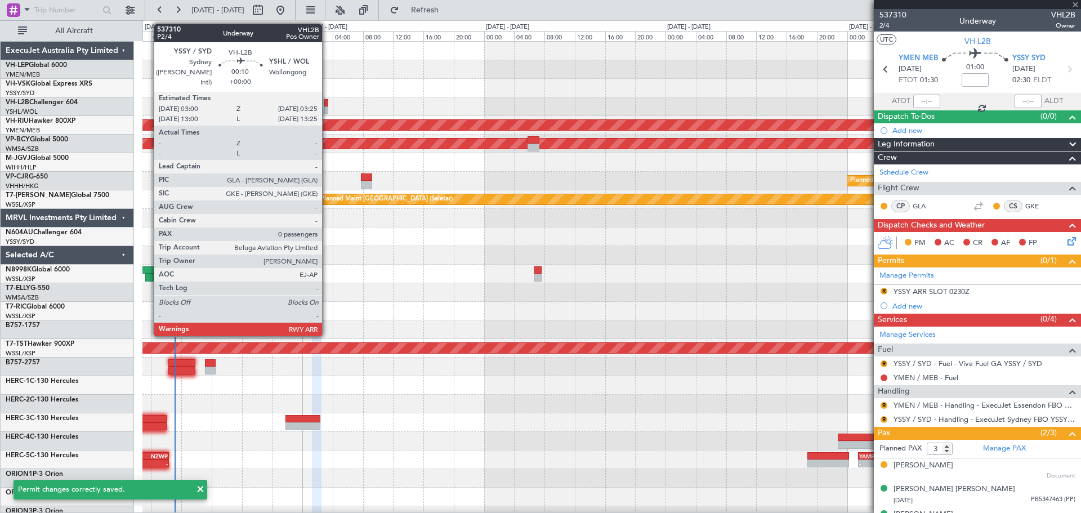
click at [327, 109] on div at bounding box center [325, 110] width 3 height 8
type input "0"
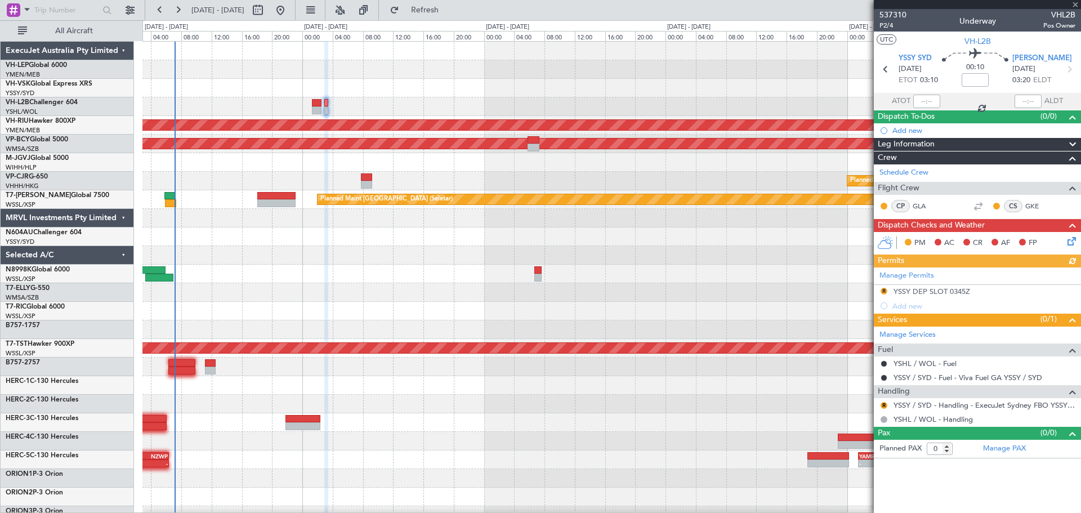
click at [948, 289] on div "Manage Permits R YSSY DEP SLOT 0345Z Add new" at bounding box center [977, 290] width 207 height 46
click at [933, 293] on div "YSSY DEP SLOT 0345Z" at bounding box center [932, 292] width 77 height 10
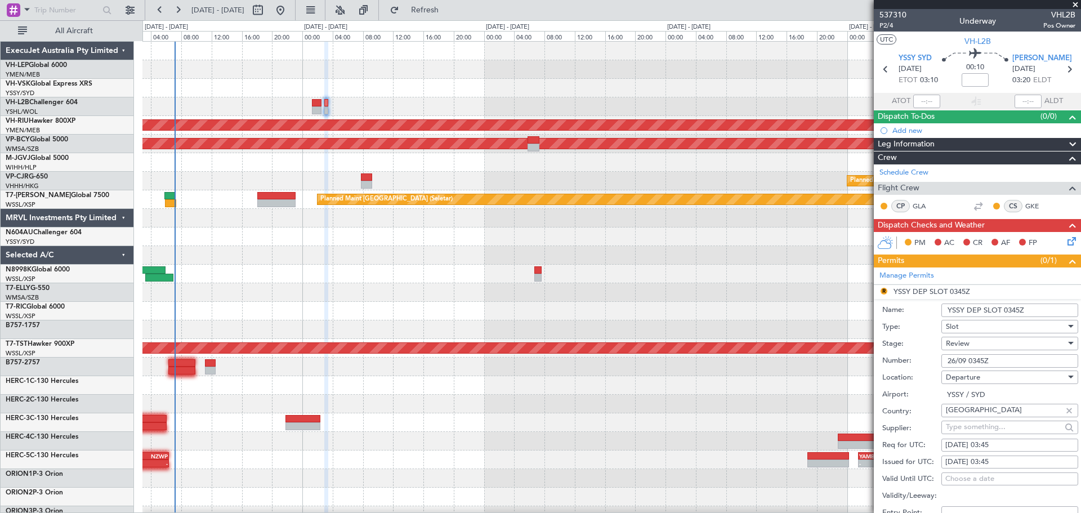
click at [1008, 457] on div "[DATE] 03:45" at bounding box center [1009, 462] width 129 height 11
select select "9"
select select "2025"
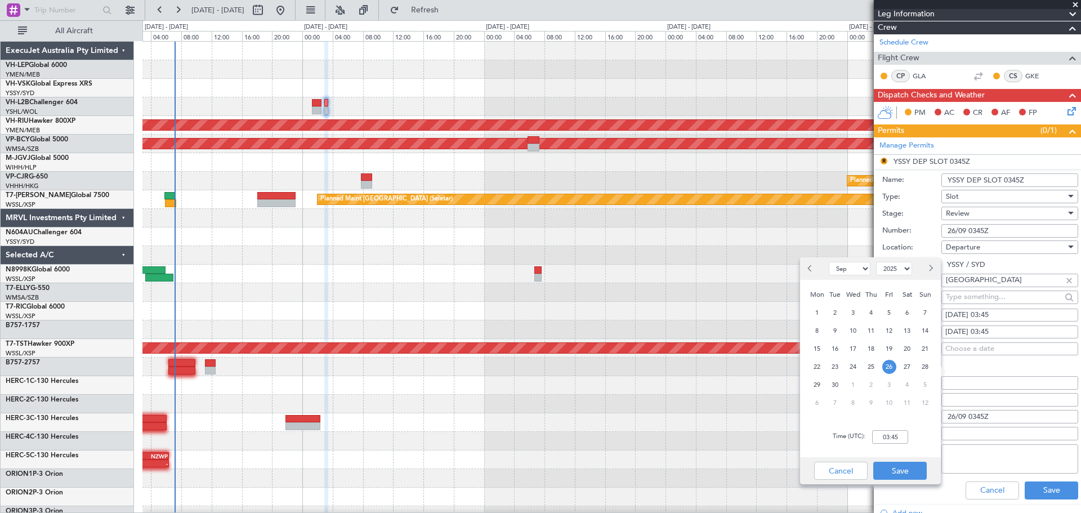
scroll to position [137, 0]
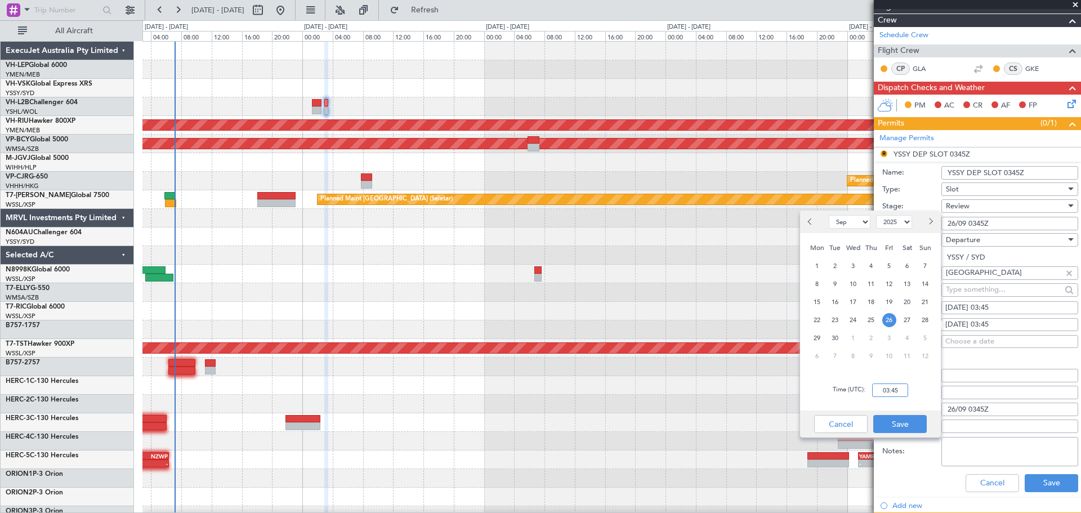
click at [903, 391] on input "03:45" at bounding box center [890, 390] width 36 height 14
type input "03:10"
click at [906, 423] on button "Save" at bounding box center [899, 424] width 53 height 18
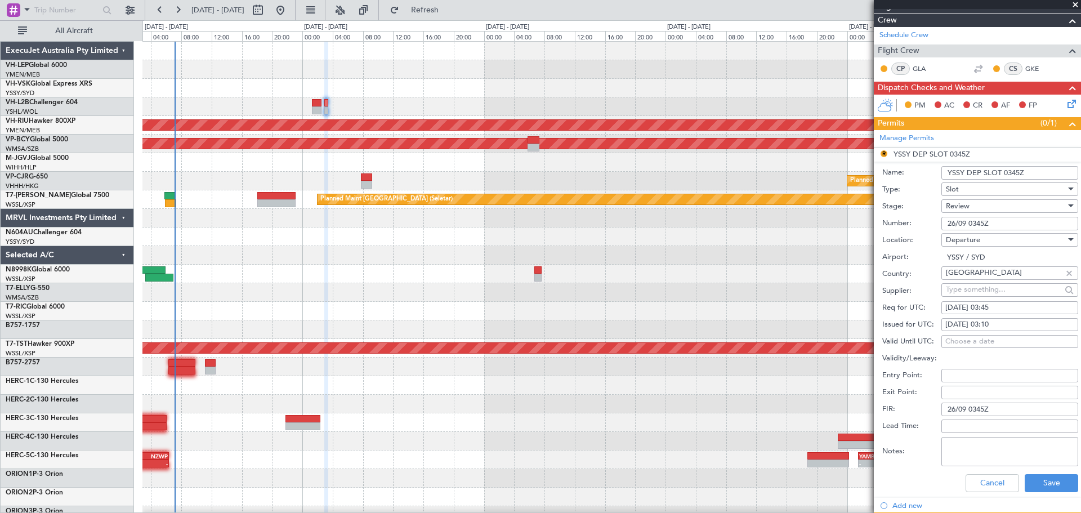
click at [1013, 308] on div "[DATE] 03:45" at bounding box center [1009, 307] width 129 height 11
select select "9"
select select "2025"
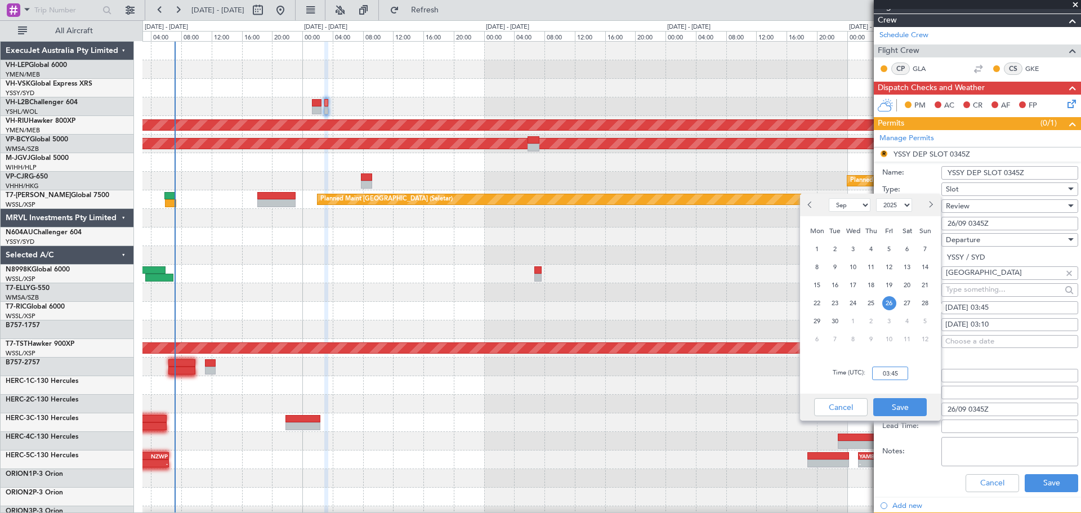
click at [904, 377] on input "03:45" at bounding box center [890, 374] width 36 height 14
type input "03:10"
click at [904, 412] on button "Save" at bounding box center [899, 407] width 53 height 18
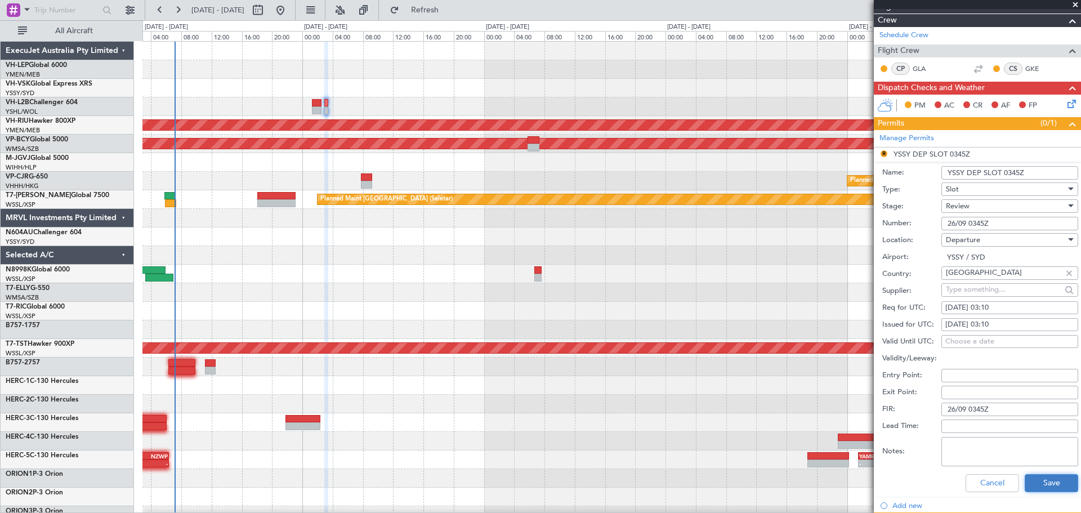
click at [1049, 483] on button "Save" at bounding box center [1051, 483] width 53 height 18
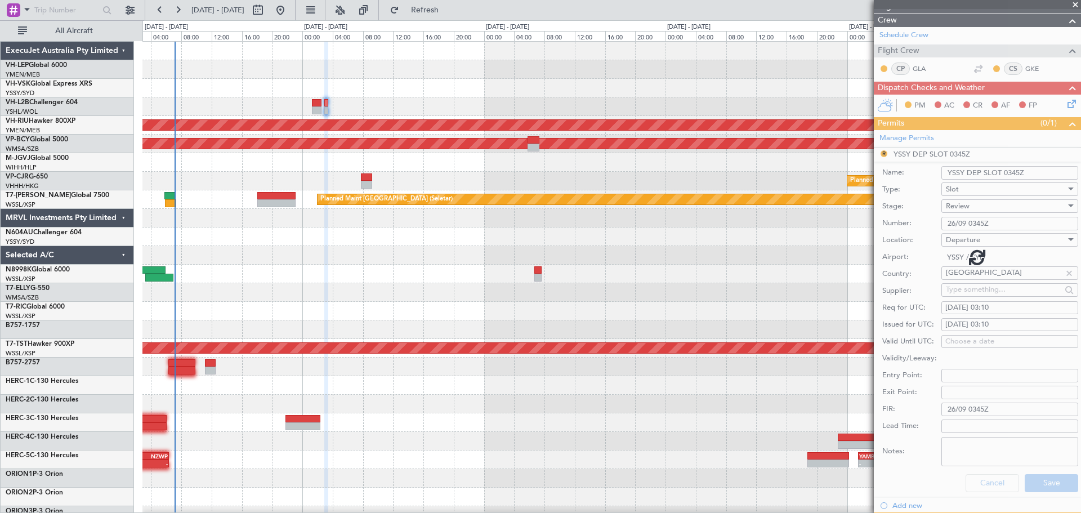
scroll to position [0, 0]
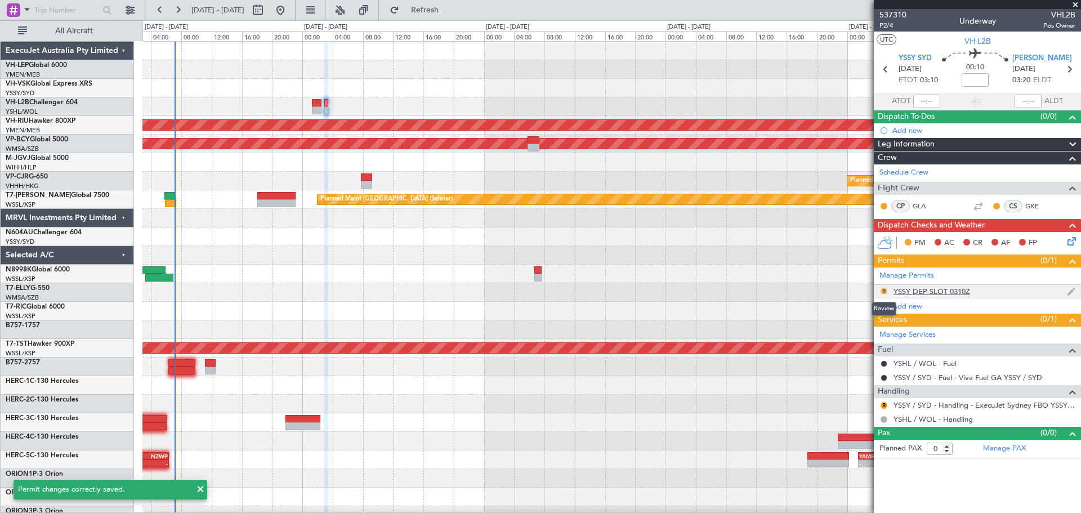
click at [884, 289] on button "R" at bounding box center [884, 291] width 7 height 7
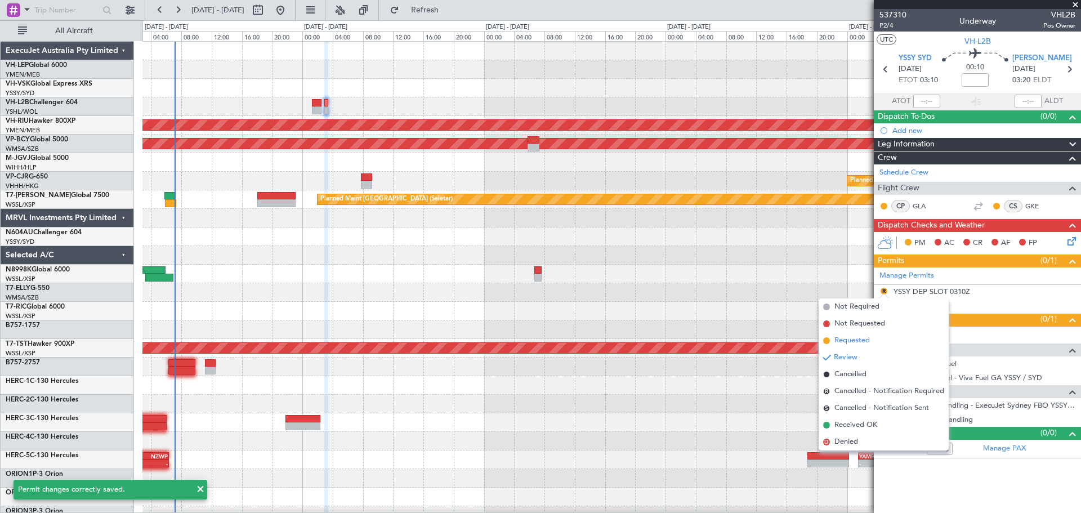
click at [839, 343] on span "Requested" at bounding box center [851, 340] width 35 height 11
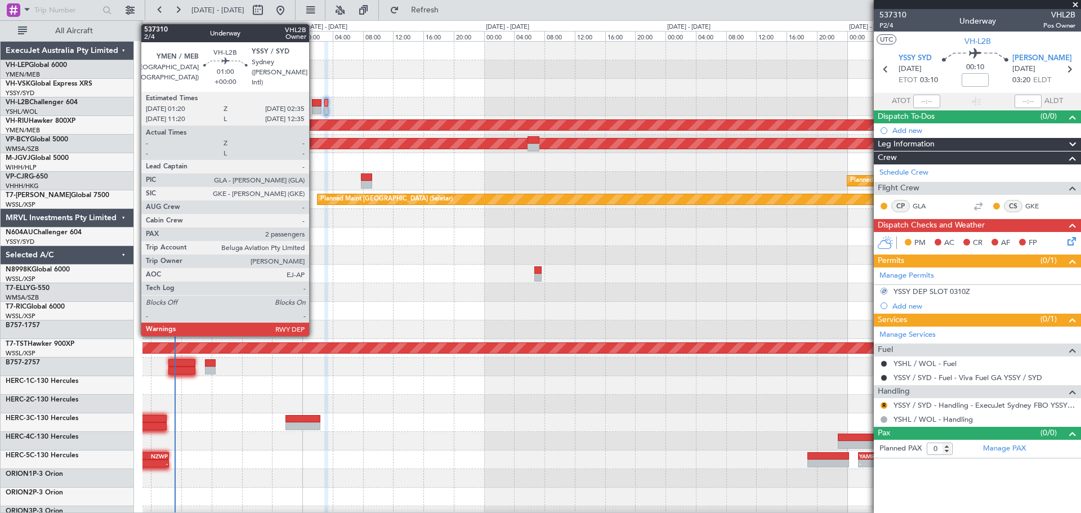
click at [314, 108] on div at bounding box center [317, 110] width 10 height 8
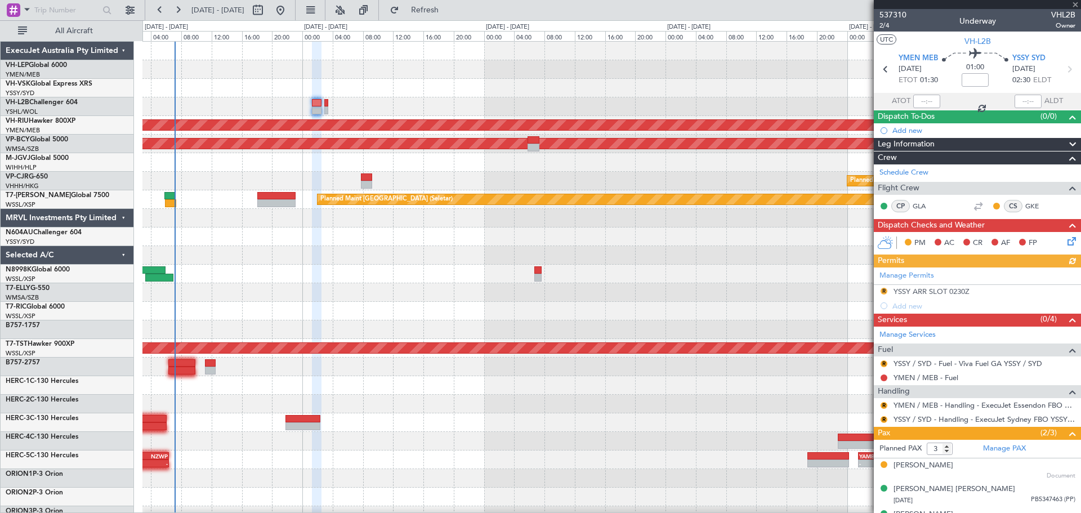
click at [882, 291] on div "Manage Permits R YSSY ARR SLOT 0230Z Add new" at bounding box center [977, 290] width 207 height 46
click at [884, 287] on div "Manage Permits R YSSY ARR SLOT 0230Z Add new" at bounding box center [977, 290] width 207 height 46
click at [884, 290] on button "R" at bounding box center [884, 291] width 7 height 7
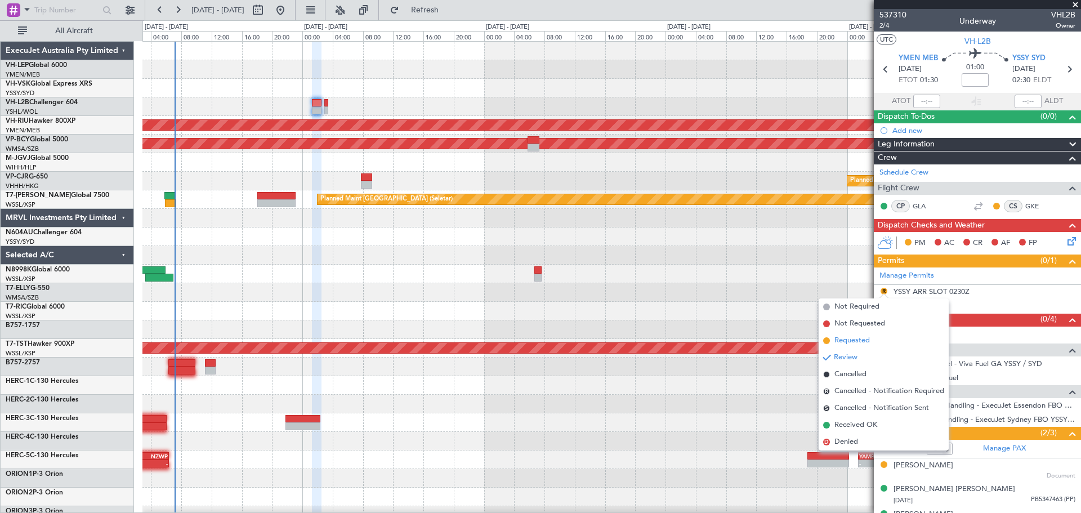
click at [852, 339] on span "Requested" at bounding box center [851, 340] width 35 height 11
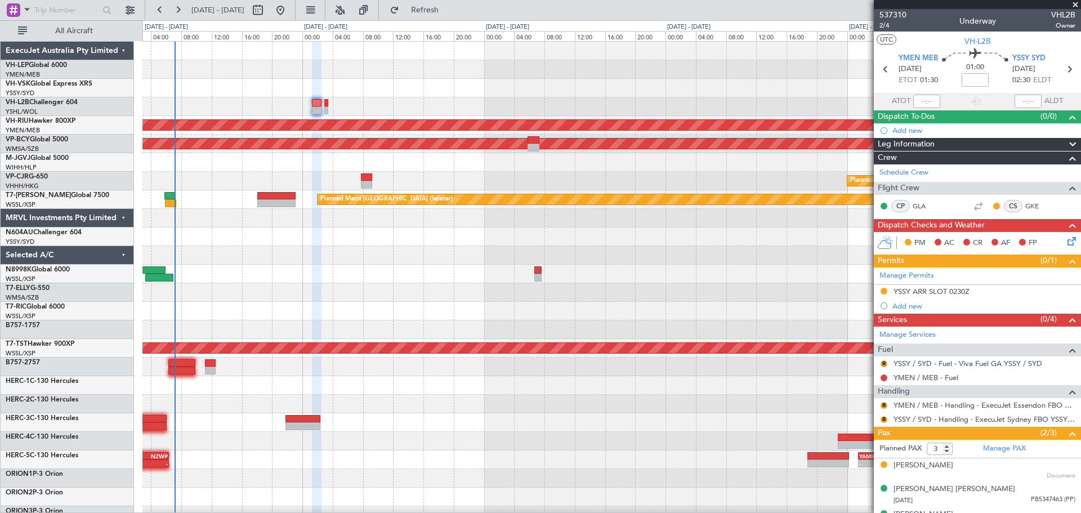
scroll to position [19, 0]
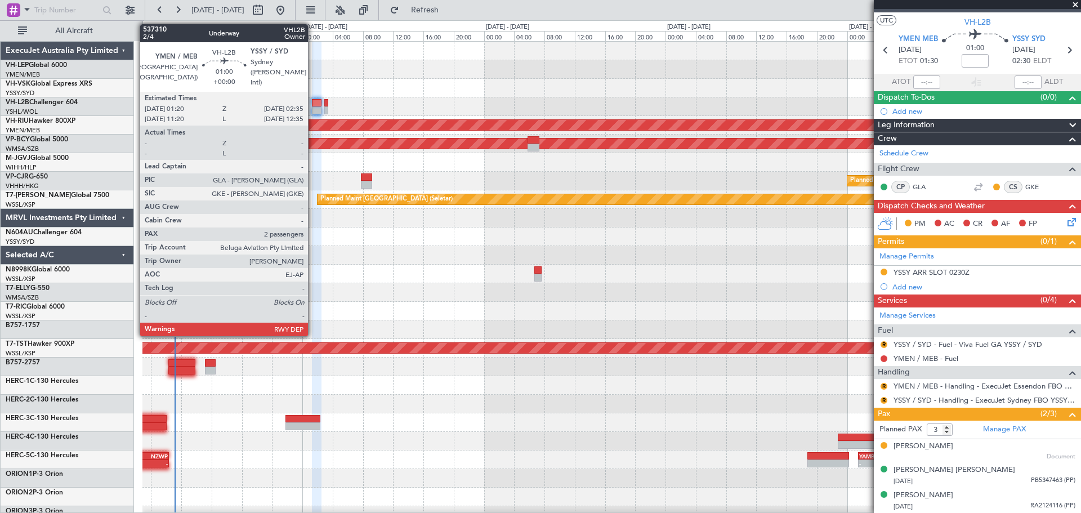
click at [314, 104] on div at bounding box center [317, 103] width 10 height 8
click at [315, 110] on div at bounding box center [317, 110] width 10 height 8
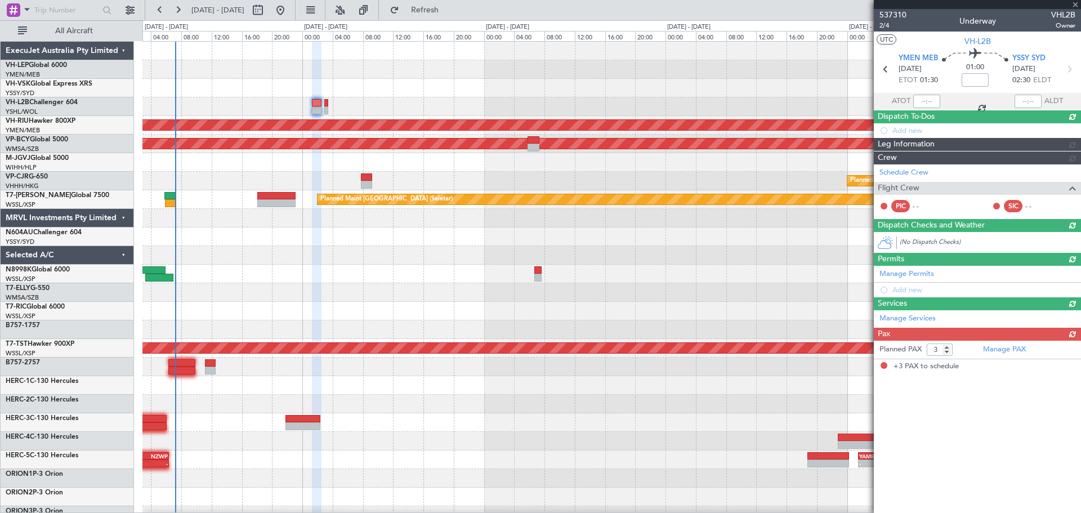
scroll to position [0, 0]
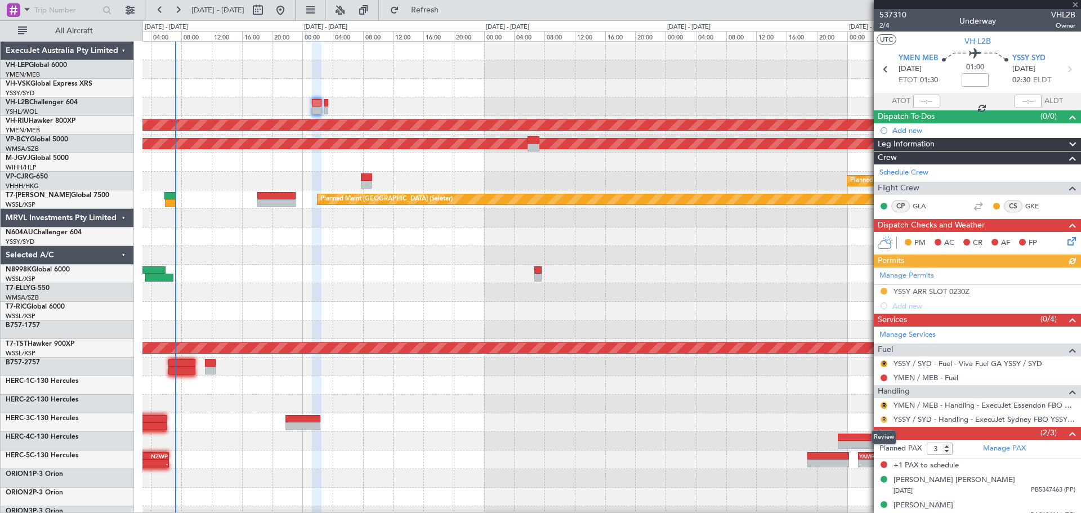
click at [885, 420] on button "R" at bounding box center [884, 419] width 7 height 7
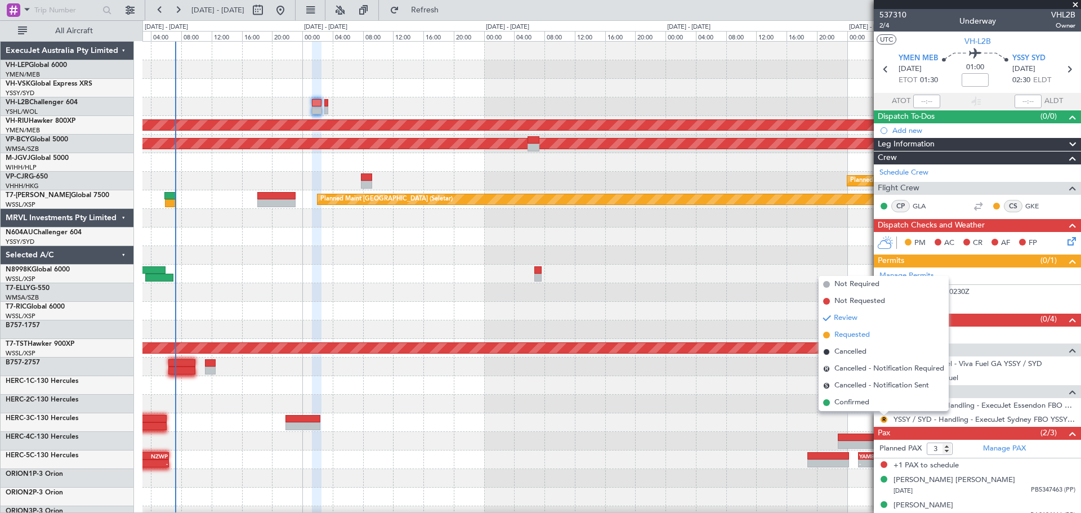
click at [842, 337] on span "Requested" at bounding box center [851, 334] width 35 height 11
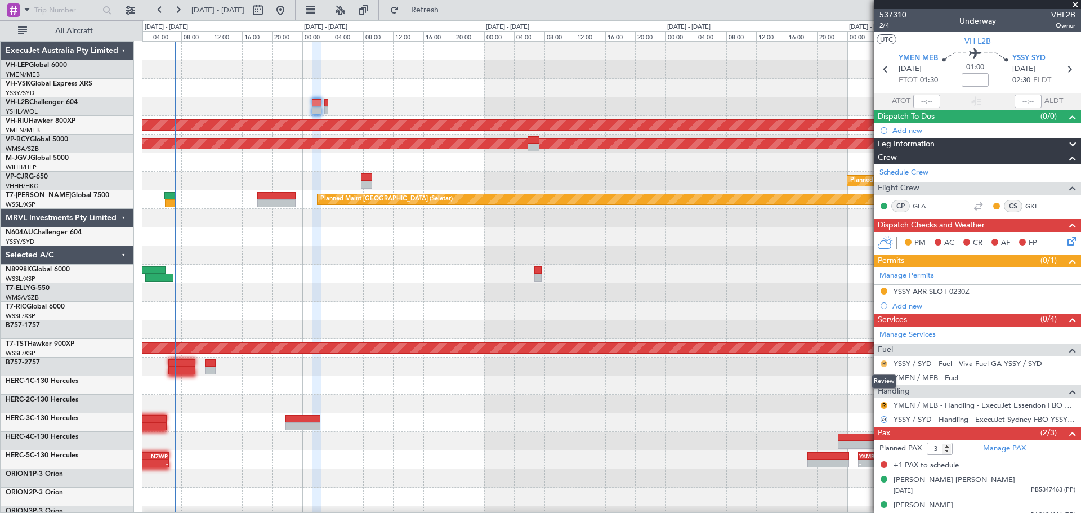
click at [885, 363] on button "R" at bounding box center [884, 363] width 7 height 7
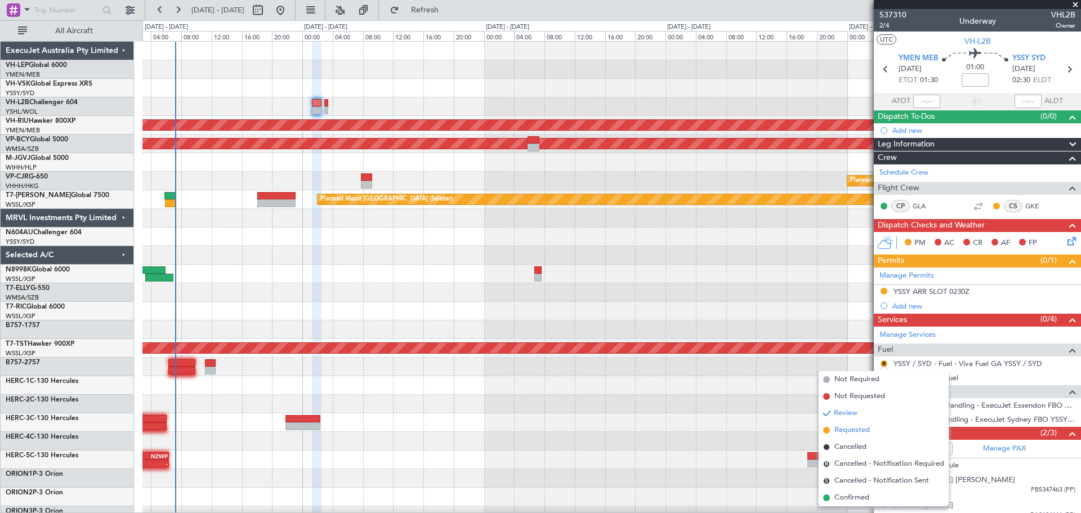
click at [843, 428] on span "Requested" at bounding box center [851, 430] width 35 height 11
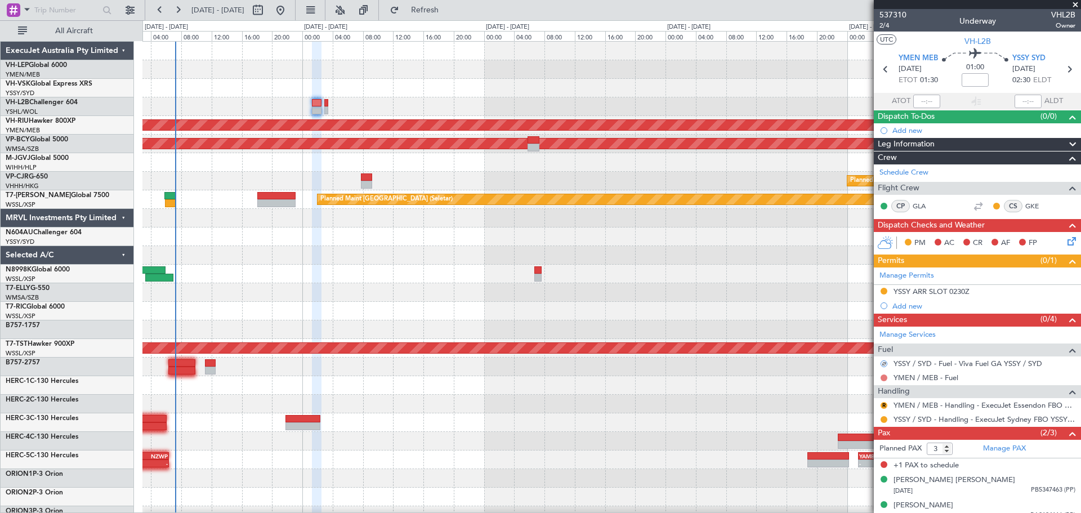
click at [885, 376] on button at bounding box center [884, 377] width 7 height 7
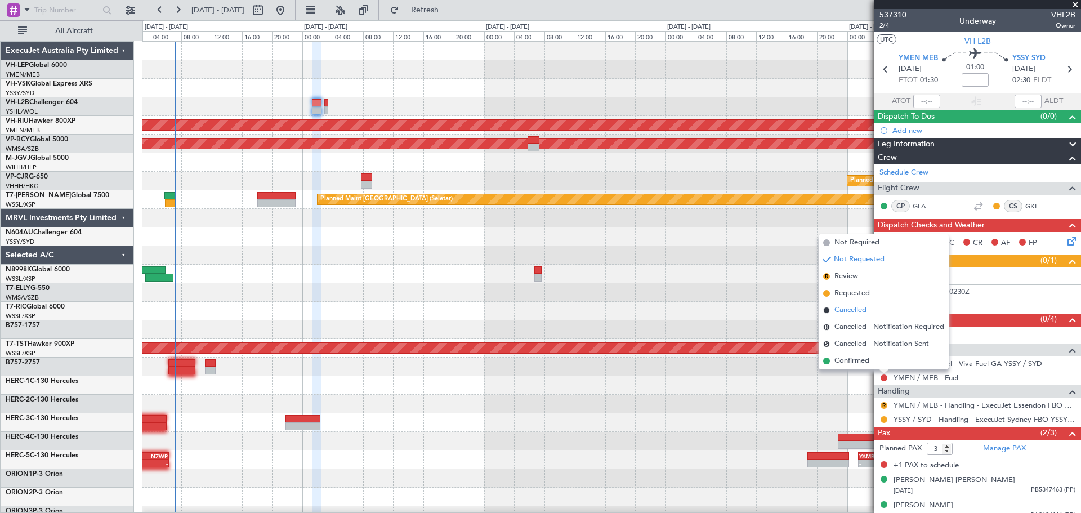
click at [848, 310] on span "Cancelled" at bounding box center [850, 310] width 32 height 11
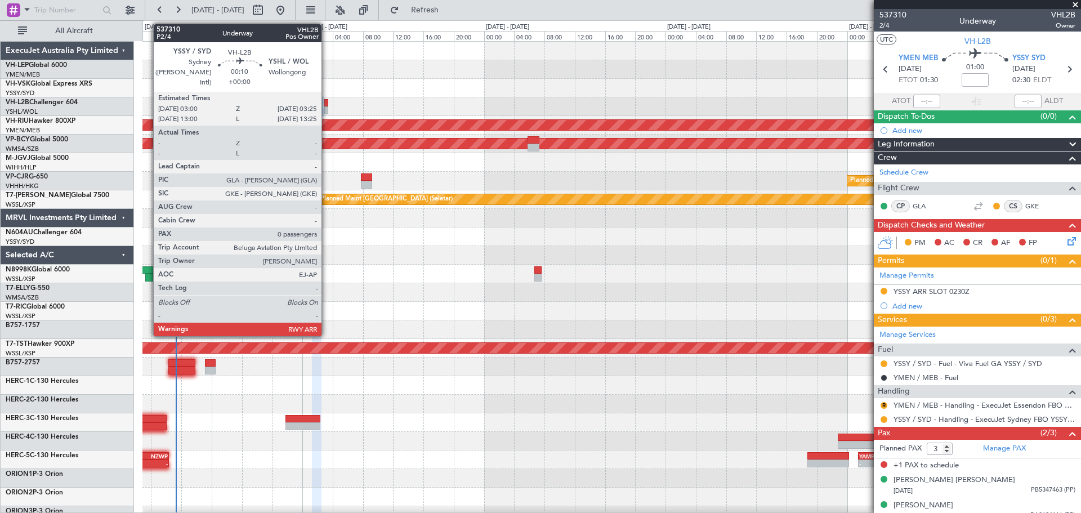
click at [327, 106] on div at bounding box center [325, 110] width 3 height 8
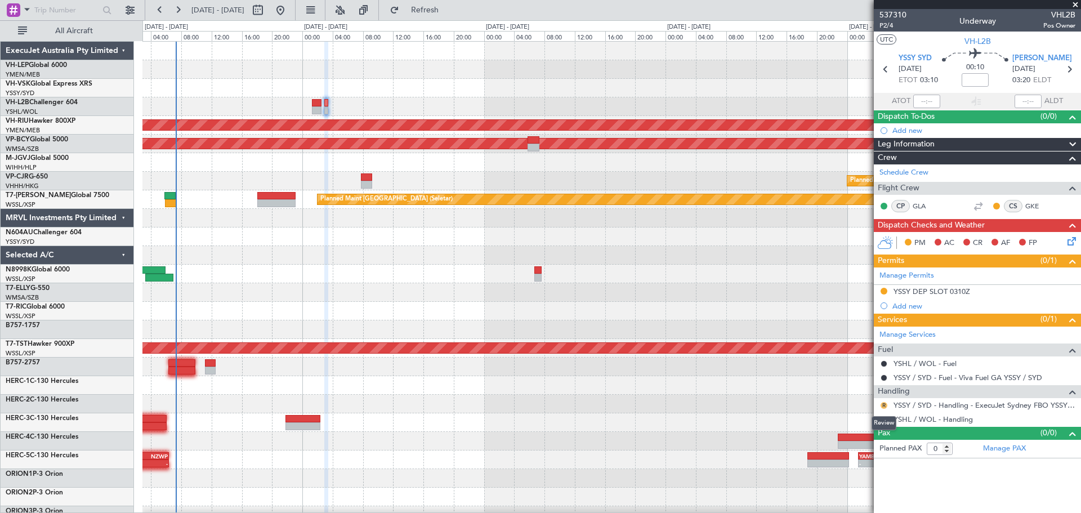
click at [883, 404] on button "R" at bounding box center [884, 405] width 7 height 7
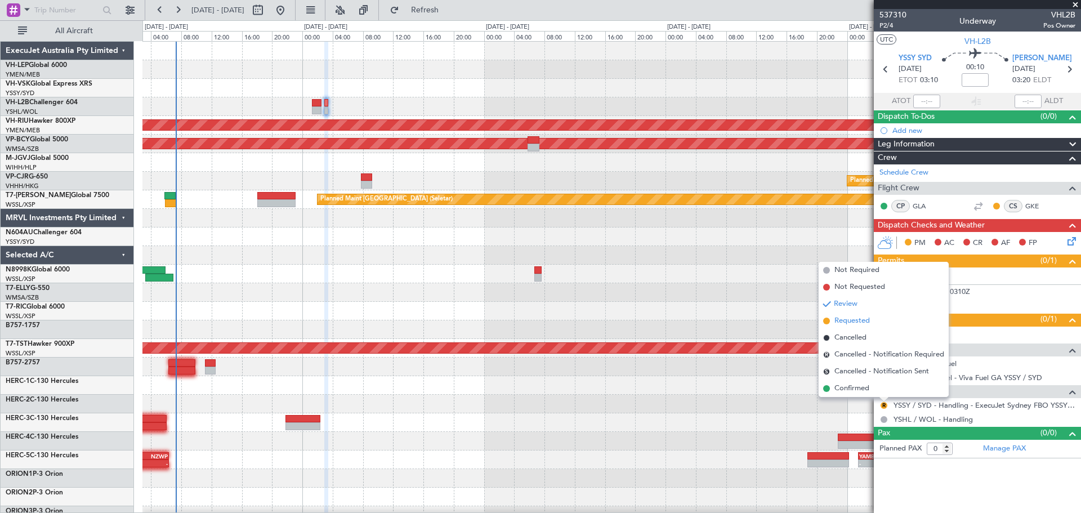
click at [846, 326] on span "Requested" at bounding box center [851, 320] width 35 height 11
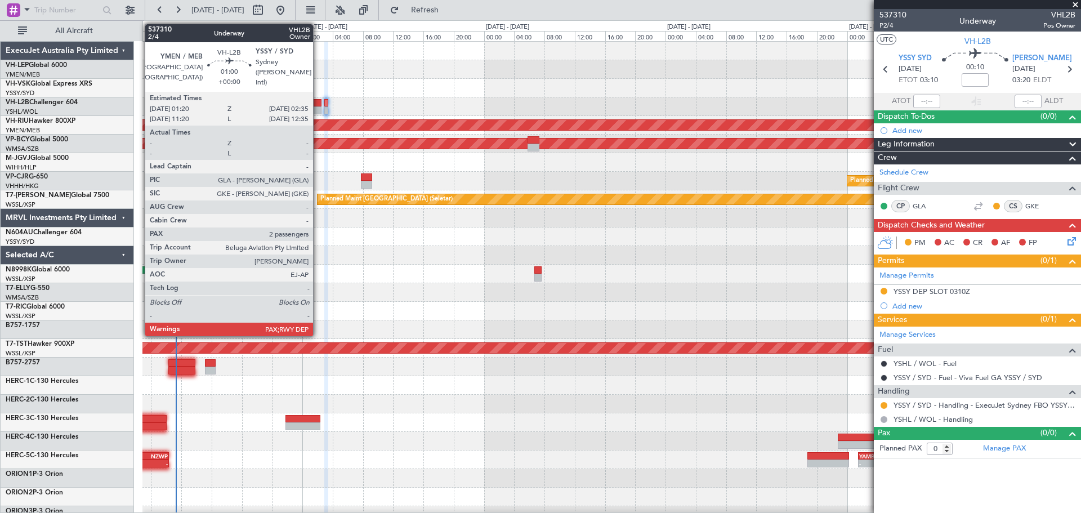
click at [318, 109] on div at bounding box center [317, 110] width 10 height 8
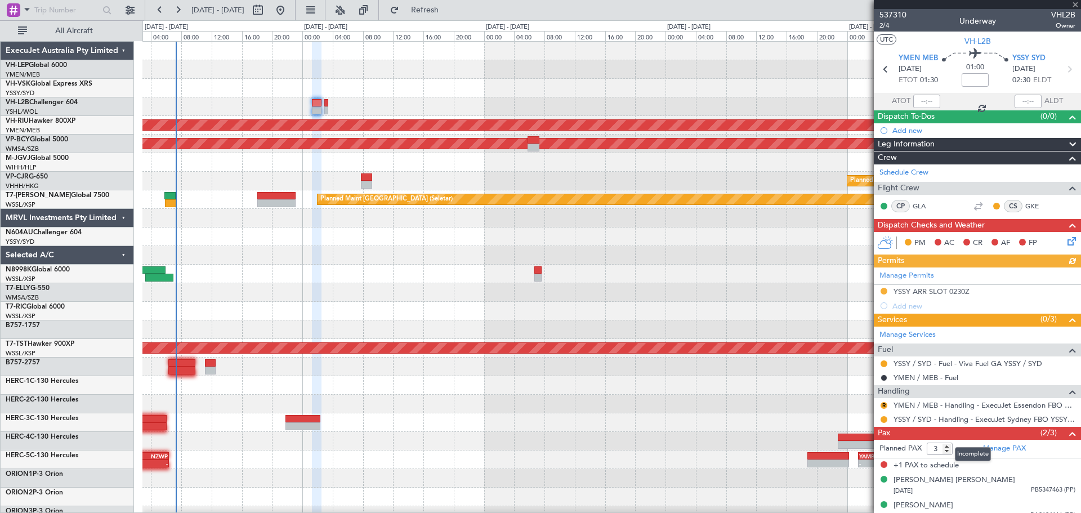
click at [948, 450] on mat-tooltip-component "Incomplete" at bounding box center [973, 454] width 52 height 30
click at [948, 452] on mat-tooltip-component "Incomplete" at bounding box center [973, 454] width 52 height 30
click at [948, 444] on mat-tooltip-component "Incomplete" at bounding box center [973, 454] width 52 height 30
type input "2"
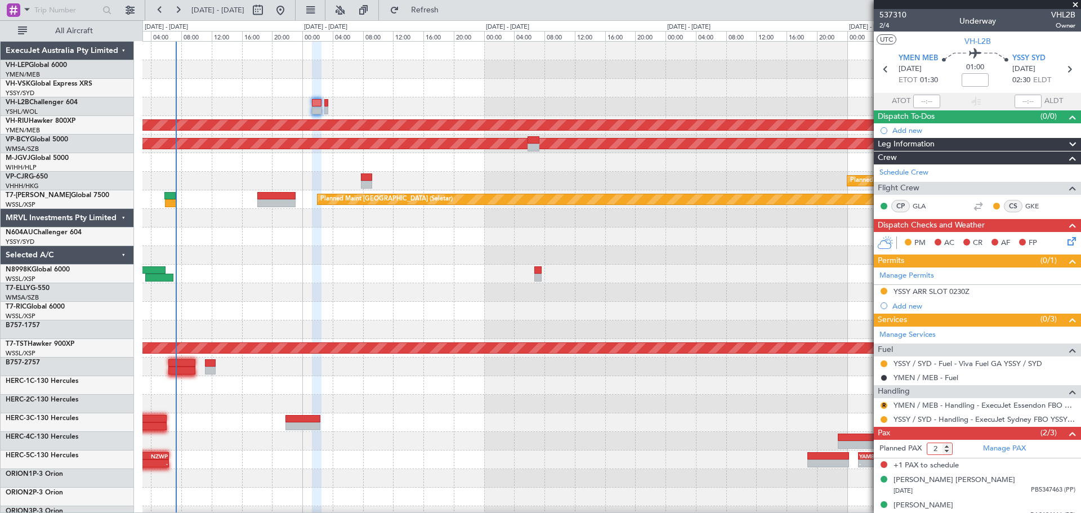
click at [944, 451] on input "2" at bounding box center [940, 449] width 26 height 12
